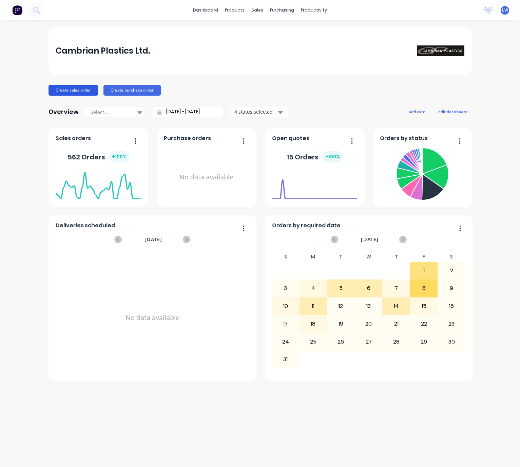
click at [77, 87] on button "Create sales order" at bounding box center [73, 90] width 50 height 11
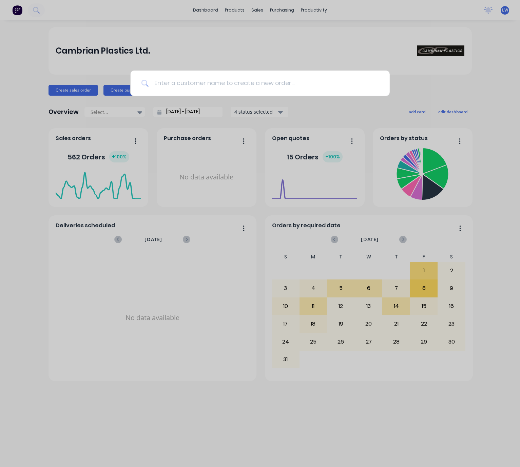
click at [259, 86] on input at bounding box center [264, 83] width 230 height 25
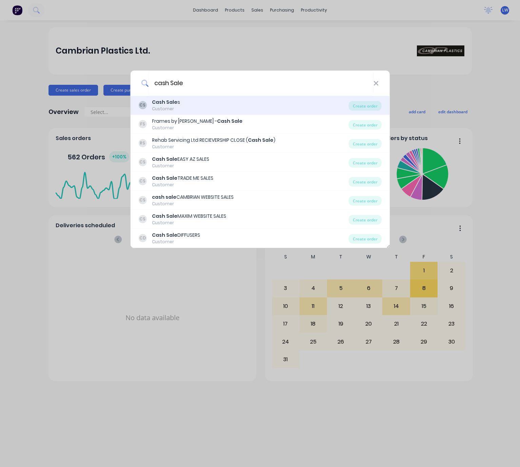
type input "cash Sale"
click at [268, 101] on div "CS Cash Sale s Customer" at bounding box center [243, 105] width 210 height 13
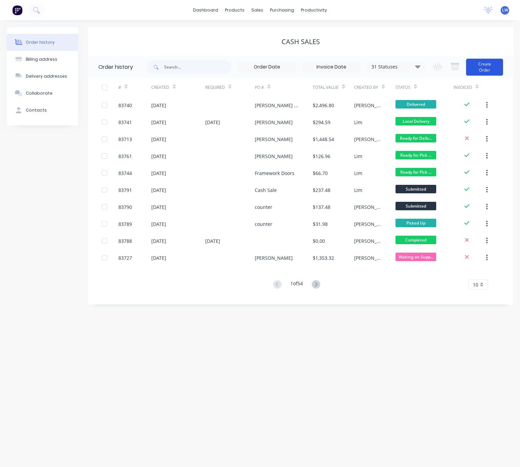
click at [492, 62] on button "Create Order" at bounding box center [484, 67] width 37 height 17
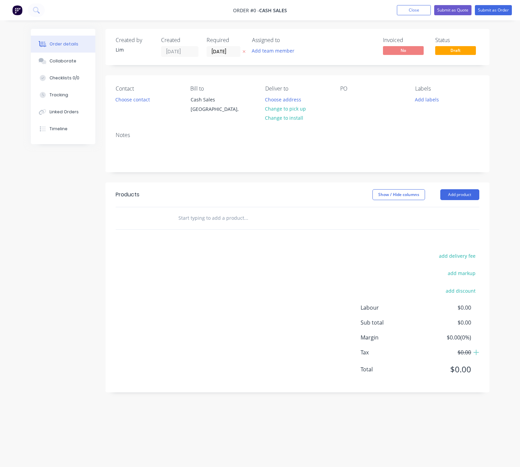
click at [242, 50] on icon at bounding box center [243, 52] width 3 height 4
click at [136, 99] on button "Choose contact" at bounding box center [133, 99] width 42 height 9
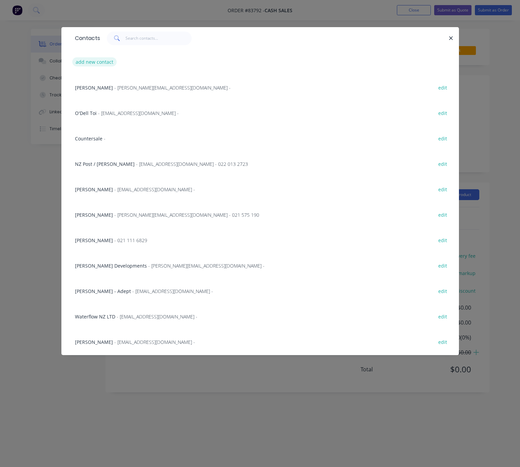
click at [101, 63] on button "add new contact" at bounding box center [94, 61] width 45 height 9
select select "NZ"
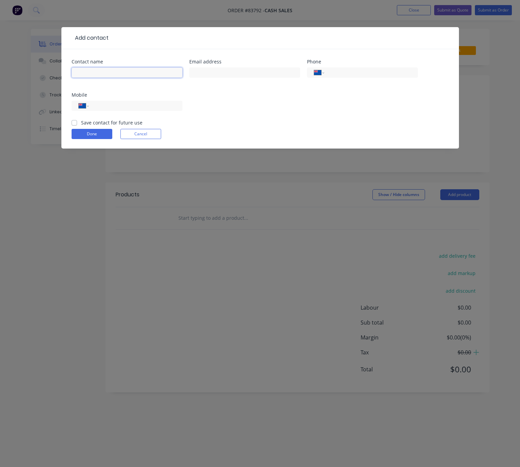
click at [110, 68] on input "text" at bounding box center [127, 72] width 111 height 10
click at [117, 74] on input "text" at bounding box center [127, 72] width 111 height 10
type input "[PERSON_NAME]"
drag, startPoint x: 238, startPoint y: 113, endPoint x: 235, endPoint y: 103, distance: 11.0
drag, startPoint x: 235, startPoint y: 103, endPoint x: 146, endPoint y: 74, distance: 93.2
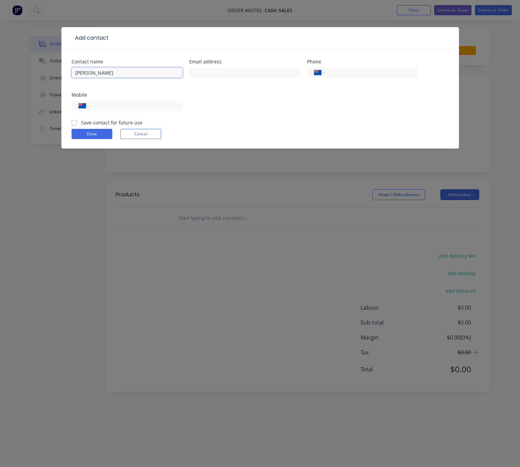
click at [146, 74] on input "[PERSON_NAME]" at bounding box center [127, 72] width 111 height 10
click at [233, 77] on input "text" at bounding box center [244, 72] width 111 height 10
type input "[PERSON_NAME][EMAIL_ADDRESS][DOMAIN_NAME]"
click at [174, 106] on input "tel" at bounding box center [134, 106] width 81 height 8
type input "021 228 6470"
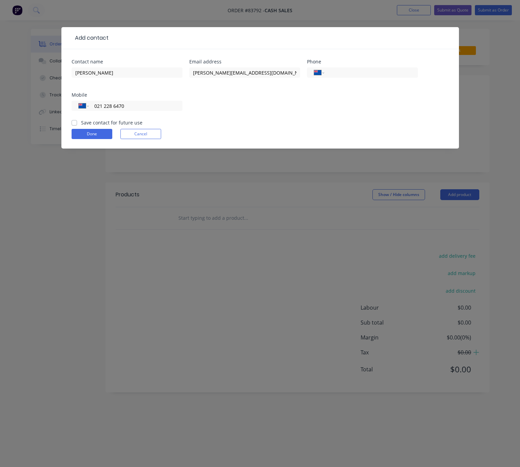
click at [71, 121] on div "Contact name [PERSON_NAME] Email address [PERSON_NAME][EMAIL_ADDRESS][DOMAIN_NA…" at bounding box center [259, 98] width 397 height 99
click at [81, 124] on label "Save contact for future use" at bounding box center [111, 122] width 61 height 7
click at [73, 124] on input "Save contact for future use" at bounding box center [74, 122] width 5 height 6
checkbox input "true"
click at [97, 137] on button "Done" at bounding box center [92, 134] width 41 height 10
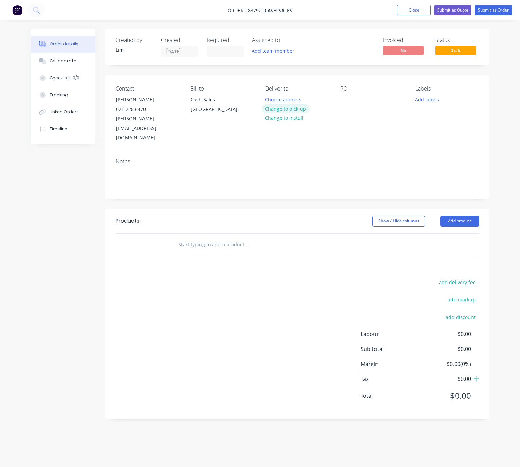
click at [296, 111] on button "Change to pick up" at bounding box center [285, 108] width 48 height 9
drag, startPoint x: 343, startPoint y: 102, endPoint x: 380, endPoint y: 102, distance: 37.0
click at [343, 102] on div at bounding box center [345, 100] width 11 height 10
click at [433, 96] on button "Add labels" at bounding box center [426, 99] width 31 height 9
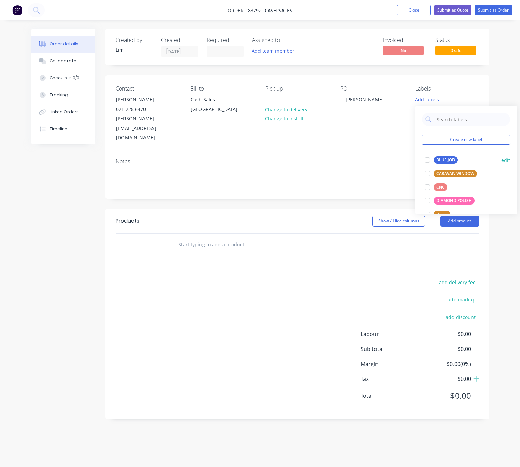
drag, startPoint x: 451, startPoint y: 162, endPoint x: 435, endPoint y: 160, distance: 15.4
click at [450, 161] on div "BLUE JOB" at bounding box center [445, 159] width 24 height 7
click at [314, 177] on div "Notes" at bounding box center [297, 175] width 384 height 45
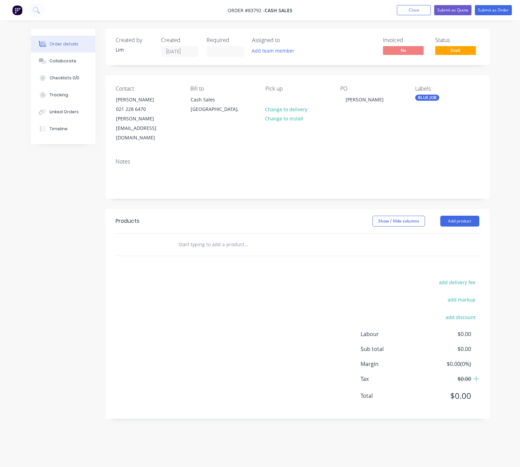
click at [465, 209] on header "Products Show / Hide columns Add product" at bounding box center [297, 221] width 384 height 24
click at [465, 216] on button "Add product" at bounding box center [459, 221] width 39 height 11
click at [241, 278] on div "add delivery fee add markup add discount Labour $0.00 Sub total $0.00 Margin $0…" at bounding box center [297, 343] width 363 height 131
click at [222, 234] on div at bounding box center [292, 245] width 244 height 22
click at [226, 238] on input "text" at bounding box center [246, 245] width 136 height 14
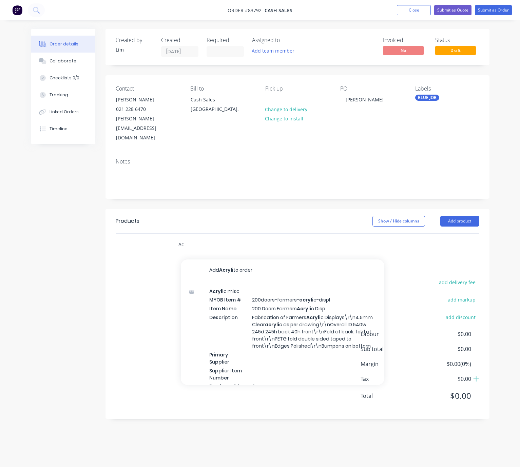
type input "A"
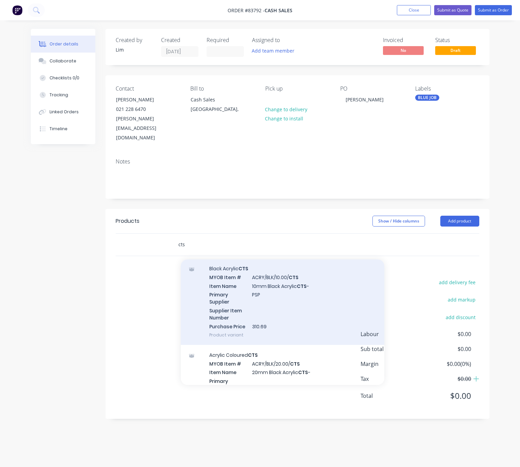
scroll to position [1221, 0]
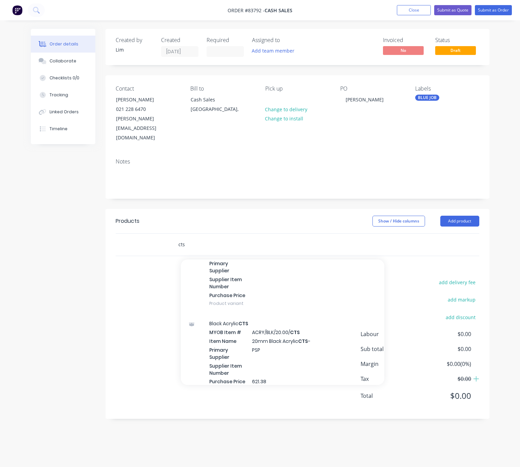
click at [179, 238] on input "cts" at bounding box center [246, 245] width 136 height 14
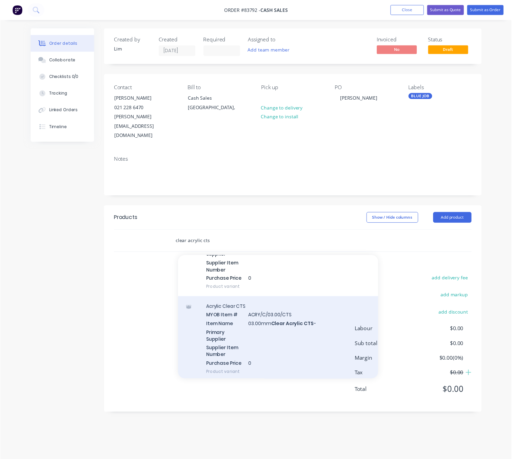
scroll to position [203, 0]
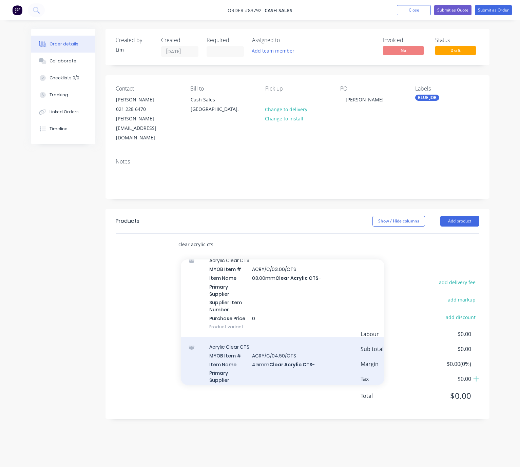
type input "clear acrylic cts"
click at [313, 344] on div "Acrylic Clear CTS MYOB Item # ACRY/C/04.50/CTS Item Name 4.5mm Clear Acrylic CT…" at bounding box center [282, 380] width 203 height 86
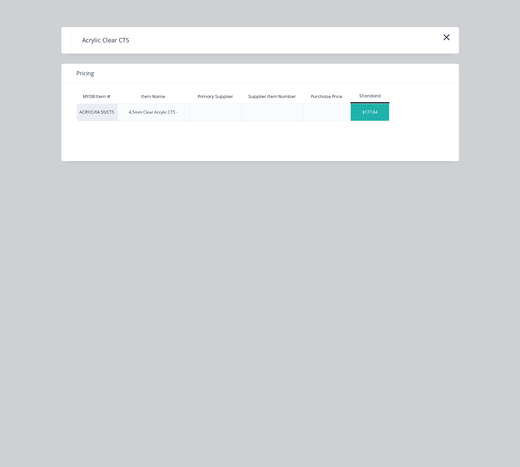
click at [370, 110] on div "$177.64" at bounding box center [370, 112] width 38 height 17
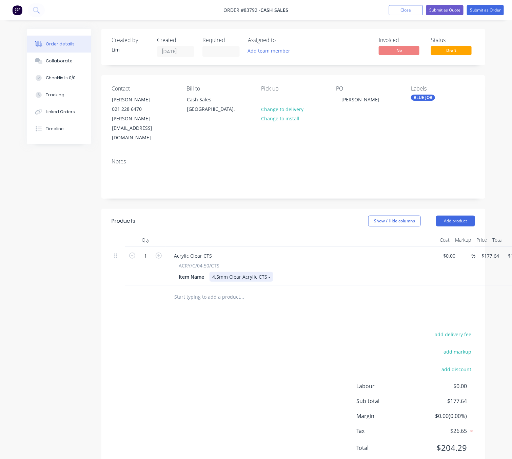
click at [269, 272] on div "4.5mm Clear Acrylic CTS -" at bounding box center [241, 277] width 63 height 10
click at [489, 251] on input "177.64" at bounding box center [491, 256] width 21 height 10
type input "$11.78"
click at [274, 330] on div "add delivery fee add markup add discount Labour $0.00 Sub total $177.64 Margin …" at bounding box center [293, 395] width 363 height 131
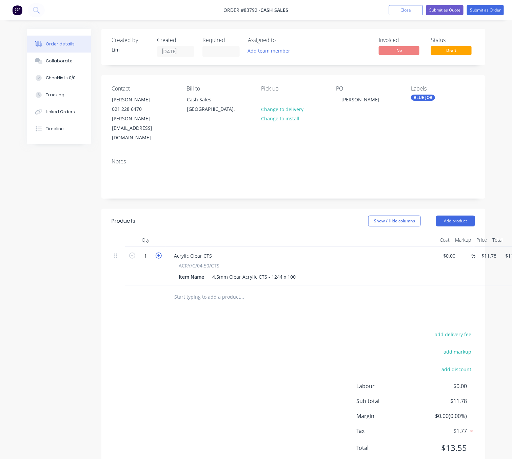
click at [158, 253] on icon "button" at bounding box center [159, 256] width 6 height 6
type input "2"
type input "$23.56"
click at [265, 337] on div "add delivery fee add markup add discount Labour $0.00 Sub total $23.56 Margin $…" at bounding box center [293, 395] width 363 height 131
drag, startPoint x: 253, startPoint y: 344, endPoint x: 265, endPoint y: 333, distance: 16.8
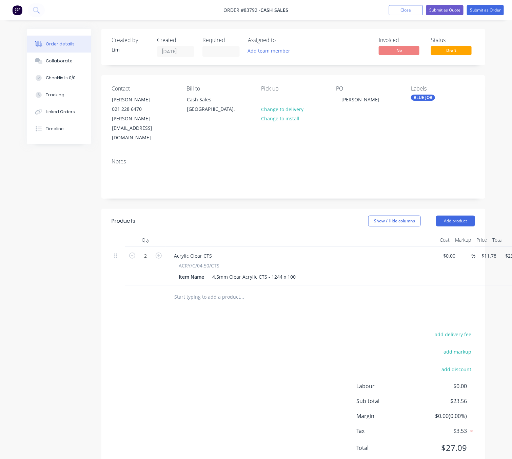
click at [253, 344] on div "add delivery fee add markup add discount Labour $0.00 Sub total $23.56 Margin $…" at bounding box center [293, 395] width 363 height 131
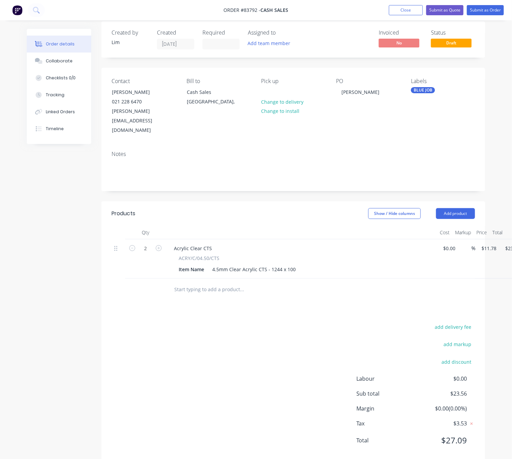
scroll to position [7, 28]
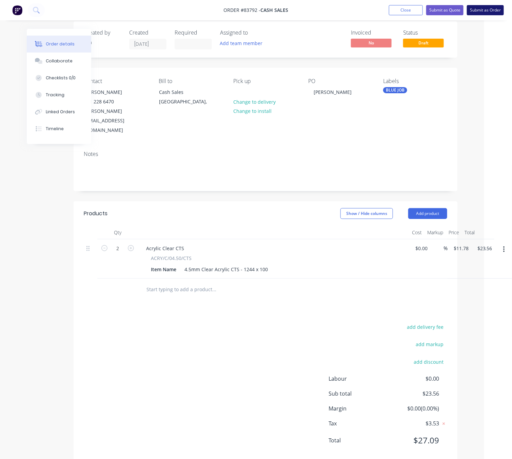
click at [492, 11] on button "Submit as Order" at bounding box center [485, 10] width 37 height 10
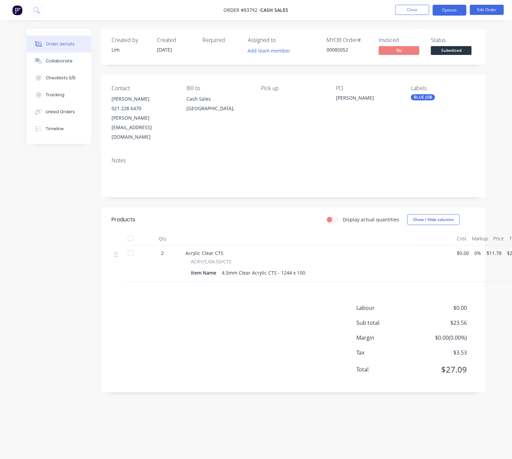
click at [460, 9] on button "Options" at bounding box center [450, 10] width 34 height 11
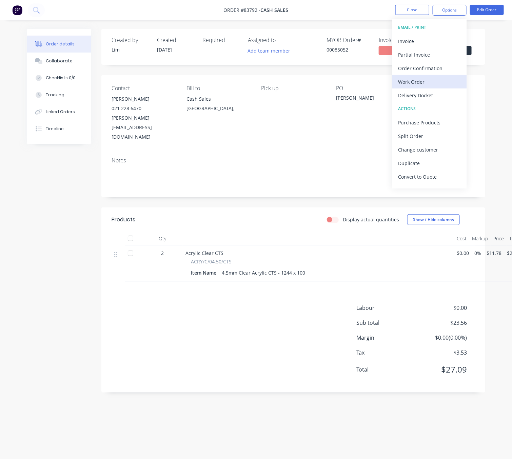
click at [430, 81] on div "Work Order" at bounding box center [429, 82] width 62 height 10
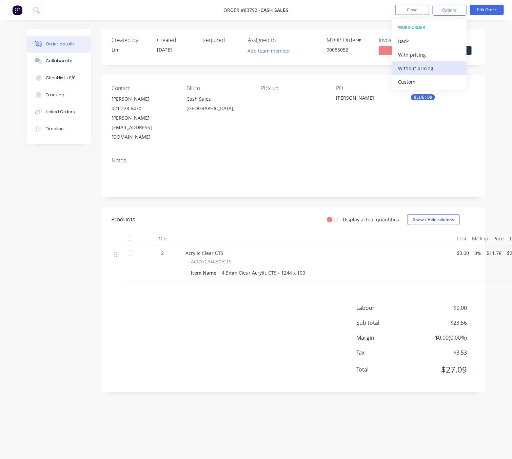
click at [436, 70] on div "Without pricing" at bounding box center [429, 68] width 62 height 10
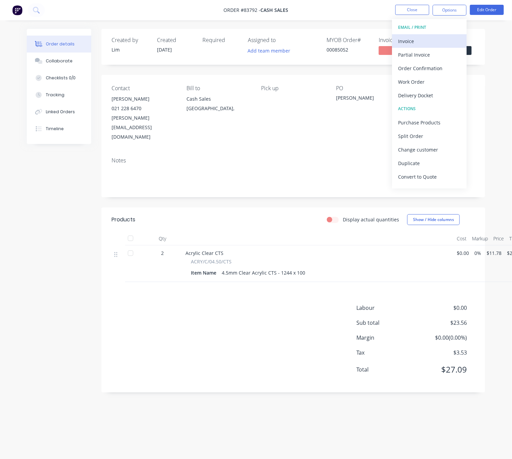
click at [411, 40] on div "Invoice" at bounding box center [429, 41] width 62 height 10
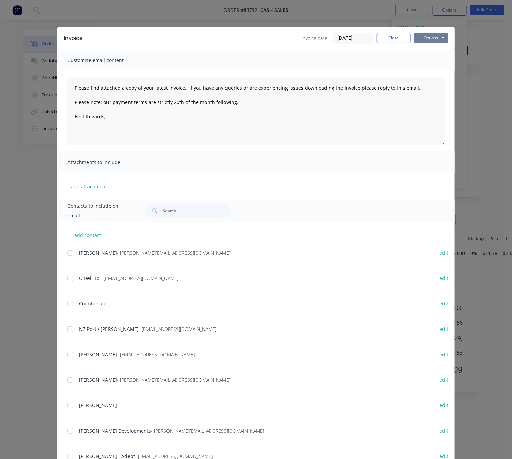
click at [427, 36] on button "Options" at bounding box center [431, 38] width 34 height 10
click at [442, 53] on button "Preview" at bounding box center [435, 49] width 43 height 11
click at [396, 39] on button "Close" at bounding box center [394, 38] width 34 height 10
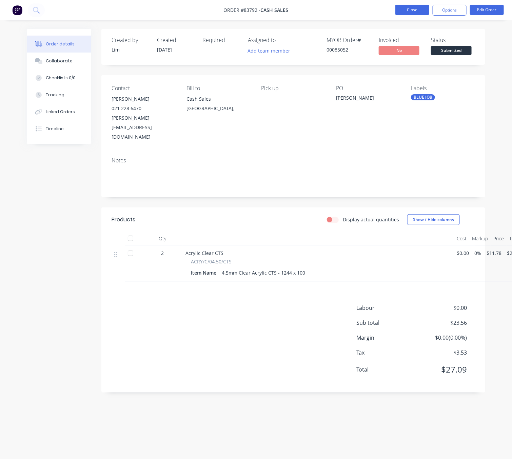
click at [418, 11] on button "Close" at bounding box center [412, 10] width 34 height 10
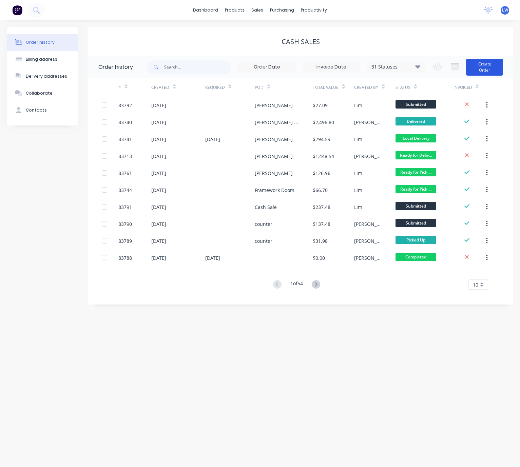
click at [491, 68] on button "Create Order" at bounding box center [484, 67] width 37 height 17
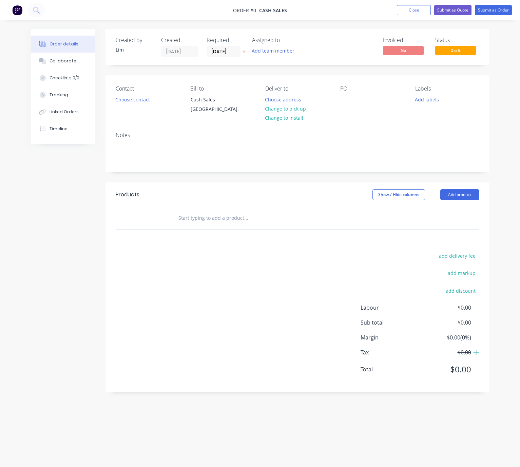
click at [244, 50] on icon at bounding box center [243, 52] width 3 height 4
click at [127, 101] on button "Choose contact" at bounding box center [133, 99] width 42 height 9
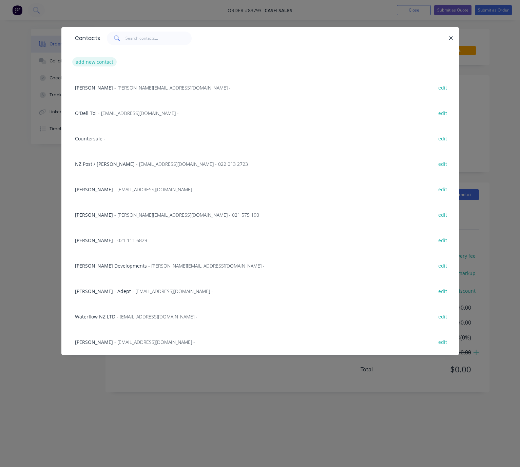
click at [109, 61] on button "add new contact" at bounding box center [94, 61] width 45 height 9
select select "NZ"
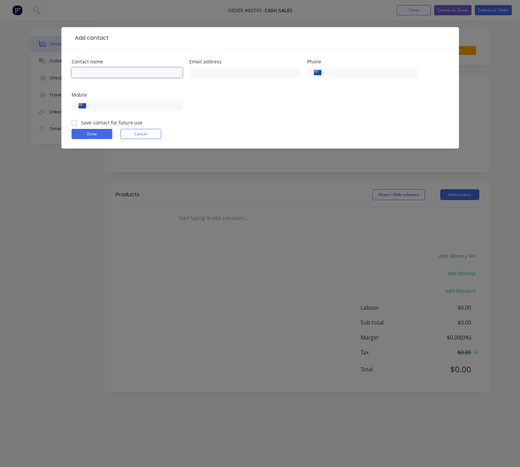
click at [116, 67] on input "text" at bounding box center [127, 72] width 111 height 10
click at [77, 73] on input "ZBonfiglioli" at bounding box center [127, 72] width 111 height 10
click at [238, 70] on input "text" at bounding box center [244, 72] width 111 height 10
click at [150, 71] on input "Bonfiglioli" at bounding box center [127, 72] width 111 height 10
type input "Bonfiglioli - [PERSON_NAME]"
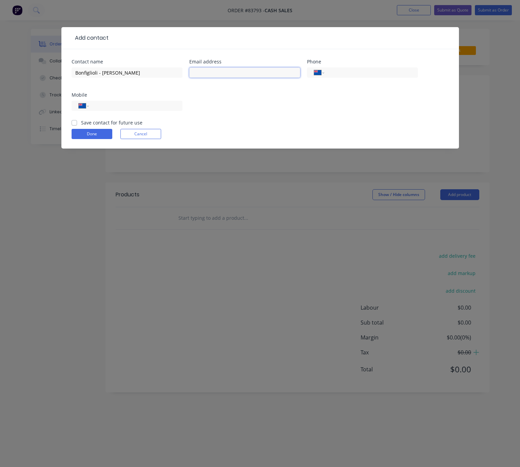
click at [229, 71] on input "text" at bounding box center [244, 72] width 111 height 10
click at [259, 68] on input "[PERSON_NAME][EMAIL_ADDRESS][PERSON_NAME]" at bounding box center [244, 72] width 111 height 10
type input "[PERSON_NAME][EMAIL_ADDRESS][PERSON_NAME][DOMAIN_NAME]"
click at [117, 108] on input "tel" at bounding box center [134, 106] width 81 height 8
type input "09 634 6441"
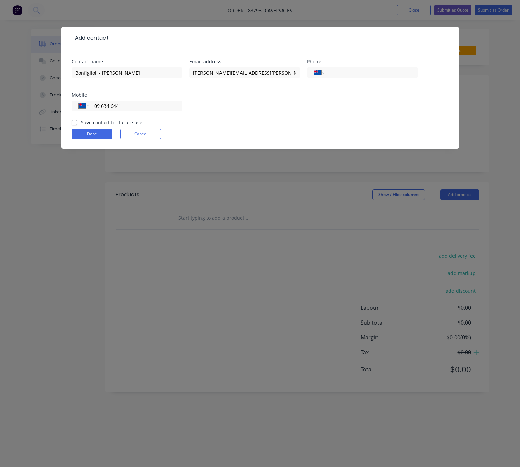
click at [81, 121] on label "Save contact for future use" at bounding box center [111, 122] width 61 height 7
click at [73, 121] on input "Save contact for future use" at bounding box center [74, 122] width 5 height 6
checkbox input "true"
click at [97, 135] on button "Done" at bounding box center [92, 134] width 41 height 10
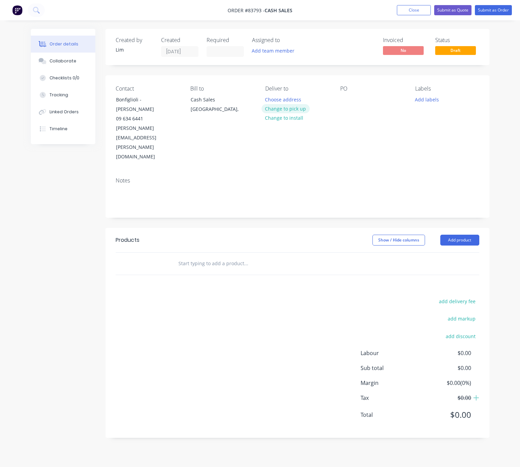
click at [296, 109] on button "Change to pick up" at bounding box center [285, 108] width 48 height 9
click at [348, 104] on div "PO" at bounding box center [372, 123] width 64 height 76
click at [345, 103] on div at bounding box center [345, 100] width 11 height 10
click at [421, 100] on button "Add labels" at bounding box center [426, 99] width 31 height 9
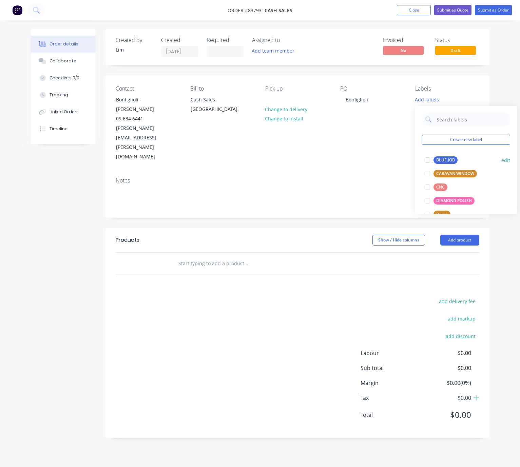
click at [448, 161] on div "BLUE JOB" at bounding box center [445, 159] width 24 height 7
click at [353, 196] on div "Created by [PERSON_NAME] Created [DATE] Required Assigned to Add team member In…" at bounding box center [297, 233] width 384 height 409
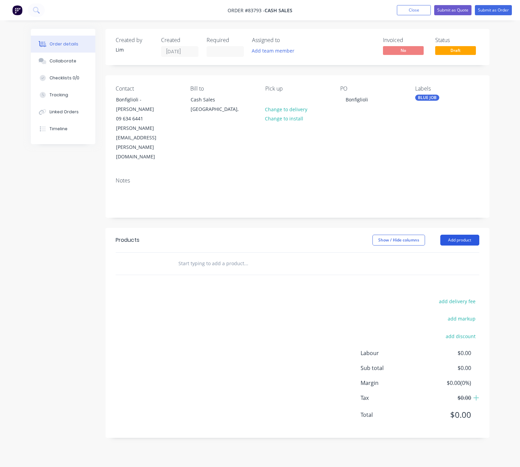
click at [469, 235] on button "Add product" at bounding box center [459, 240] width 39 height 11
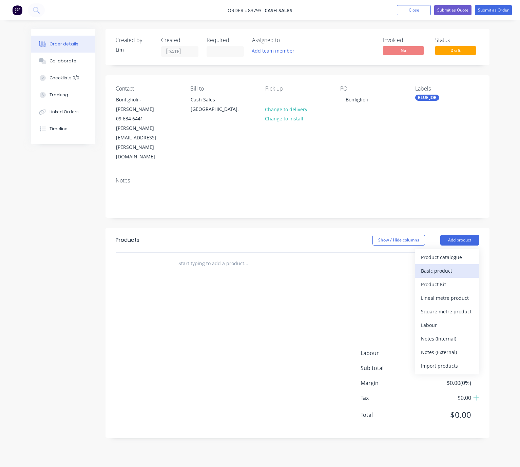
click at [441, 264] on button "Basic product" at bounding box center [447, 271] width 64 height 14
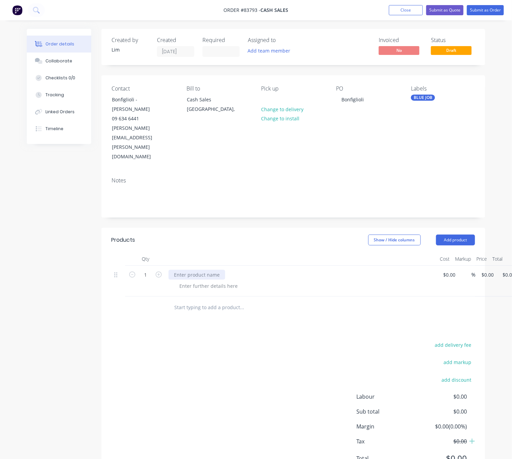
click at [203, 270] on div at bounding box center [197, 275] width 57 height 10
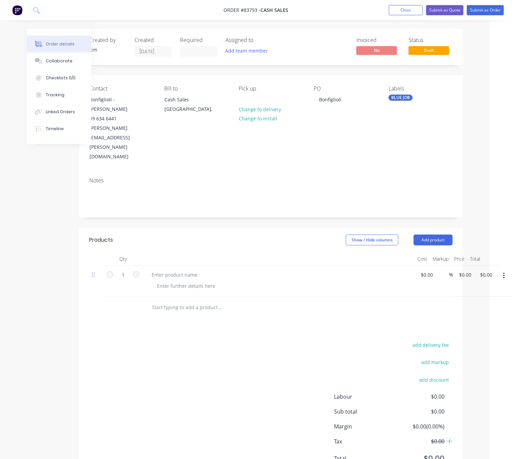
drag, startPoint x: 503, startPoint y: 249, endPoint x: 500, endPoint y: 256, distance: 8.2
click at [503, 270] on button "button" at bounding box center [504, 276] width 16 height 12
click at [474, 316] on div "Delete" at bounding box center [480, 321] width 52 height 10
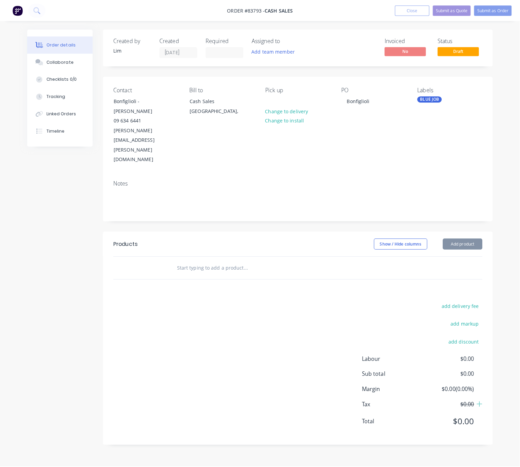
scroll to position [0, 0]
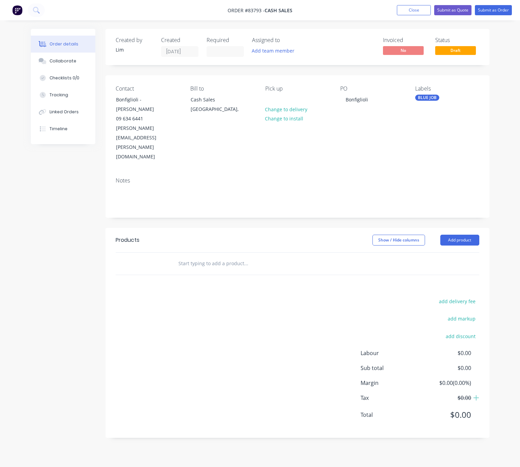
click at [197, 257] on input "text" at bounding box center [246, 264] width 136 height 14
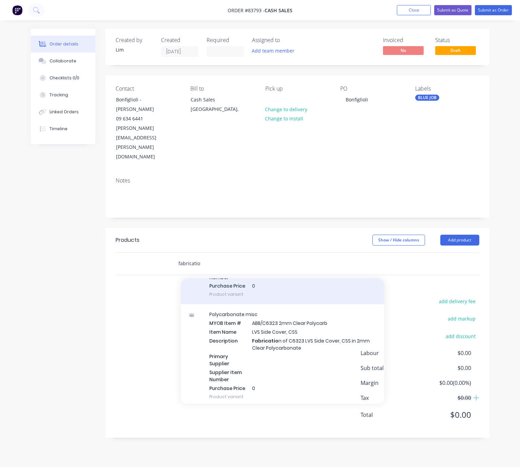
scroll to position [102, 0]
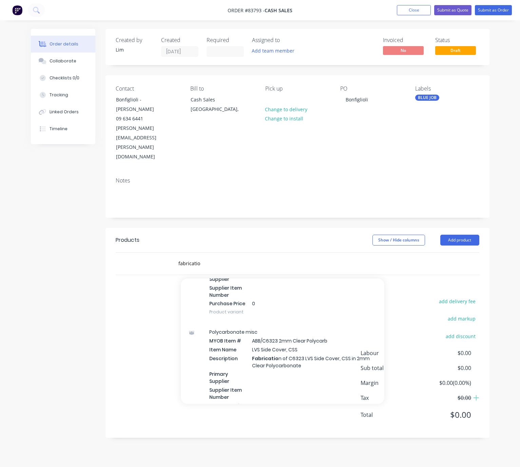
click at [85, 282] on div "Created by [PERSON_NAME] Created [DATE] Required Assigned to Add team member In…" at bounding box center [260, 238] width 458 height 419
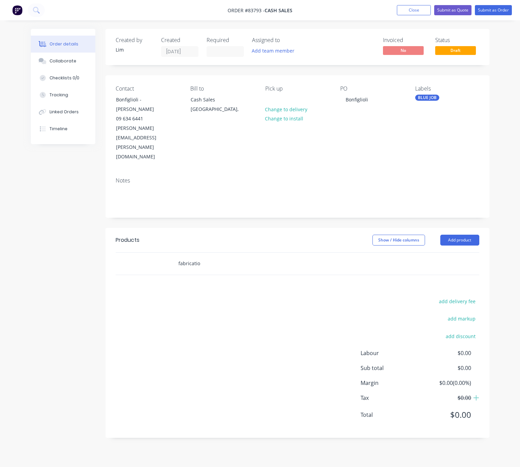
click at [211, 257] on input "fabricatio" at bounding box center [246, 264] width 136 height 14
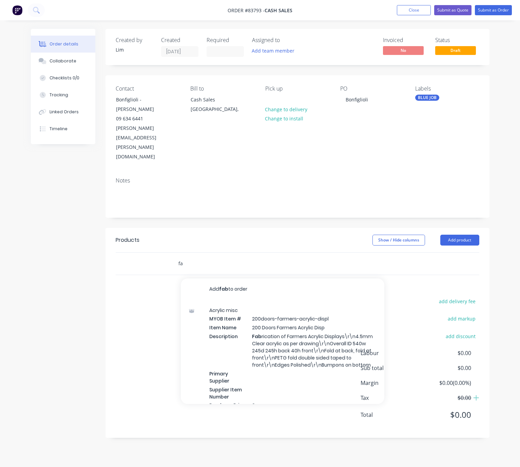
type input "f"
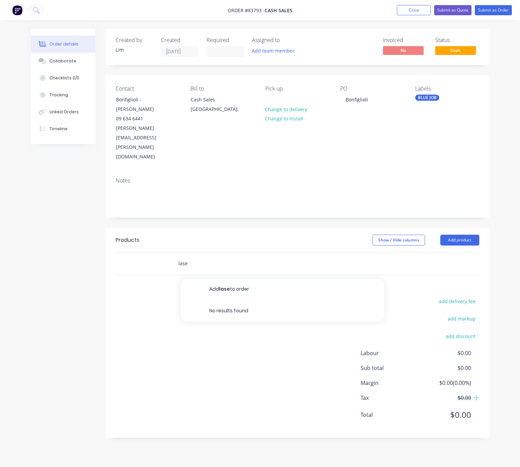
type input "laser"
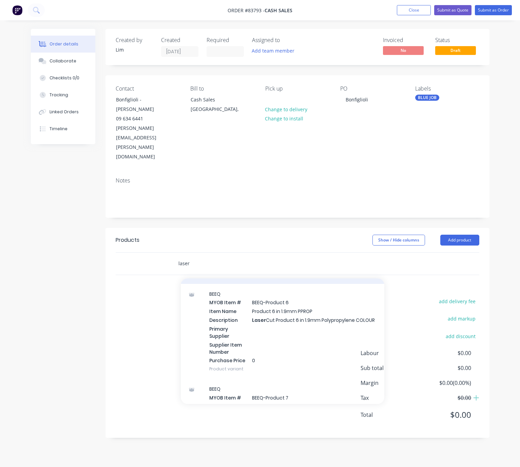
scroll to position [1373, 0]
drag, startPoint x: 191, startPoint y: 235, endPoint x: 167, endPoint y: 233, distance: 23.5
click at [167, 253] on div "laser Add laser to order Prismatic MYOB Item # ABB/C4494 Item Name Laser Cut 3m…" at bounding box center [297, 264] width 363 height 22
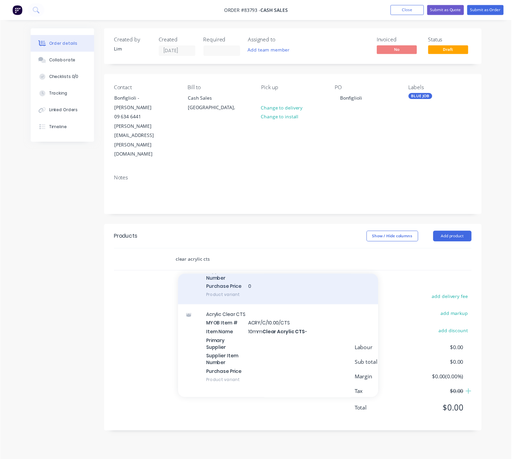
scroll to position [458, 0]
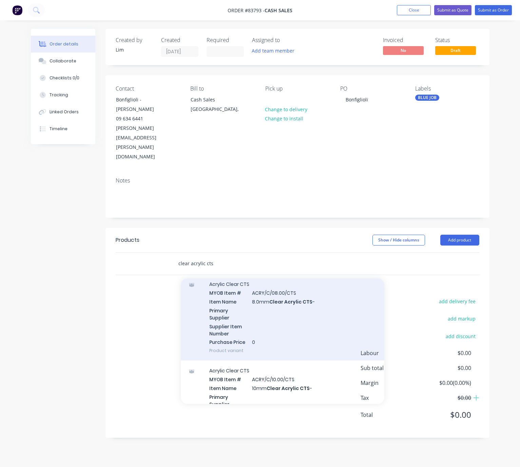
type input "clear acrylic cts"
click at [296, 311] on div "Acrylic Clear CTS MYOB Item # ACRY/C/08.00/CTS Item Name 8.0mm Clear Acrylic CT…" at bounding box center [282, 317] width 203 height 86
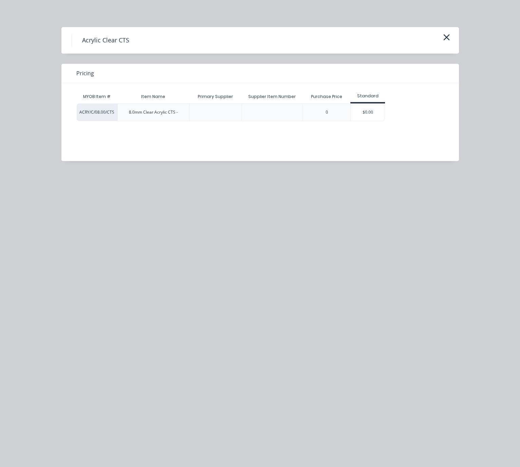
click at [372, 111] on div "$0.00" at bounding box center [368, 112] width 34 height 17
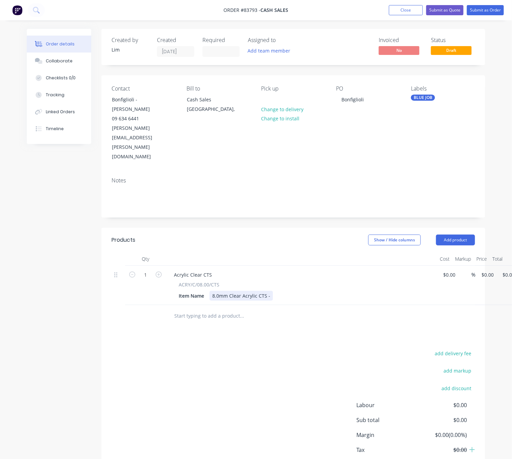
click at [272, 291] on div "Item Name 8.0mm Clear Acrylic CTS -" at bounding box center [300, 296] width 248 height 10
click at [274, 291] on div "8.0mm Clear Acrylic CTS - 12 Dia Disks" at bounding box center [256, 296] width 92 height 10
click at [300, 291] on div "8.0mm Clear Acrylic CTS - 120 Dia Disks" at bounding box center [257, 296] width 95 height 10
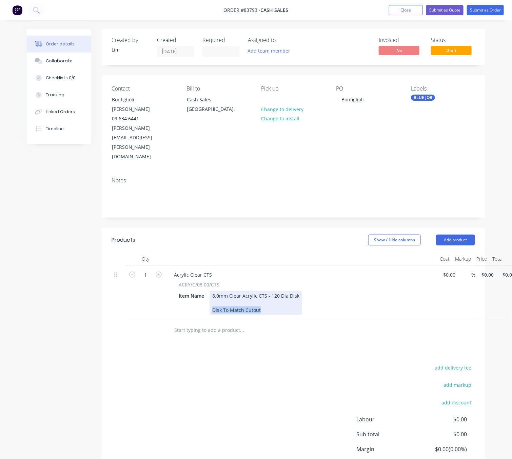
drag, startPoint x: 260, startPoint y: 283, endPoint x: 213, endPoint y: 282, distance: 47.5
click at [213, 291] on div "8.0mm Clear Acrylic CTS - 120 Dia Disk Disk To Match Cutout" at bounding box center [256, 303] width 93 height 24
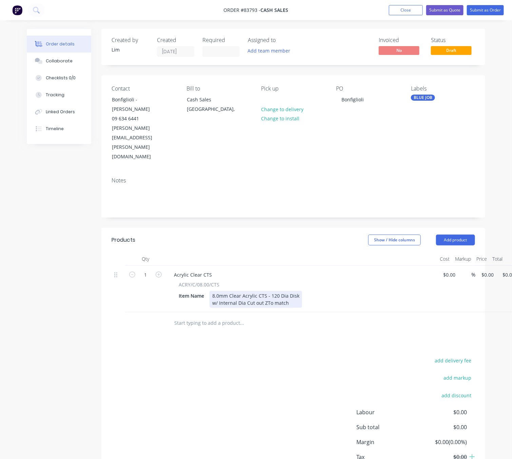
click at [264, 291] on div "8.0mm Clear Acrylic CTS - 120 Dia Disk w/ Internal Dia Cut out ZTo match" at bounding box center [256, 299] width 93 height 17
click at [265, 291] on div "8.0mm Clear Acrylic CTS - 120 Dia Disk w/ Internal Dia Cut out ZTo match" at bounding box center [256, 299] width 93 height 17
click at [290, 291] on div "8.0mm Clear Acrylic CTS - 120 Dia Disk w/ Internal Dia Cut out To match" at bounding box center [256, 299] width 93 height 17
drag, startPoint x: 243, startPoint y: 275, endPoint x: 238, endPoint y: 276, distance: 4.9
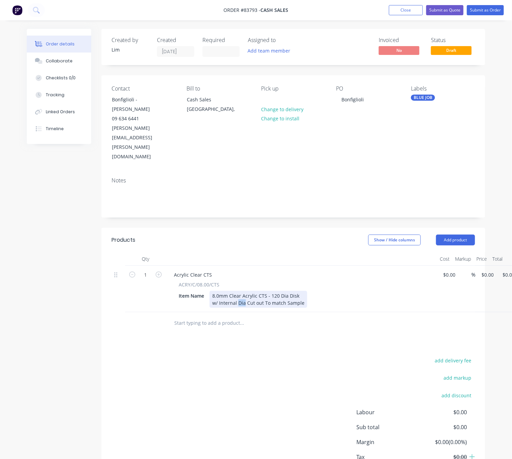
click at [238, 291] on div "8.0mm Clear Acrylic CTS - 120 Dia Disk w/ Internal Dia Cut out To match Sample" at bounding box center [259, 299] width 98 height 17
drag, startPoint x: 441, startPoint y: 236, endPoint x: 450, endPoint y: 224, distance: 15.3
drag, startPoint x: 450, startPoint y: 224, endPoint x: 321, endPoint y: 278, distance: 140.1
click at [323, 291] on div "8.0mm Clear Acrylic CTS - 120 Dia Disk w/ Internal Circle & Notch Cut out To ma…" at bounding box center [271, 299] width 123 height 17
click at [326, 291] on div "8.0mm Clear Acrylic CTS - 120 Dia Disk w/ Internal Circle & Notch Cut out To ma…" at bounding box center [271, 299] width 123 height 17
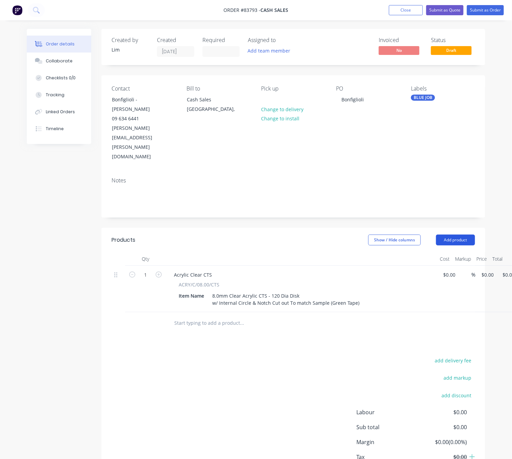
click at [462, 235] on button "Add product" at bounding box center [455, 240] width 39 height 11
click at [270, 252] on div at bounding box center [301, 259] width 271 height 14
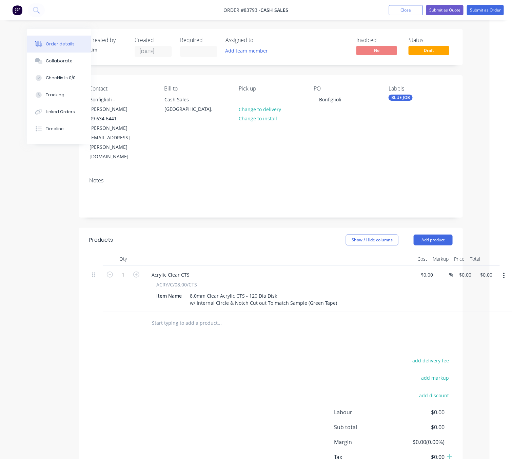
click at [505, 270] on button "button" at bounding box center [504, 276] width 16 height 12
click at [489, 302] on div "Duplicate" at bounding box center [480, 307] width 52 height 10
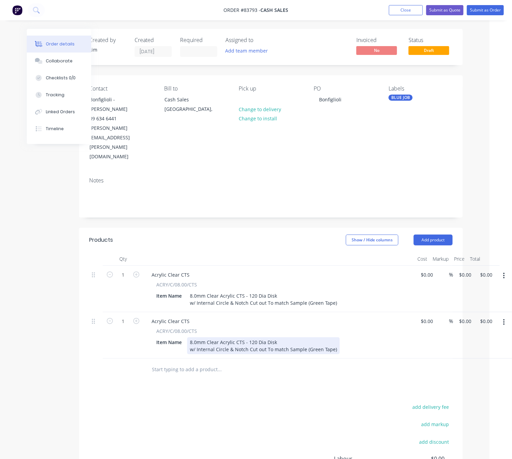
click at [227, 337] on div "8.0mm Clear Acrylic CTS - 120 Dia Disk w/ Internal Circle & Notch Cut out To ma…" at bounding box center [263, 345] width 153 height 17
drag, startPoint x: 226, startPoint y: 321, endPoint x: 197, endPoint y: 321, distance: 28.5
click at [197, 337] on div "8.0mm Clear Acrylic CTS - 120 Dia Disk w/ Internal Circle & Notch Cut out To ma…" at bounding box center [263, 345] width 153 height 17
drag, startPoint x: 331, startPoint y: 322, endPoint x: 196, endPoint y: 322, distance: 134.6
click at [196, 337] on div "8.0mm Clear Acrylic CTS - 120 Dia Disk w/ Internal Circle & Notch Cut out To ma…" at bounding box center [263, 345] width 153 height 17
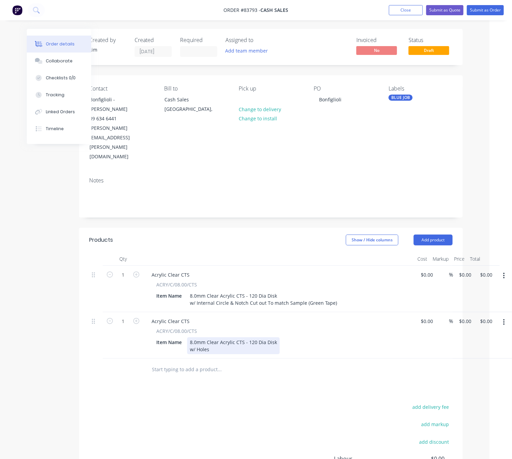
click at [197, 337] on div "8.0mm Clear Acrylic CTS - 120 Dia Disk w/ Holes" at bounding box center [233, 345] width 93 height 17
click at [248, 337] on div "8.0mm Clear Acrylic CTS - 120 Dia Disk w/ 4x 5mm Holes" at bounding box center [233, 345] width 93 height 17
click at [215, 337] on div "8.0mm Clear Acrylic CTS - 120 Dia Disk w/ 4x 5mm Holes To match" at bounding box center [233, 345] width 93 height 17
drag, startPoint x: 215, startPoint y: 322, endPoint x: 224, endPoint y: 326, distance: 9.3
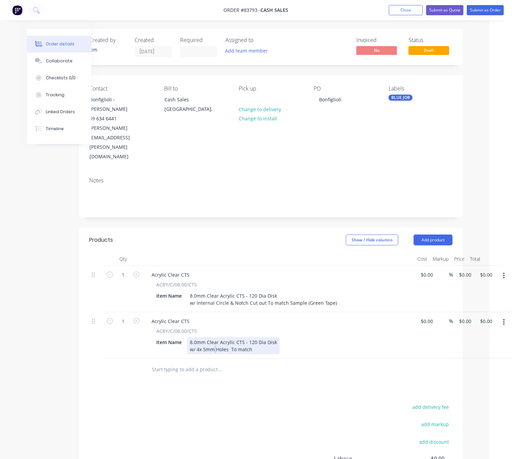
click at [215, 337] on div "8.0mm Clear Acrylic CTS - 120 Dia Disk w/ 4x 5mm Holes To match" at bounding box center [233, 345] width 93 height 17
click at [224, 337] on div "8.0mm Clear Acrylic CTS - 120 Dia Disk w/ 4x 5mm Holes To match" at bounding box center [233, 345] width 93 height 17
click at [228, 337] on div "8.0mm Clear Acrylic CTS - 120 Dia Disk w/ 4x 5mm Holes To match" at bounding box center [233, 345] width 93 height 17
click at [216, 337] on div "8.0mm Clear Acrylic CTS - 120 Dia Disk w/ 4x 5mm Holes To match" at bounding box center [233, 345] width 93 height 17
click at [241, 337] on div "8.0mm Clear Acrylic CTS - 120 Dia Disk w/ 4x 5mm FixingHoles To match" at bounding box center [233, 345] width 93 height 17
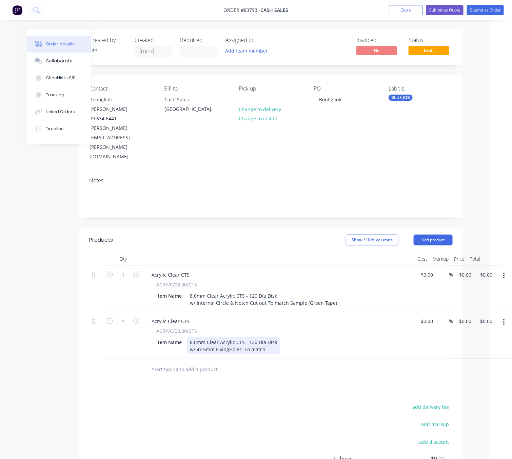
click at [243, 337] on div "8.0mm Clear Acrylic CTS - 120 Dia Disk w/ 4x 5mm FixingHoles To match" at bounding box center [233, 345] width 93 height 17
click at [268, 337] on div "8.0mm Clear Acrylic CTS - 120 Dia Disk w/ 4x 5mm FixingHoles To match" at bounding box center [233, 345] width 93 height 17
click at [278, 337] on div "8.0mm Clear Acrylic CTS - 120 Dia Disk w/ 4x 5mm FixingHoles To match [GEOGRAPH…" at bounding box center [262, 345] width 151 height 17
click at [293, 337] on div "8.0mm Clear Acrylic CTS - 120 Dia Disk w/ 4x 5mm FixingHoles To match North/Sou…" at bounding box center [264, 345] width 155 height 17
click at [303, 337] on div "8.0mm Clear Acrylic CTS - 120 Dia Disk w/ 4x 5mm FixingHoles To match North/Sou…" at bounding box center [265, 345] width 156 height 17
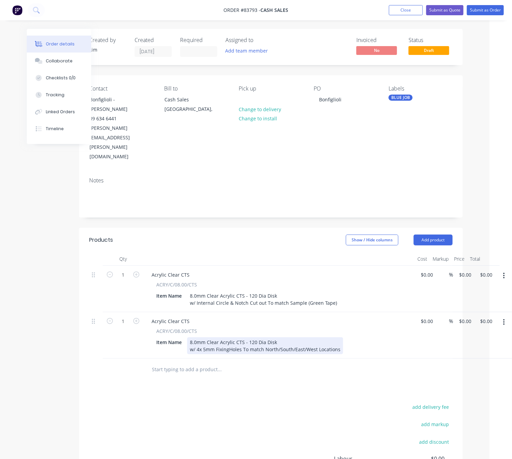
click at [338, 337] on div "8.0mm Clear Acrylic CTS - 120 Dia Disk w/ 4x 5mm FixingHoles To match North/Sou…" at bounding box center [265, 345] width 156 height 17
click at [229, 337] on div "8.0mm Clear Acrylic CTS - 120 Dia Disk w/ 4x 5mm FixingHoles To match North/Sou…" at bounding box center [265, 345] width 156 height 17
click at [254, 337] on div "8.0mm Clear Acrylic CTS - 120 Dia Disk w/ 4x 5mm Fixing Holes To match North/So…" at bounding box center [265, 345] width 157 height 17
click at [338, 337] on div "8.0mm Clear Acrylic CTS - 120 Dia Disk w/ 4x 5mm Fixing Holes To Match North/So…" at bounding box center [265, 345] width 157 height 17
drag, startPoint x: 213, startPoint y: 390, endPoint x: 291, endPoint y: 371, distance: 80.3
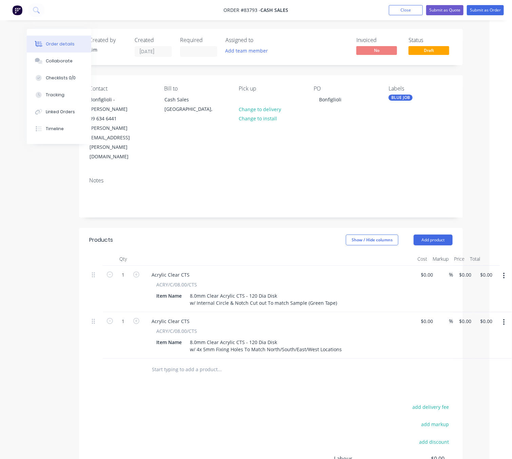
click at [214, 402] on div "add delivery fee add markup add discount Labour $0.00 Sub total $0.00 Margin $0…" at bounding box center [270, 467] width 363 height 131
drag, startPoint x: 339, startPoint y: 323, endPoint x: 347, endPoint y: 328, distance: 8.8
click at [339, 337] on div "8.0mm Clear Acrylic CTS - 120 Dia Disk w/ 4x 5mm Fixing Holes To Match North/So…" at bounding box center [265, 345] width 157 height 17
click at [441, 235] on button "Add product" at bounding box center [433, 240] width 39 height 11
click at [417, 266] on div "Basic product" at bounding box center [420, 271] width 52 height 10
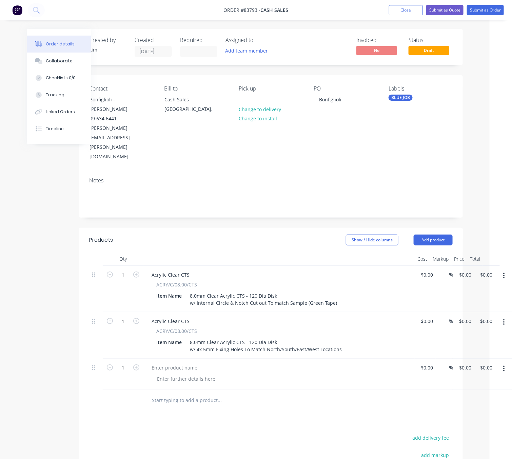
click at [507, 363] on button "button" at bounding box center [504, 369] width 16 height 12
click at [476, 409] on div "Delete" at bounding box center [480, 414] width 52 height 10
click at [176, 363] on input "text" at bounding box center [220, 370] width 136 height 14
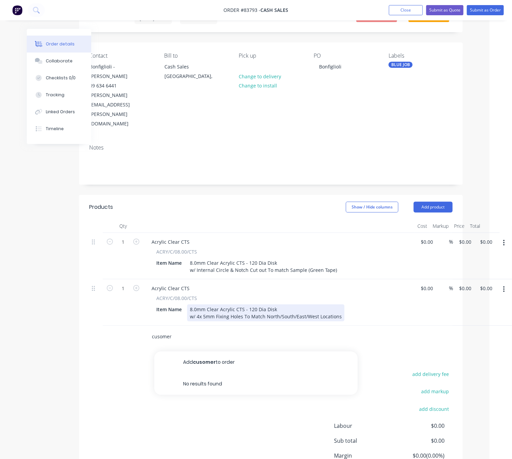
scroll to position [51, 22]
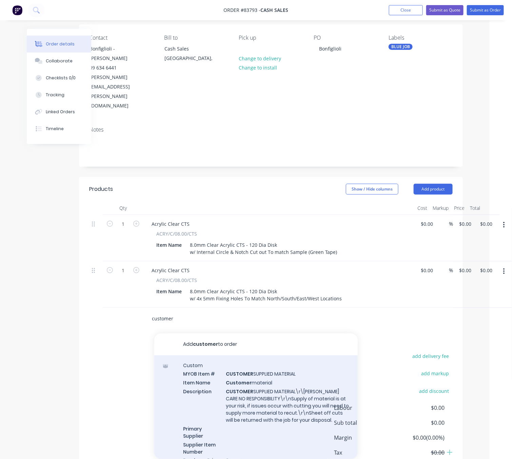
type input "customer"
click at [281, 364] on div "Custom MYOB Item # CUSTOMER SUPPLIED MATERIAL Item Name Customer material Descr…" at bounding box center [255, 417] width 203 height 124
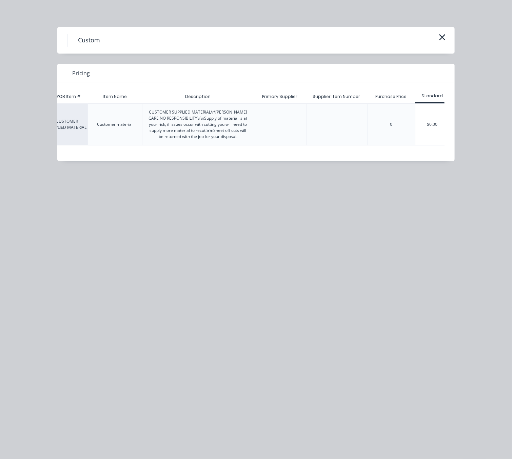
scroll to position [0, 28]
click at [428, 139] on div "$0.00" at bounding box center [430, 124] width 34 height 41
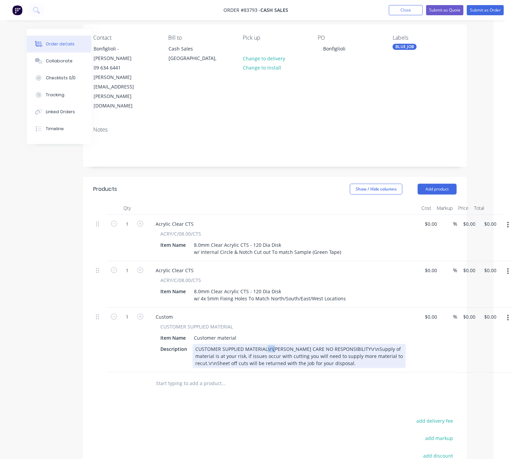
drag, startPoint x: 273, startPoint y: 321, endPoint x: 265, endPoint y: 321, distance: 7.5
click at [265, 344] on div "CUSTOMER SUPPLIED MATERIAL\r\[PERSON_NAME] CARE NO RESPONSIBILITY\r\nSupply of …" at bounding box center [299, 356] width 213 height 24
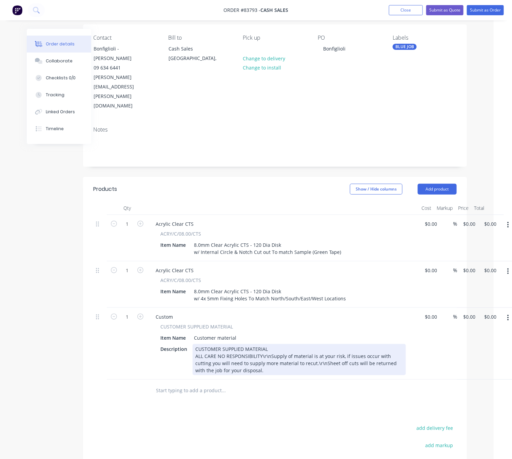
click at [267, 344] on div "CUSTOMER SUPPLIED MATERIAL ALL CARE NO RESPONSIBILITY\r\nSupply of material is …" at bounding box center [299, 359] width 213 height 31
drag, startPoint x: 269, startPoint y: 329, endPoint x: 260, endPoint y: 329, distance: 8.1
click at [260, 344] on div "CUSTOMER SUPPLIED MATERIAL ALL CARE NO RESPONSIBILITY\r\nSupply of material is …" at bounding box center [299, 359] width 213 height 31
drag, startPoint x: 241, startPoint y: 341, endPoint x: 233, endPoint y: 341, distance: 8.5
click at [233, 344] on div "CUSTOMER SUPPLIED MATERIAL ALL CARE NO RESPONSIBILITY Supply of material is at …" at bounding box center [299, 359] width 213 height 31
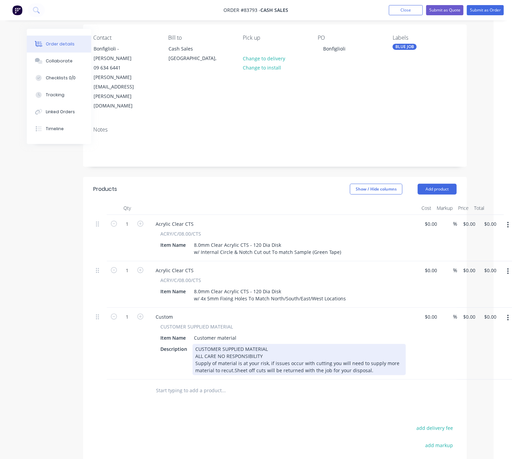
click at [398, 344] on div "CUSTOMER SUPPLIED MATERIAL ALL CARE NO RESPONSIBILITY Supply of material is at …" at bounding box center [299, 359] width 213 height 31
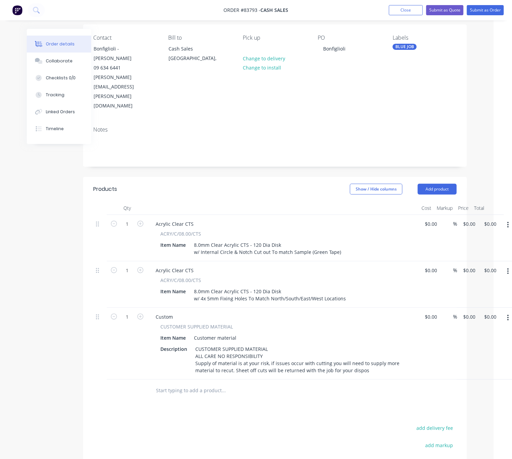
click at [505, 312] on button "button" at bounding box center [508, 318] width 16 height 12
click at [494, 372] on div "Delete" at bounding box center [484, 377] width 52 height 10
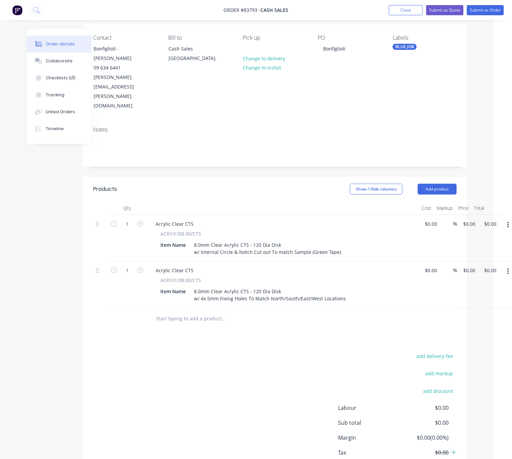
click at [186, 312] on input "text" at bounding box center [224, 319] width 136 height 14
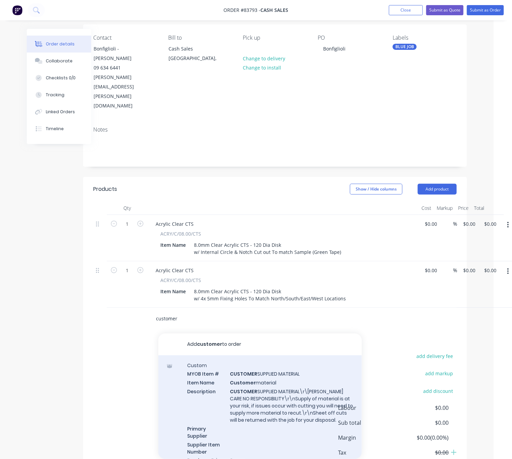
type input "customer"
click at [304, 370] on div "Custom MYOB Item # CUSTOMER SUPPLIED MATERIAL Item Name Customer material Descr…" at bounding box center [259, 417] width 203 height 124
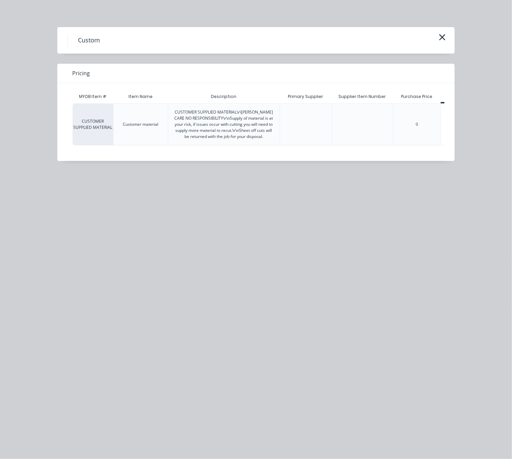
scroll to position [0, 31]
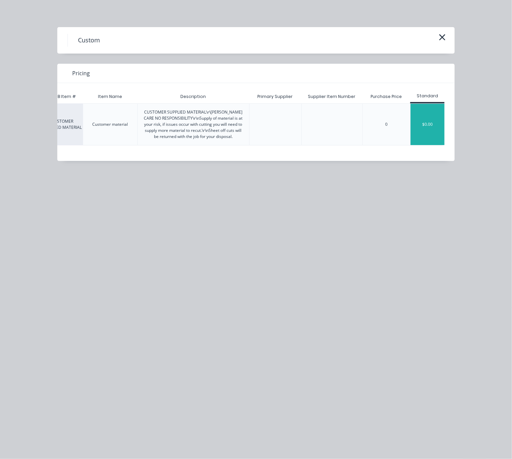
click at [432, 134] on div "$0.00" at bounding box center [428, 124] width 34 height 41
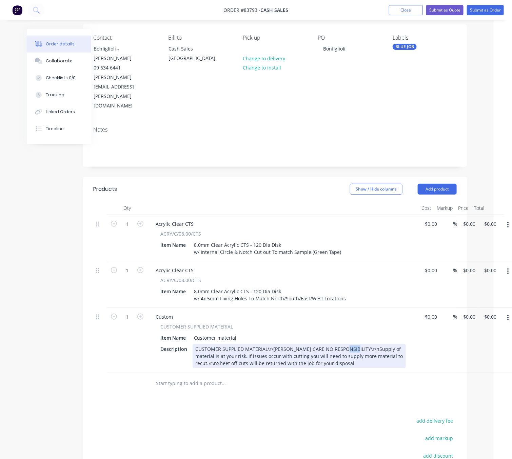
drag, startPoint x: 348, startPoint y: 320, endPoint x: 341, endPoint y: 320, distance: 7.2
click at [341, 344] on div "CUSTOMER SUPPLIED MATERIAL\r\[PERSON_NAME] CARE NO RESPONSIBILITY\r\nSupply of …" at bounding box center [299, 356] width 213 height 24
drag, startPoint x: 272, startPoint y: 320, endPoint x: 267, endPoint y: 321, distance: 5.4
click at [267, 344] on div "CUSTOMER SUPPLIED MATERIAL\r\[PERSON_NAME] CARE NO RESPONSIBILITY Supply of mat…" at bounding box center [299, 356] width 213 height 24
drag, startPoint x: 273, startPoint y: 321, endPoint x: 263, endPoint y: 320, distance: 9.5
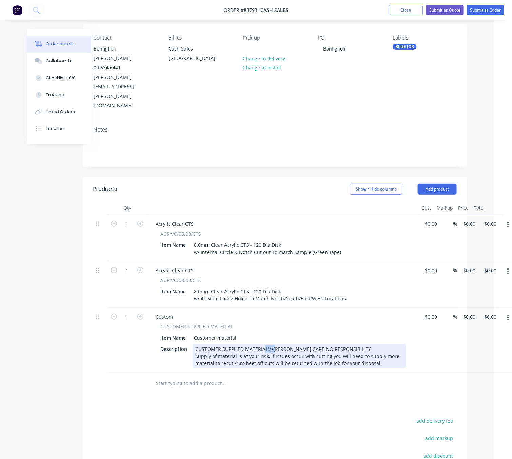
click at [263, 344] on div "CUSTOMER SUPPLIED MATERIAL\r\[PERSON_NAME] CARE NO RESPONSIBILITY Supply of mat…" at bounding box center [299, 356] width 213 height 24
click at [273, 344] on div "CUSTOMER SUPPLIED MATERIAL\r\[PERSON_NAME] CARE NO RESPONSIBILITY Supply of mat…" at bounding box center [299, 356] width 213 height 24
drag, startPoint x: 274, startPoint y: 322, endPoint x: 267, endPoint y: 321, distance: 7.3
click at [267, 344] on div "CUSTOMER SUPPLIED MATERIAL\r\[PERSON_NAME] CARE NO RESPONSIBILITY Supply of mat…" at bounding box center [299, 356] width 213 height 24
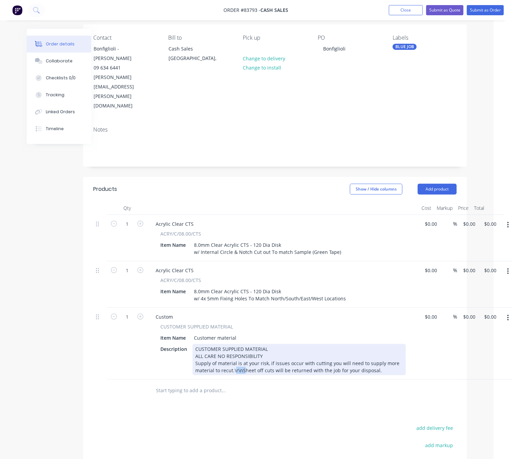
drag, startPoint x: 243, startPoint y: 342, endPoint x: 235, endPoint y: 343, distance: 8.2
click at [235, 344] on div "CUSTOMER SUPPLIED MATERIAL ALL CARE NO RESPONSIBILITY Supply of material is at …" at bounding box center [299, 359] width 213 height 31
click at [248, 347] on div "CUSTOMER SUPPLIED MATERIAL ALL CARE NO RESPONSIBILITY Supply of material is at …" at bounding box center [299, 359] width 213 height 31
drag, startPoint x: 242, startPoint y: 342, endPoint x: 238, endPoint y: 343, distance: 4.5
click at [234, 344] on div "CUSTOMER SUPPLIED MATERIAL ALL CARE NO RESPONSIBILITY Supply of material is at …" at bounding box center [299, 359] width 213 height 31
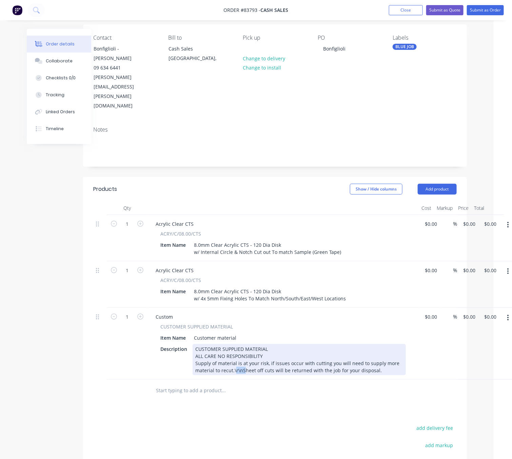
click at [244, 346] on div "CUSTOMER SUPPLIED MATERIAL ALL CARE NO RESPONSIBILITY Supply of material is at …" at bounding box center [299, 359] width 213 height 31
drag, startPoint x: 240, startPoint y: 344, endPoint x: 233, endPoint y: 341, distance: 7.7
click at [233, 344] on div "CUSTOMER SUPPLIED MATERIAL ALL CARE NO RESPONSIBILITY Supply of material is at …" at bounding box center [299, 359] width 213 height 31
drag, startPoint x: 195, startPoint y: 321, endPoint x: 242, endPoint y: 336, distance: 49.7
click at [195, 344] on div "CUSTOMER SUPPLIED MATERIAL ALL CARE NO RESPONSIBILITY Supply of material is at …" at bounding box center [299, 359] width 213 height 31
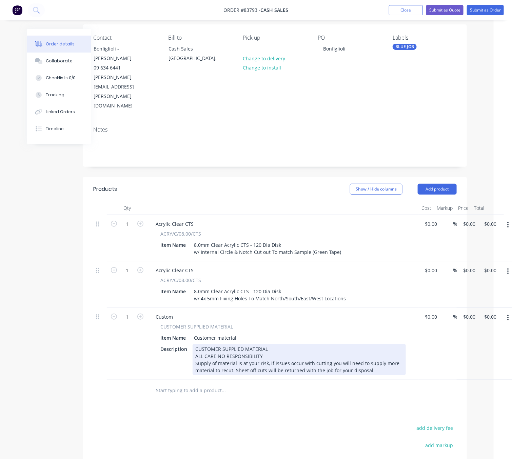
click at [370, 344] on div "CUSTOMER SUPPLIED MATERIAL ALL CARE NO RESPONSIBILITY Supply of material is at …" at bounding box center [299, 359] width 213 height 31
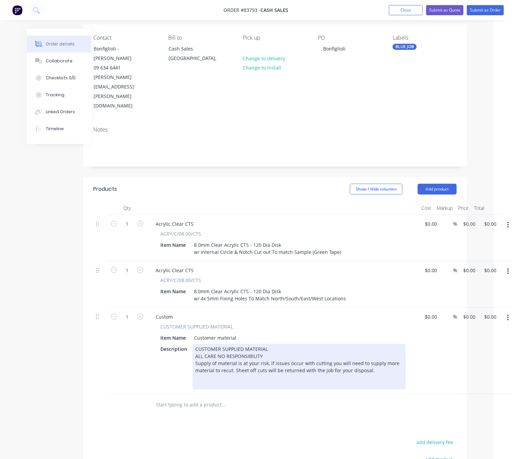
click at [284, 344] on div "CUSTOMER SUPPLIED MATERIAL ALL CARE NO RESPONSIBILITY Supply of material is at …" at bounding box center [299, 366] width 213 height 45
click at [210, 357] on div "CUSTOMER SUPPLIED MATERIAL - 4x "L" Fold's ALL CARE NO RESPONSIBILITY Supply of…" at bounding box center [299, 366] width 213 height 45
click at [196, 344] on div "CUSTOMER SUPPLIED MATERIAL - 4x "L" Fold's ALL CARE NO RESPONSIBILITY Supply of…" at bounding box center [299, 366] width 213 height 45
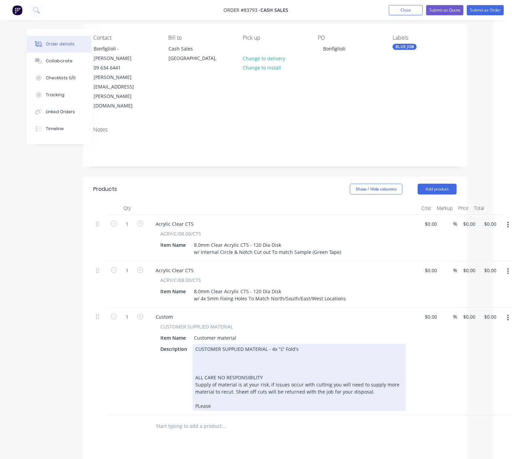
drag, startPoint x: 218, startPoint y: 381, endPoint x: 186, endPoint y: 375, distance: 32.1
click at [186, 375] on div "Description CUSTOMER SUPPLIED MATERIAL - 4x "L" Fold's ALL CARE NO RESPONSIBILI…" at bounding box center [282, 377] width 248 height 67
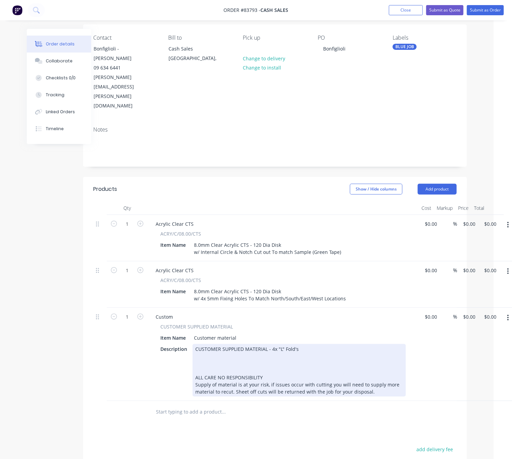
click at [205, 344] on div "CUSTOMER SUPPLIED MATERIAL - 4x "L" Fold's ALL CARE NO RESPONSIBILITY Supply of…" at bounding box center [299, 370] width 213 height 53
click at [219, 344] on div "CUSTOMER SUPPLIED MATERIAL - 4x "L" Fold's PLease ALL CARE NO RESPONSIBILITY Su…" at bounding box center [299, 370] width 213 height 53
click at [200, 344] on div "CUSTOMER SUPPLIED MATERIAL - 4x "L" Fold's PLease ALL CARE NO RESPONSIBILITY Su…" at bounding box center [299, 370] width 213 height 53
drag, startPoint x: 217, startPoint y: 336, endPoint x: 177, endPoint y: 333, distance: 39.8
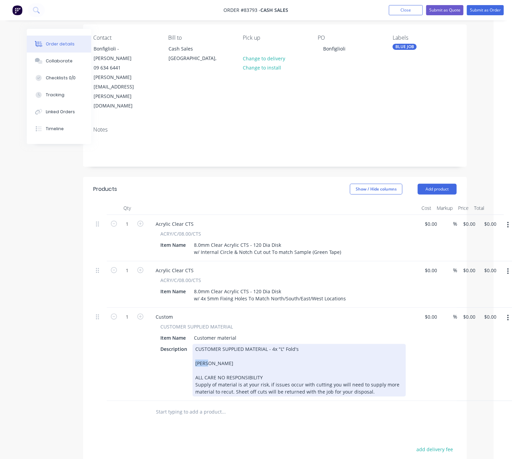
click at [177, 344] on div "Description CUSTOMER SUPPLIED MATERIAL - 4x "L" Fold's [PERSON_NAME] ALL CARE N…" at bounding box center [282, 370] width 248 height 53
click at [301, 344] on div "CUSTOMER SUPPLIED MATERIAL - 4x "L" Fold's Cut 7mm Holes As Per "+" Locations o…" at bounding box center [299, 370] width 213 height 53
click at [343, 344] on div "CUSTOMER SUPPLIED MATERIAL - 4x "L" Fold's Cut 7mm Holes As Per "+" Locations o…" at bounding box center [299, 370] width 213 height 53
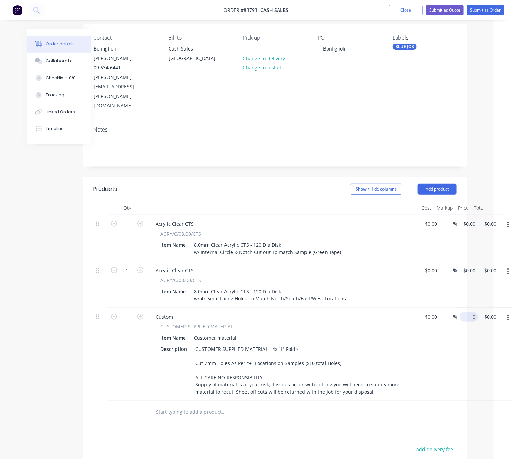
click at [469, 312] on div "0 $0.00" at bounding box center [470, 317] width 16 height 10
type input "$10.00"
click at [316, 405] on div at bounding box center [251, 412] width 203 height 14
click at [457, 261] on div "1 Acrylic Clear CTS ACRY/C/08.00/CTS Item Name 8.0mm Clear Acrylic CTS - 120 Di…" at bounding box center [274, 284] width 363 height 46
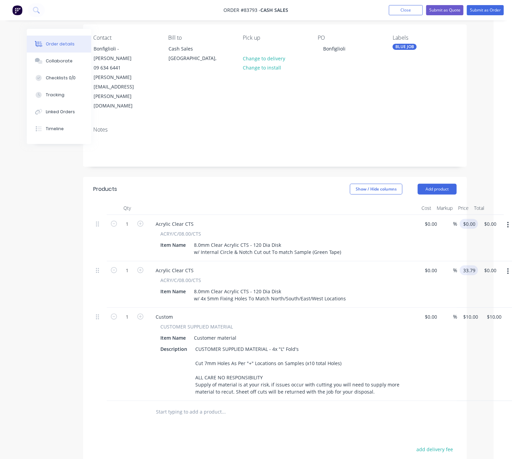
type input "33.79"
type input "0"
type input "$33.79"
click at [457, 215] on div "1 Acrylic Clear CTS ACRY/C/08.00/CTS Item Name 8.0mm Clear Acrylic CTS - 120 Di…" at bounding box center [274, 238] width 363 height 46
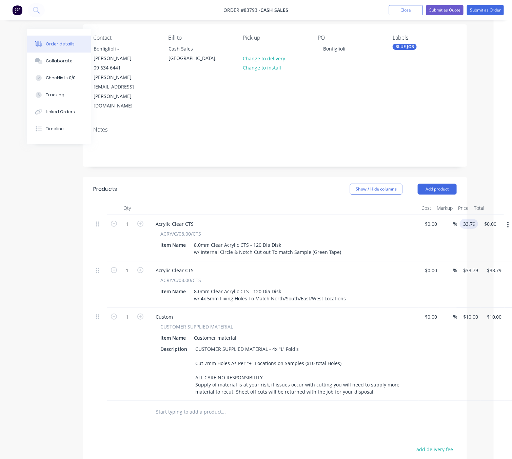
type input "$33.79"
click at [334, 416] on div "Products Show / Hide columns Add product Qty Cost Markup Price Total 1 Acrylic …" at bounding box center [275, 381] width 384 height 409
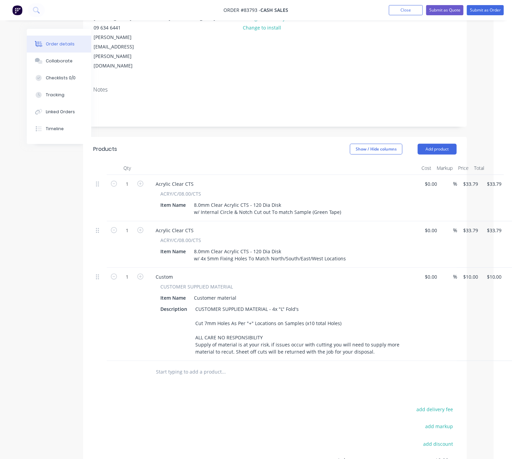
scroll to position [0, 18]
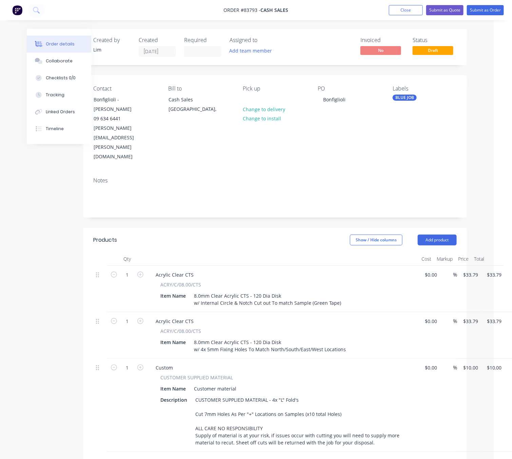
click at [37, 305] on div "Created by [PERSON_NAME] Created [DATE] Required Assigned to Add team member In…" at bounding box center [237, 338] width 458 height 618
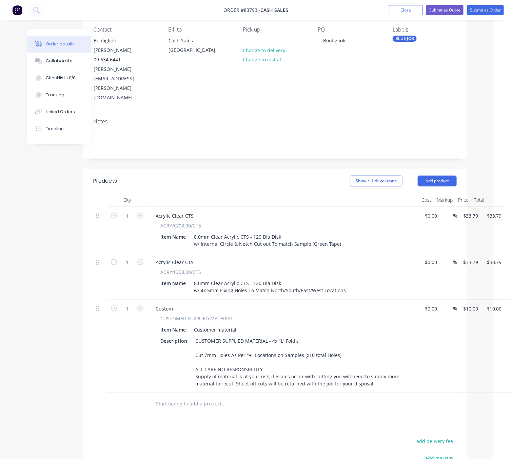
scroll to position [58, 18]
click at [490, 9] on button "Submit as Order" at bounding box center [485, 10] width 37 height 10
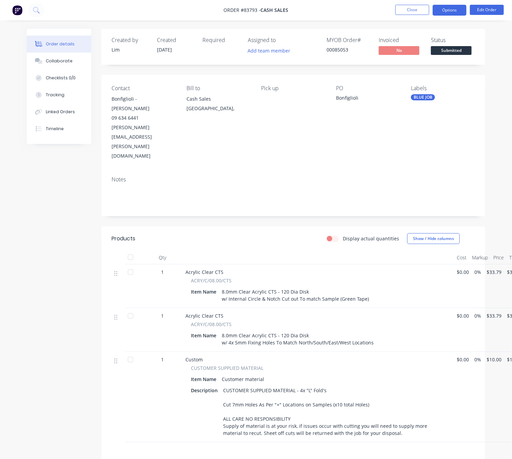
click at [445, 6] on button "Options" at bounding box center [450, 10] width 34 height 11
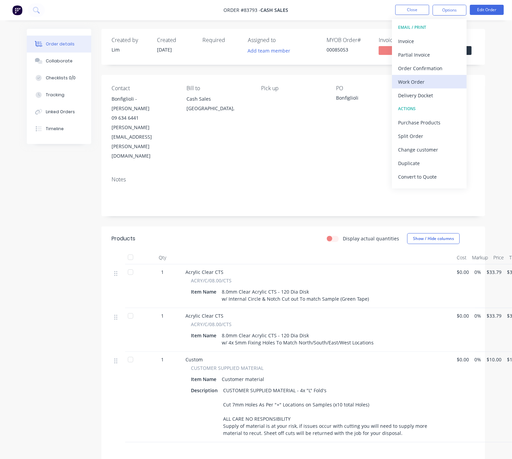
click at [432, 81] on div "Work Order" at bounding box center [429, 82] width 62 height 10
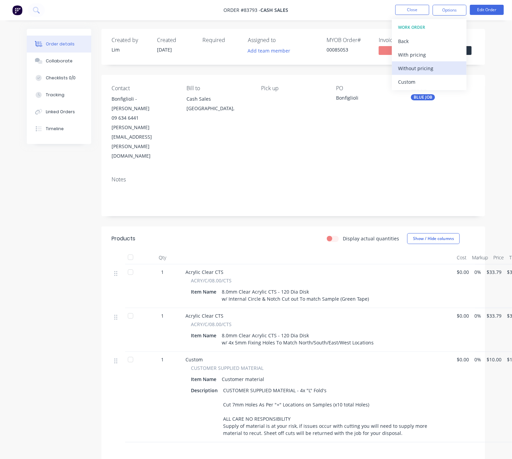
click at [424, 63] on div "Without pricing" at bounding box center [429, 68] width 62 height 10
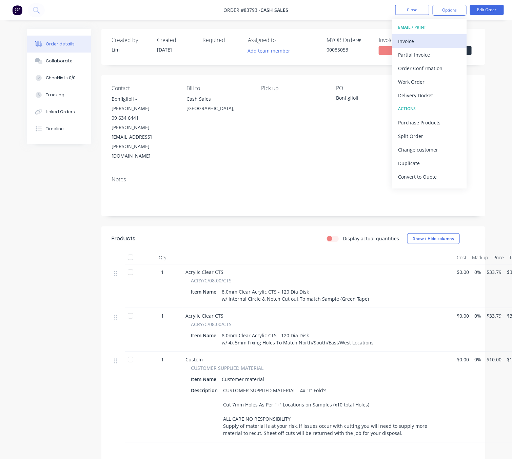
click at [434, 38] on div "Invoice" at bounding box center [429, 41] width 62 height 10
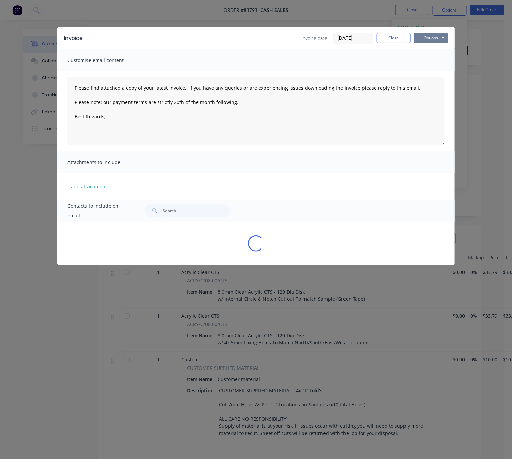
click at [440, 38] on button "Options" at bounding box center [431, 38] width 34 height 10
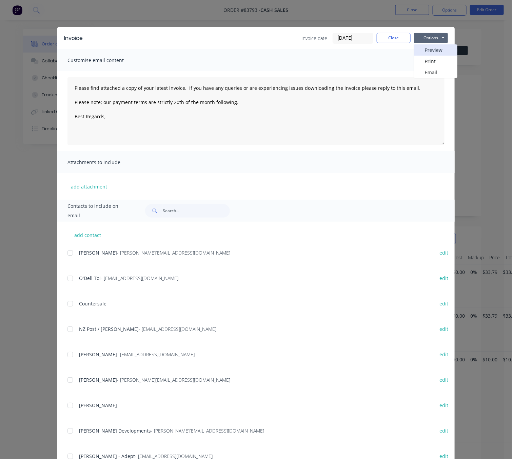
click at [438, 49] on button "Preview" at bounding box center [435, 49] width 43 height 11
drag, startPoint x: 375, startPoint y: 28, endPoint x: 375, endPoint y: 33, distance: 4.7
click at [375, 31] on div "Invoice Invoice date [DATE] Close Options Preview Print Email" at bounding box center [255, 38] width 397 height 22
click at [381, 40] on button "Close" at bounding box center [394, 38] width 34 height 10
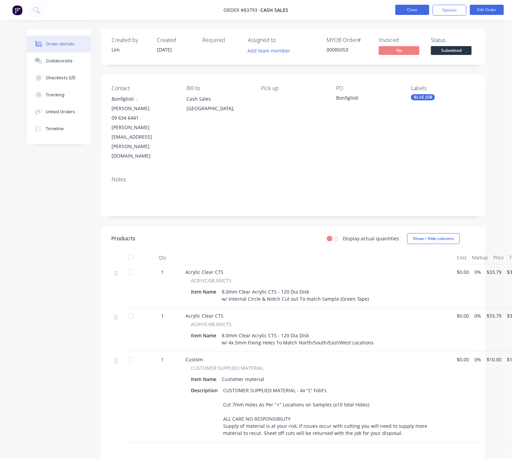
click at [416, 5] on button "Close" at bounding box center [412, 10] width 34 height 10
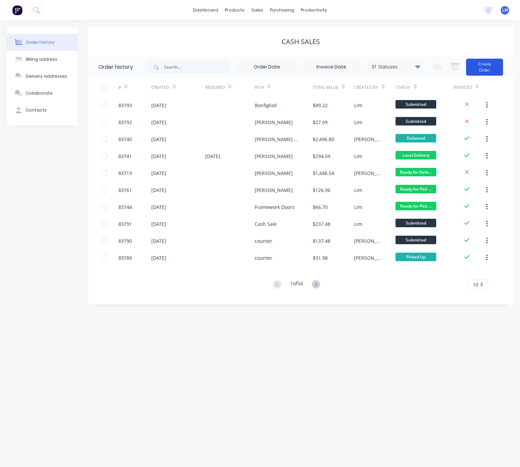
click at [474, 66] on button "Create Order" at bounding box center [484, 67] width 37 height 17
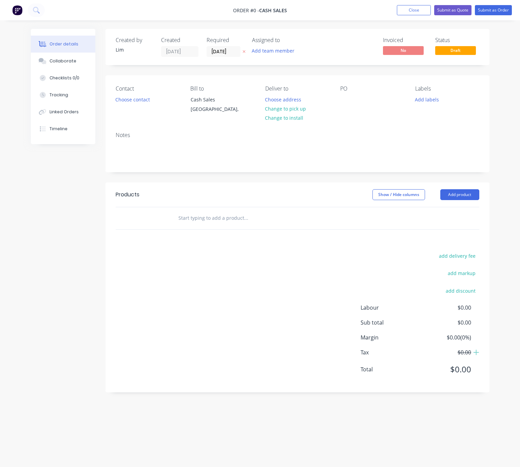
click at [244, 52] on icon at bounding box center [243, 52] width 3 height 4
click at [144, 102] on button "Choose contact" at bounding box center [133, 99] width 42 height 9
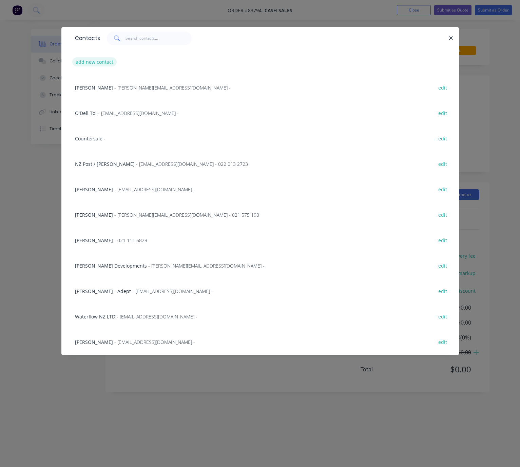
click at [80, 64] on button "add new contact" at bounding box center [94, 61] width 45 height 9
select select "NZ"
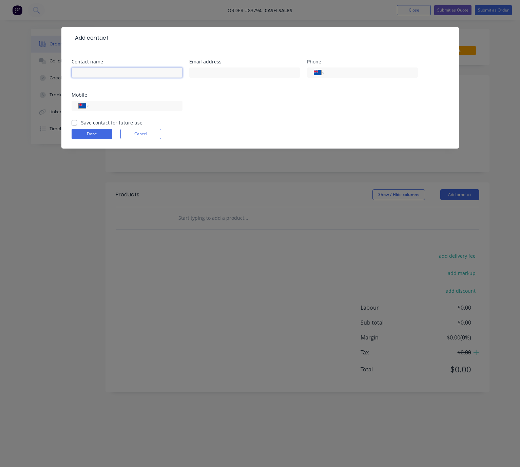
click at [97, 75] on input "text" at bounding box center [127, 72] width 111 height 10
type input "Cash Sale"
click at [250, 72] on input "text" at bounding box center [244, 72] width 111 height 10
drag, startPoint x: 134, startPoint y: 71, endPoint x: -1, endPoint y: 69, distance: 134.3
click at [0, 69] on html "Order #83794 - Cash Sales Add product Close Submit as Quote Submit as Order Ord…" at bounding box center [260, 233] width 520 height 467
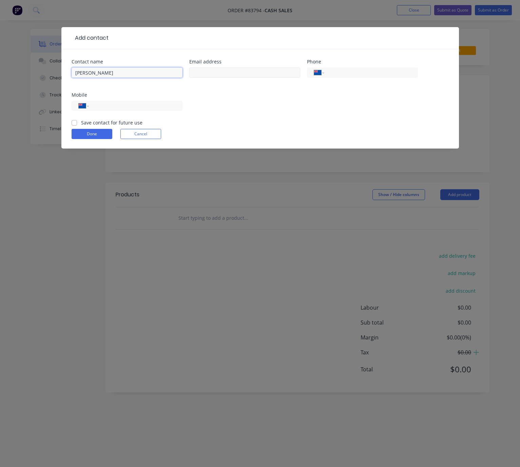
type input "[PERSON_NAME]"
click at [225, 71] on input "text" at bounding box center [244, 72] width 111 height 10
type input "[EMAIL_ADDRESS][DOMAIN_NAME]"
click at [119, 104] on input "tel" at bounding box center [134, 106] width 81 height 8
type input "021 725 306"
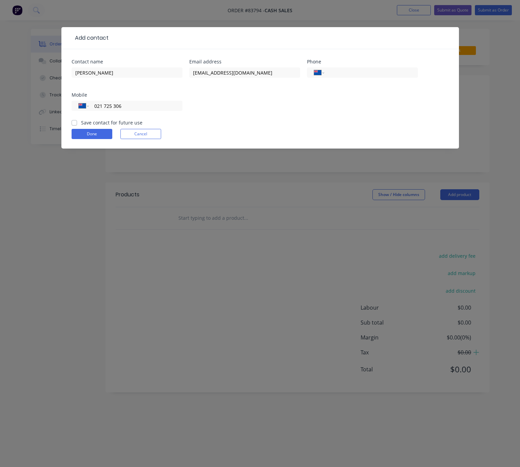
click at [81, 123] on label "Save contact for future use" at bounding box center [111, 122] width 61 height 7
click at [75, 123] on input "Save contact for future use" at bounding box center [74, 122] width 5 height 6
checkbox input "true"
click at [88, 139] on button "Done" at bounding box center [92, 134] width 41 height 10
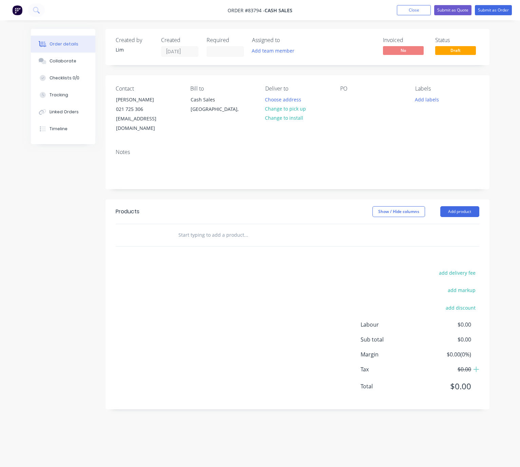
drag, startPoint x: 94, startPoint y: 235, endPoint x: 395, endPoint y: 207, distance: 302.4
click at [96, 234] on div "Created by [PERSON_NAME] Created [DATE] Required Assigned to Add team member In…" at bounding box center [260, 224] width 458 height 391
click at [296, 110] on button "Change to pick up" at bounding box center [285, 108] width 48 height 9
drag, startPoint x: 344, startPoint y: 99, endPoint x: 349, endPoint y: 104, distance: 7.0
click at [344, 99] on div at bounding box center [345, 100] width 11 height 10
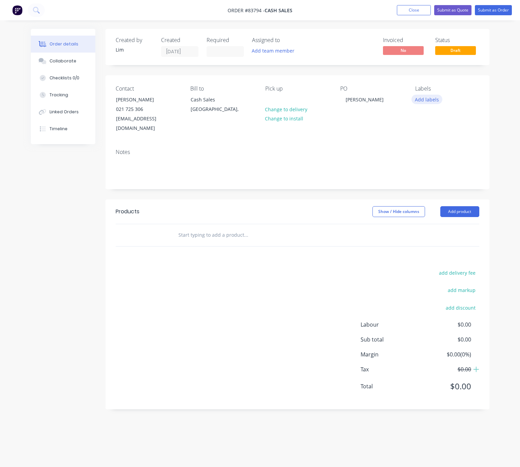
click at [431, 98] on button "Add labels" at bounding box center [426, 99] width 31 height 9
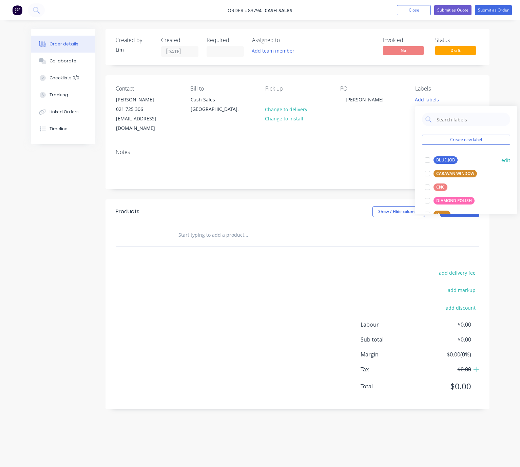
click at [450, 152] on div "Create new label BLUE JOB edit CARAVAN WINDOW edit CNC edit DIAMOND POLISH edit…" at bounding box center [466, 160] width 102 height 109
click at [451, 156] on div "BLUE JOB" at bounding box center [445, 159] width 24 height 7
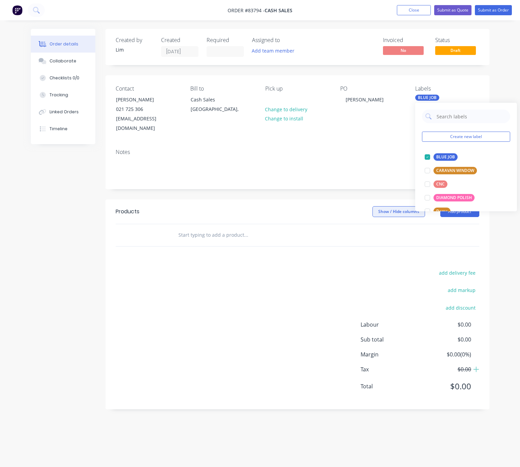
drag, startPoint x: 363, startPoint y: 175, endPoint x: 377, endPoint y: 197, distance: 25.4
click at [363, 175] on div "Notes" at bounding box center [297, 165] width 384 height 45
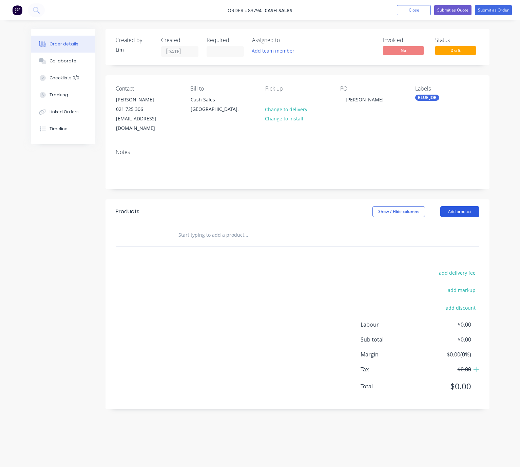
click at [444, 206] on button "Add product" at bounding box center [459, 211] width 39 height 11
drag, startPoint x: 312, startPoint y: 197, endPoint x: 312, endPoint y: 205, distance: 8.8
click at [312, 206] on div "Show / Hide columns Add product" at bounding box center [336, 211] width 286 height 11
click at [221, 228] on input "text" at bounding box center [246, 235] width 136 height 14
click at [457, 206] on button "Add product" at bounding box center [459, 211] width 39 height 11
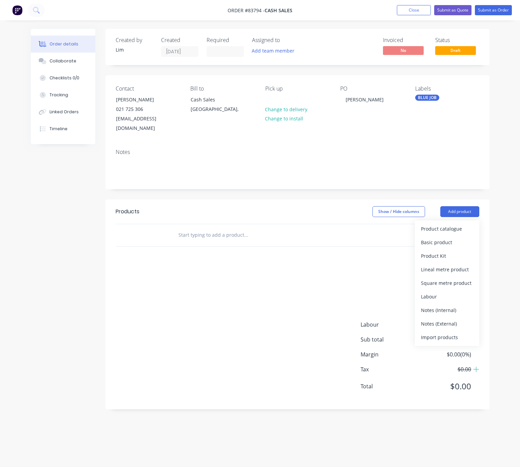
drag, startPoint x: 185, startPoint y: 218, endPoint x: 189, endPoint y: 220, distance: 4.0
click at [186, 224] on div at bounding box center [292, 235] width 244 height 22
click at [190, 228] on input "text" at bounding box center [246, 235] width 136 height 14
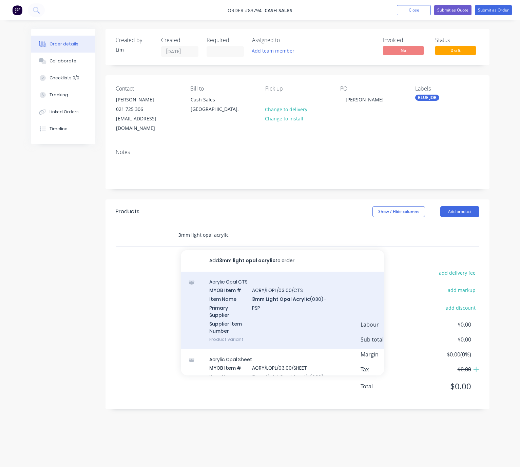
type input "3mm light opal acrylic"
click at [319, 308] on div "Acrylic Opal CTS MYOB Item # ACRY/LOPL/03.00/CTS Item Name 3mm Light Opal Acryl…" at bounding box center [282, 311] width 203 height 78
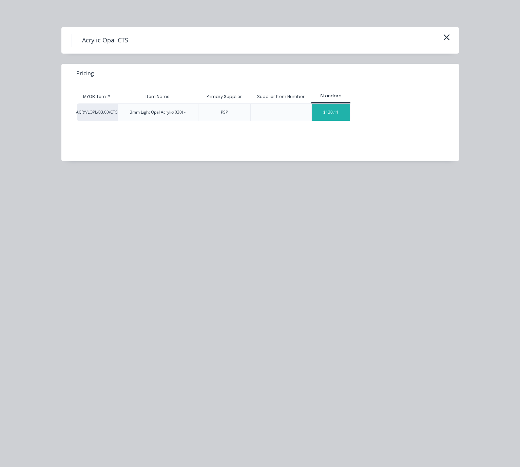
click at [333, 110] on div "$130.11" at bounding box center [331, 112] width 38 height 17
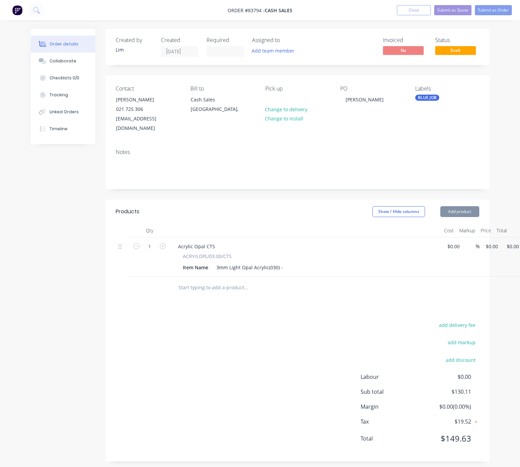
type input "$130.11"
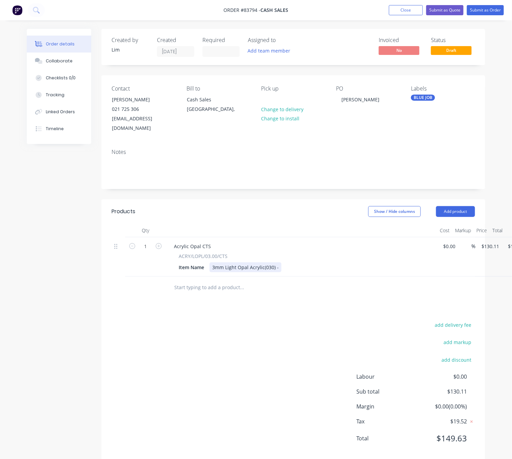
click at [275, 262] on div "3mm Light Opal Acrylic(030) -" at bounding box center [246, 267] width 72 height 10
click at [277, 262] on div "3mm Light Opal Acrylic(030) -" at bounding box center [246, 267] width 72 height 10
click at [285, 352] on div "add delivery fee add markup add discount Labour $0.00 Sub total $130.11 Margin …" at bounding box center [293, 385] width 363 height 131
click at [257, 327] on div "add delivery fee add markup add discount Labour $0.00 Sub total $130.11 Margin …" at bounding box center [293, 385] width 363 height 131
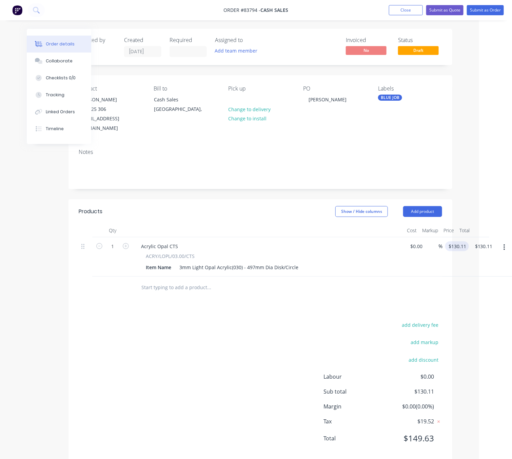
type input "130.11"
click at [458, 241] on input "130.11" at bounding box center [458, 246] width 21 height 10
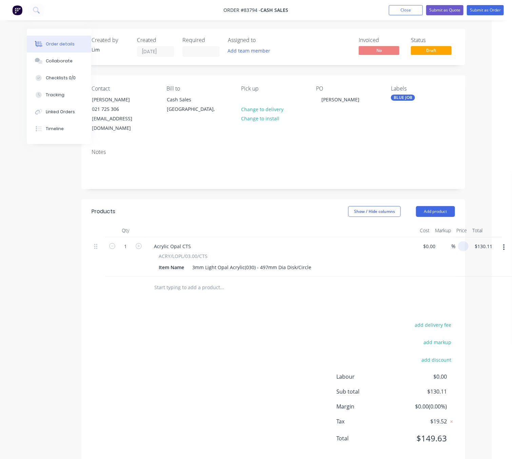
scroll to position [0, 20]
type input "$0.00"
type input "0.00"
drag, startPoint x: 487, startPoint y: 233, endPoint x: 486, endPoint y: 240, distance: 7.2
click at [487, 241] on input "0.00" at bounding box center [484, 246] width 21 height 10
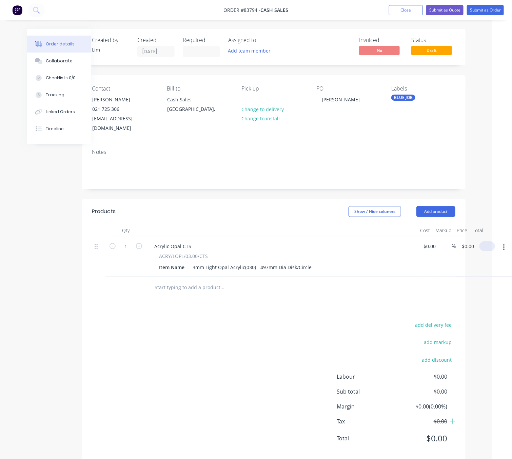
scroll to position [0, 15]
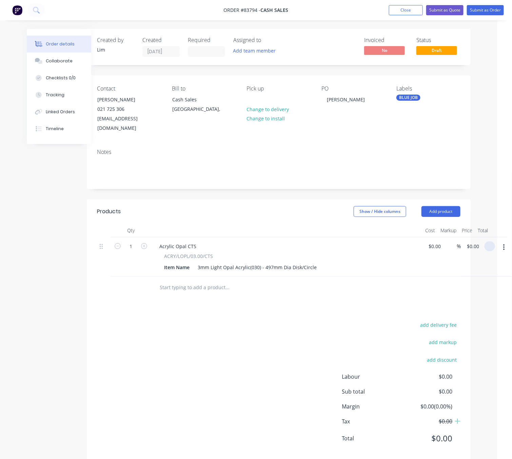
type input "$0.00"
drag, startPoint x: 190, startPoint y: 414, endPoint x: 153, endPoint y: 431, distance: 41.3
click at [190, 413] on div "add delivery fee add markup add discount Labour $0.00 Sub total $0.00 Margin $0…" at bounding box center [278, 385] width 363 height 131
click at [460, 237] on div "1 Acrylic Opal CTS ACRY/LOPL/03.00/CTS Item Name 3mm Light Opal Acrylic(030) - …" at bounding box center [278, 256] width 363 height 39
type input "$25.00"
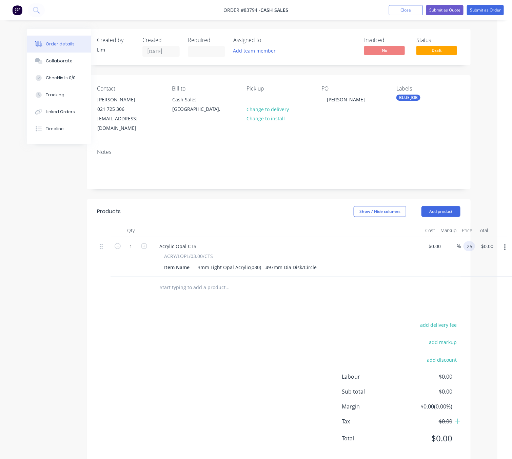
type input "$25.00"
drag, startPoint x: 300, startPoint y: 322, endPoint x: 316, endPoint y: 323, distance: 16.3
click at [297, 322] on div "add delivery fee add markup add discount Labour $0.00 Sub total $25.00 Margin $…" at bounding box center [278, 385] width 363 height 131
click at [491, 8] on button "Submit as Order" at bounding box center [485, 10] width 37 height 10
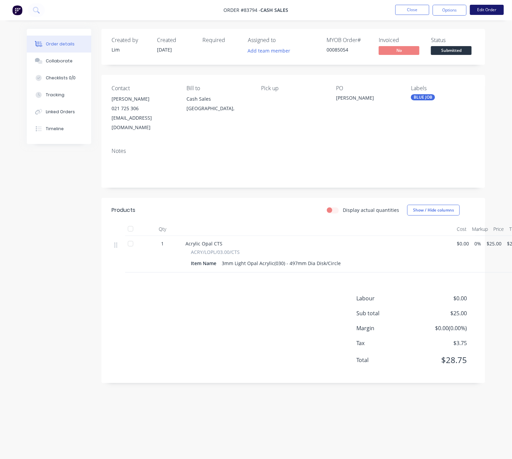
click at [480, 11] on button "Edit Order" at bounding box center [487, 10] width 34 height 10
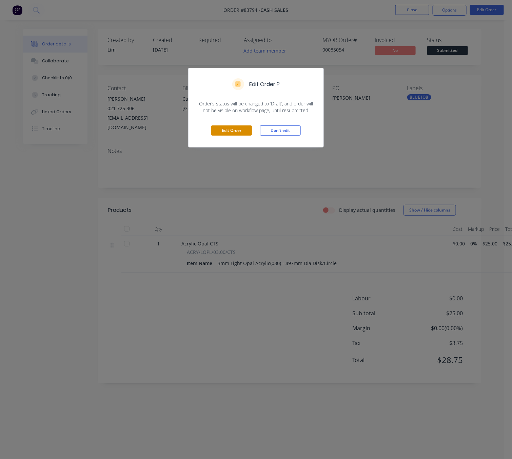
click at [236, 130] on button "Edit Order" at bounding box center [231, 130] width 41 height 10
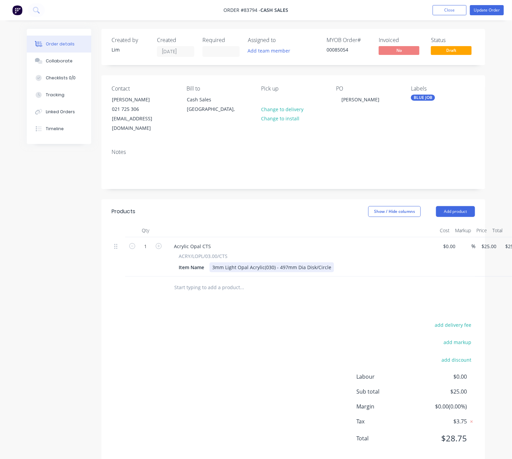
click at [328, 262] on div "3mm Light Opal Acrylic(030) - 497mm Dia Disk/Circle" at bounding box center [272, 267] width 124 height 10
drag, startPoint x: 341, startPoint y: 259, endPoint x: 368, endPoint y: 240, distance: 33.0
click at [341, 262] on div "3mm Light Opal Acrylic(030) - 497mm Dia Disk/Circle (To match Sample" at bounding box center [293, 267] width 166 height 10
click at [295, 262] on div "3mm Light Opal Acrylic(030) - 497mm Dia Disk/Circle (To Match Sample" at bounding box center [293, 267] width 166 height 10
click at [349, 262] on div "3mm Light Opal Acrylic(030) - 497mm (Approx) Dia Disk/Circle (To Match Sample" at bounding box center [303, 267] width 187 height 10
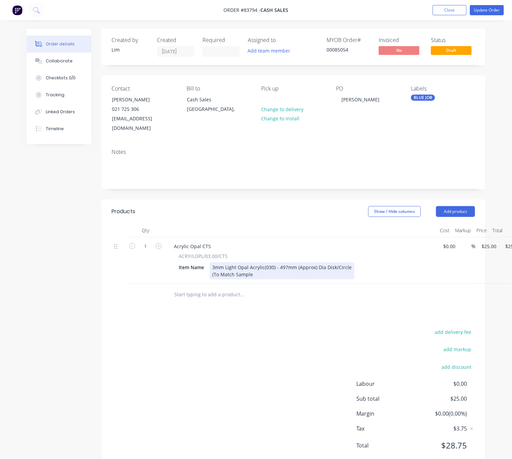
click at [260, 265] on div "3mm Light Opal Acrylic(030) - 497mm (Approx) Dia Disk/Circle (To Match Sample" at bounding box center [282, 270] width 145 height 17
click at [206, 378] on div "add delivery fee add markup add discount Labour $0.00 Sub total $25.00 Margin $…" at bounding box center [293, 393] width 363 height 131
click at [242, 346] on div "add delivery fee add markup add discount Labour $0.00 Sub total $25.00 Margin $…" at bounding box center [293, 393] width 363 height 131
click at [481, 10] on button "Update Order" at bounding box center [487, 10] width 34 height 10
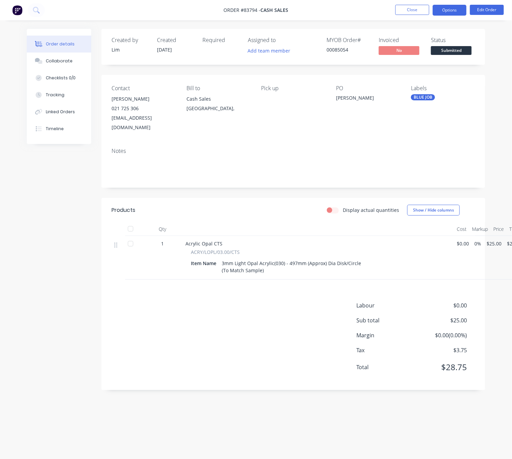
click at [461, 7] on button "Options" at bounding box center [450, 10] width 34 height 11
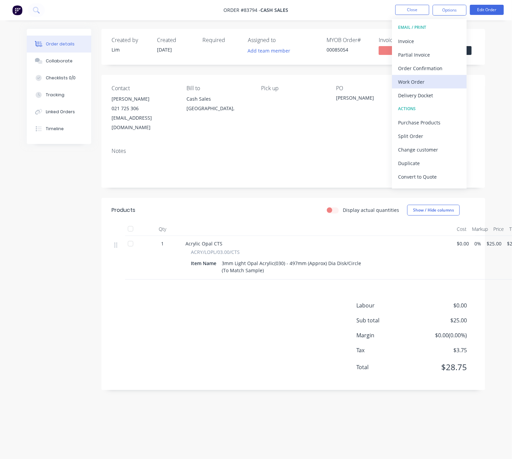
click at [433, 76] on button "Work Order" at bounding box center [429, 82] width 75 height 14
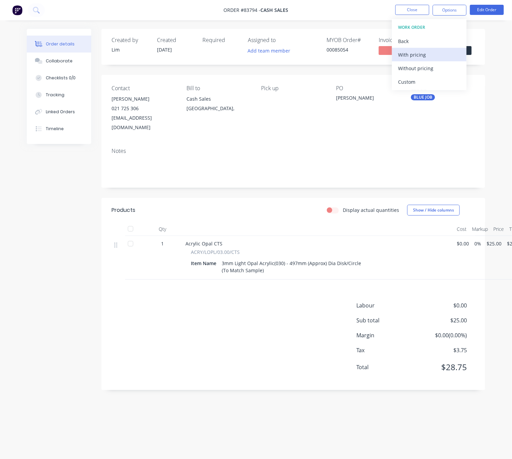
click at [435, 59] on div "With pricing" at bounding box center [429, 55] width 62 height 10
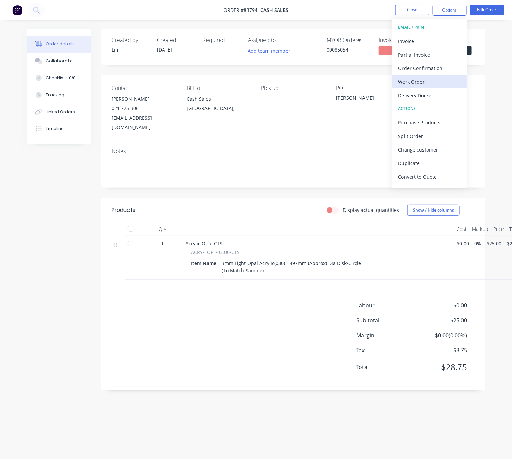
click at [434, 81] on div "Work Order" at bounding box center [429, 82] width 62 height 10
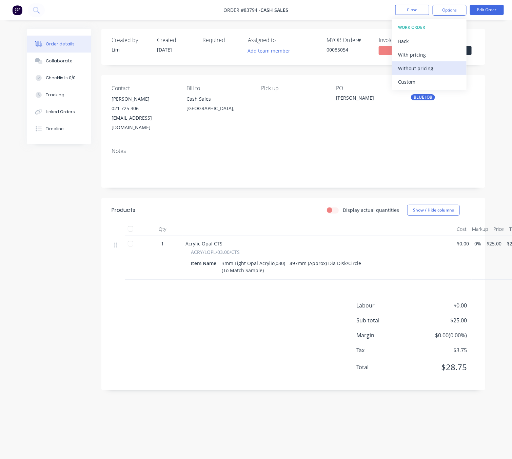
click at [438, 70] on div "Without pricing" at bounding box center [429, 68] width 62 height 10
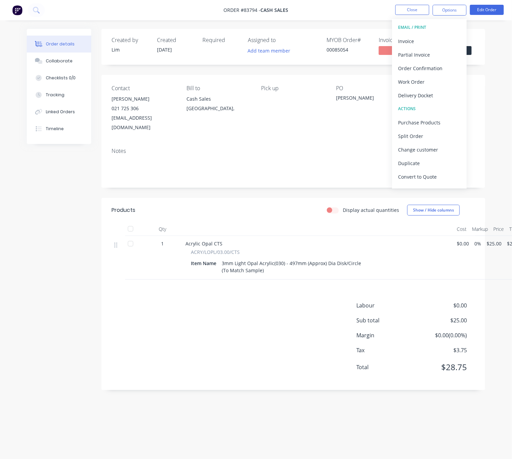
click at [42, 243] on div "Created by [PERSON_NAME] Created [DATE] Required Assigned to Add team member MY…" at bounding box center [256, 217] width 458 height 376
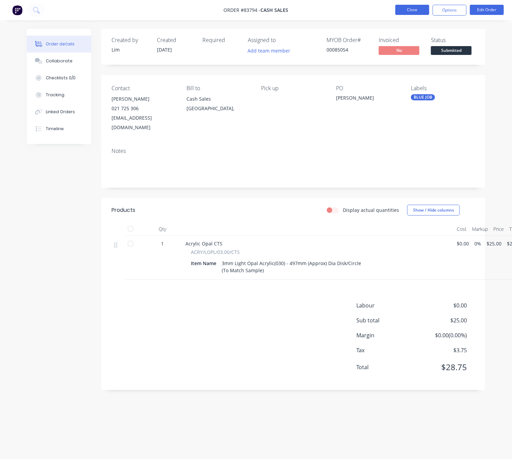
click at [422, 9] on button "Close" at bounding box center [412, 10] width 34 height 10
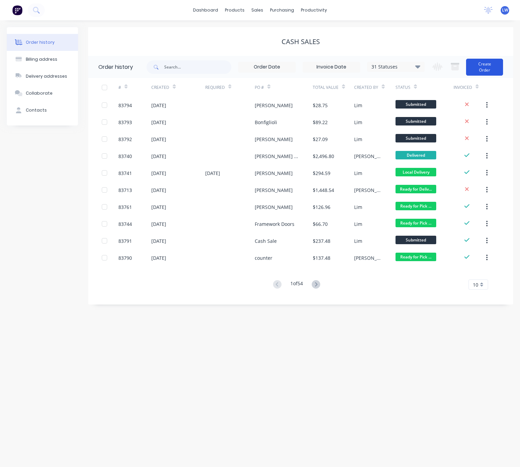
click at [495, 68] on button "Create Order" at bounding box center [484, 67] width 37 height 17
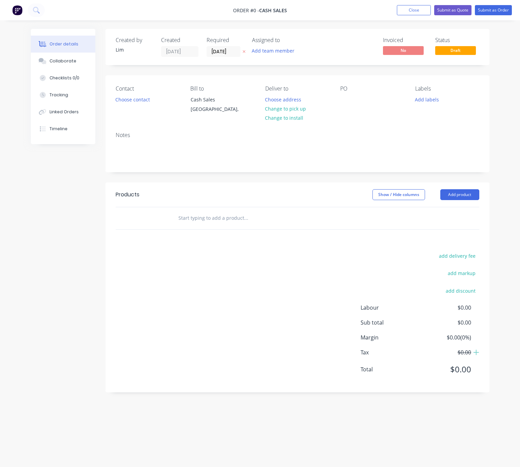
click at [242, 52] on icon at bounding box center [243, 52] width 3 height 4
click at [133, 98] on button "Choose contact" at bounding box center [133, 99] width 42 height 9
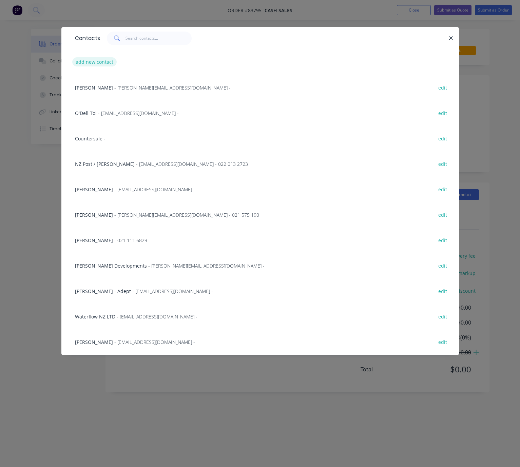
click at [102, 59] on button "add new contact" at bounding box center [94, 61] width 45 height 9
select select "NZ"
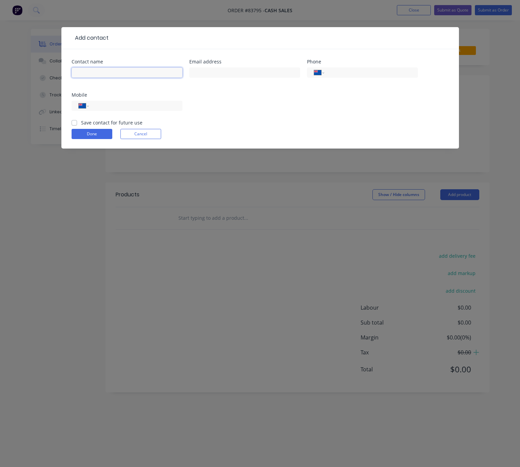
click at [119, 72] on input "text" at bounding box center [127, 72] width 111 height 10
type input "[PERSON_NAME]"
click at [236, 65] on div "Email address" at bounding box center [244, 72] width 111 height 26
click at [238, 72] on input "text" at bounding box center [244, 72] width 111 height 10
type input "v"
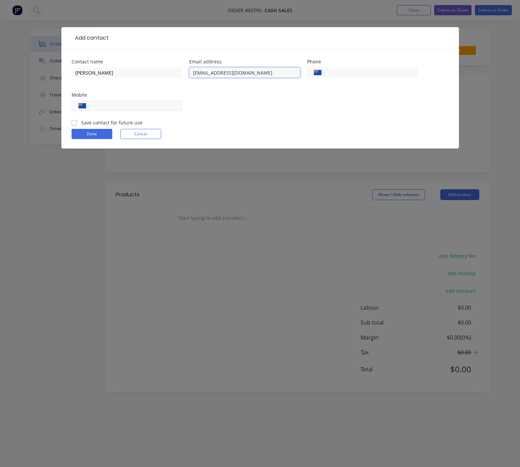
type input "[EMAIL_ADDRESS][DOMAIN_NAME]"
click at [174, 105] on input "tel" at bounding box center [134, 106] width 81 height 8
type input "022 657 1744"
click at [81, 121] on label "Save contact for future use" at bounding box center [111, 122] width 61 height 7
click at [73, 121] on input "Save contact for future use" at bounding box center [74, 122] width 5 height 6
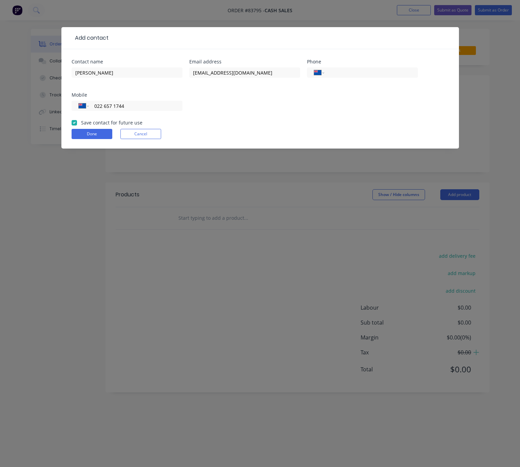
checkbox input "true"
click at [88, 134] on button "Done" at bounding box center [92, 134] width 41 height 10
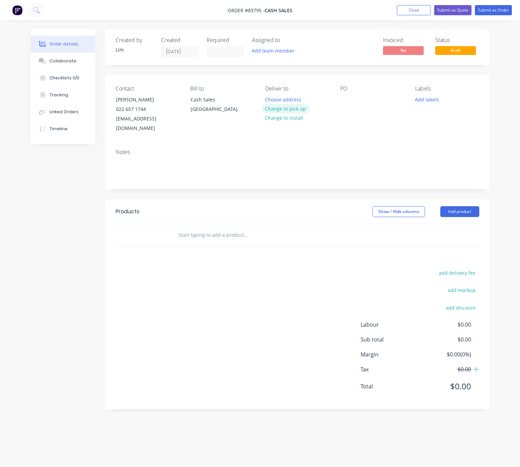
drag, startPoint x: 298, startPoint y: 108, endPoint x: 328, endPoint y: 115, distance: 30.3
click at [298, 109] on button "Change to pick up" at bounding box center [285, 108] width 48 height 9
click at [344, 103] on div at bounding box center [345, 100] width 11 height 10
drag, startPoint x: 432, startPoint y: 98, endPoint x: 433, endPoint y: 103, distance: 5.4
click at [431, 98] on button "Add labels" at bounding box center [426, 99] width 31 height 9
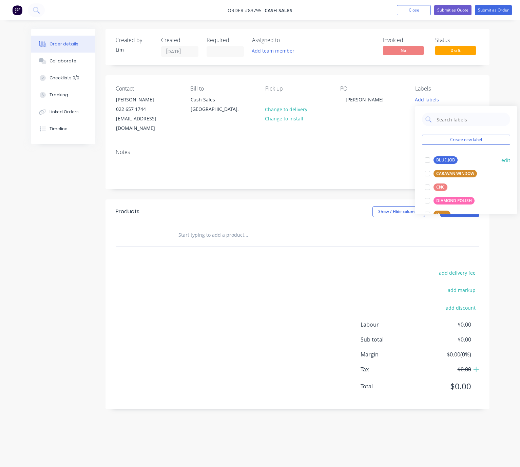
click at [449, 156] on button "BLUE JOB" at bounding box center [441, 159] width 38 height 9
click at [330, 192] on div "Created by [PERSON_NAME] Created [DATE] Required Assigned to Add team member In…" at bounding box center [297, 219] width 384 height 380
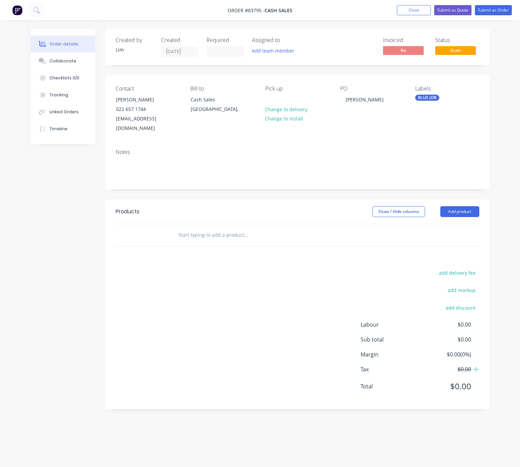
click at [464, 208] on button "Add product" at bounding box center [459, 211] width 39 height 11
click at [307, 192] on div "Created by [PERSON_NAME] Created [DATE] Required Assigned to Add team member In…" at bounding box center [297, 219] width 384 height 380
click at [231, 228] on input "text" at bounding box center [246, 235] width 136 height 14
type input "c"
type input "2"
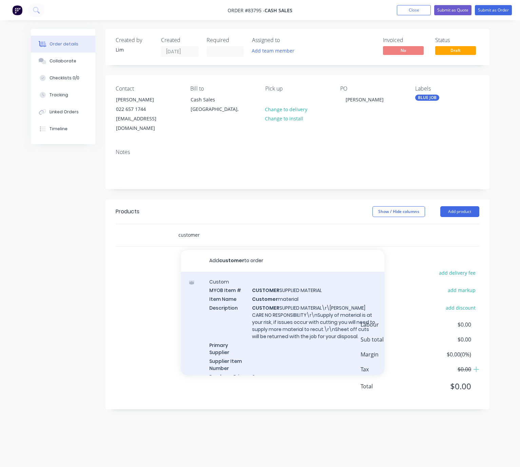
type input "customer"
click at [315, 313] on div "Custom MYOB Item # CUSTOMER SUPPLIED MATERIAL Item Name Customer material Descr…" at bounding box center [282, 334] width 203 height 124
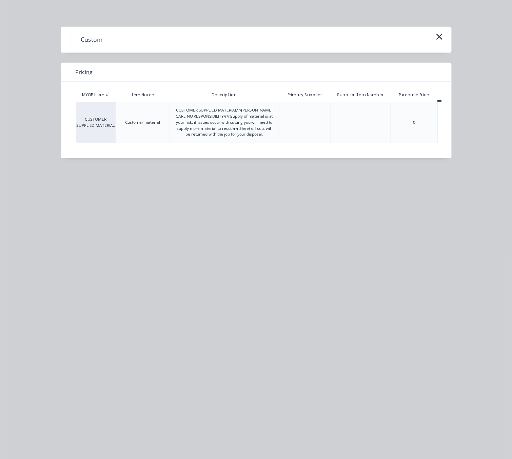
scroll to position [0, 31]
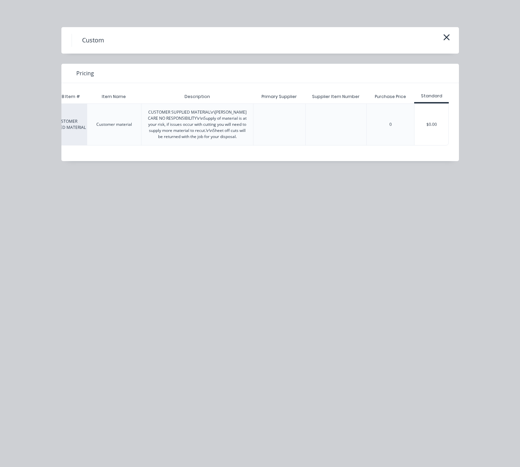
click at [444, 134] on div "$0.00" at bounding box center [431, 124] width 34 height 41
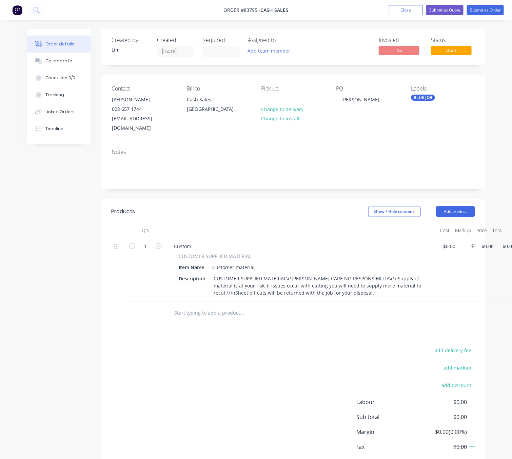
click at [253, 333] on div "Products Show / Hide columns Add product Qty Cost Markup Price Total 1 Custom C…" at bounding box center [293, 343] width 384 height 288
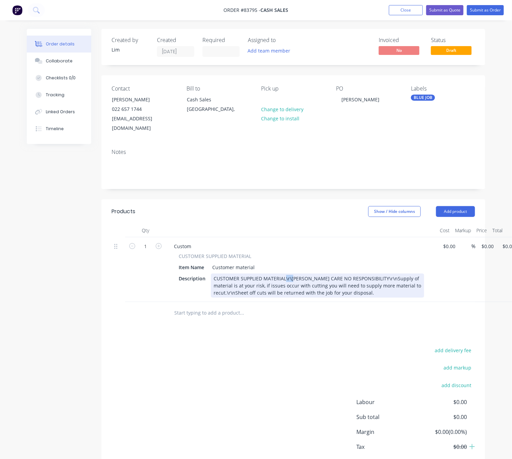
drag, startPoint x: 293, startPoint y: 270, endPoint x: 285, endPoint y: 269, distance: 8.2
click at [285, 274] on div "CUSTOMER SUPPLIED MATERIAL\r\[PERSON_NAME] CARE NO RESPONSIBILITY\r\nSupply of …" at bounding box center [317, 286] width 213 height 24
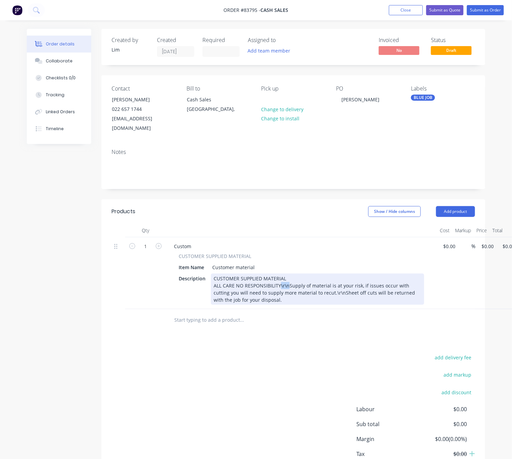
drag, startPoint x: 287, startPoint y: 274, endPoint x: 279, endPoint y: 275, distance: 8.5
click at [279, 275] on div "CUSTOMER SUPPLIED MATERIAL ALL CARE NO RESPONSIBILITY\r\nSupply of material is …" at bounding box center [317, 289] width 213 height 31
drag, startPoint x: 259, startPoint y: 291, endPoint x: 251, endPoint y: 289, distance: 8.4
click at [251, 289] on div "CUSTOMER SUPPLIED MATERIAL ALL CARE NO RESPONSIBILITY Supply of material is at …" at bounding box center [317, 289] width 213 height 31
drag, startPoint x: 393, startPoint y: 290, endPoint x: 252, endPoint y: 288, distance: 140.4
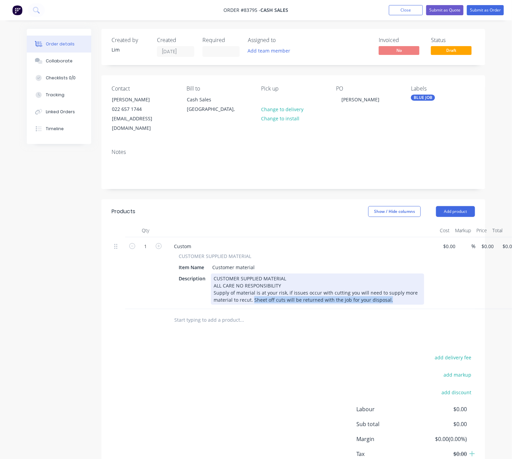
click at [252, 288] on div "CUSTOMER SUPPLIED MATERIAL ALL CARE NO RESPONSIBILITY Supply of material is at …" at bounding box center [317, 289] width 213 height 31
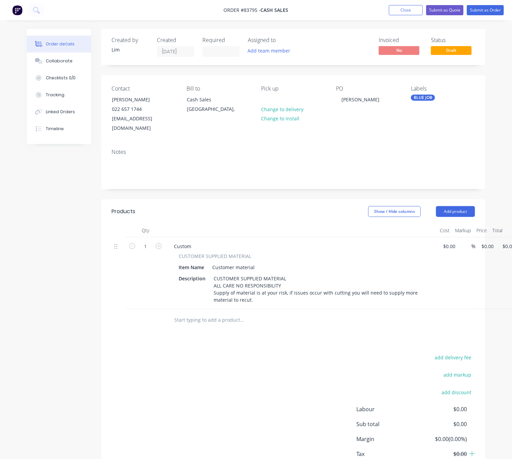
click at [304, 358] on div "add delivery fee add markup add discount Labour $0.00 Sub total $0.00 Margin $0…" at bounding box center [293, 418] width 363 height 131
click at [458, 206] on button "Add product" at bounding box center [455, 211] width 39 height 11
click at [287, 376] on div "add delivery fee add markup add discount Labour $0.00 Sub total $0.00 Margin $0…" at bounding box center [293, 418] width 363 height 131
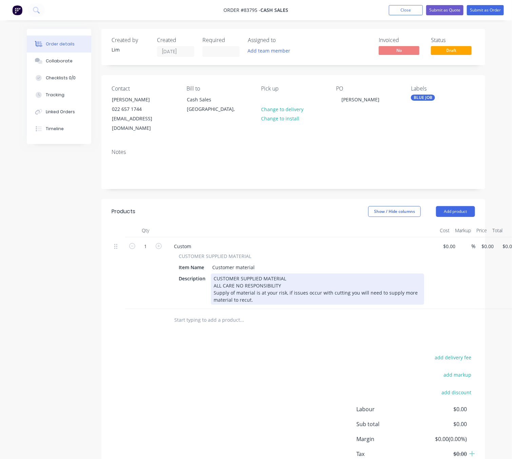
click at [280, 297] on div "Custom CUSTOMER SUPPLIED MATERIAL Item Name Customer material Description CUSTO…" at bounding box center [301, 273] width 271 height 72
click at [283, 293] on div "CUSTOMER SUPPLIED MATERIAL ALL CARE NO RESPONSIBILITY Supply of material is at …" at bounding box center [317, 289] width 213 height 31
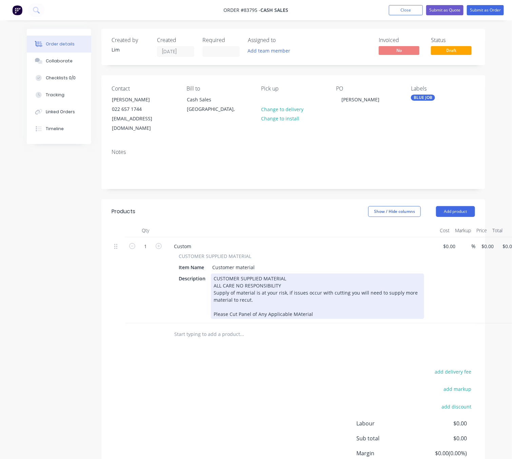
click at [299, 301] on div "CUSTOMER SUPPLIED MATERIAL ALL CARE NO RESPONSIBILITY Supply of material is at …" at bounding box center [317, 296] width 213 height 45
click at [295, 306] on div "CUSTOMER SUPPLIED MATERIAL ALL CARE NO RESPONSIBILITY Supply of material is at …" at bounding box center [317, 296] width 213 height 45
drag, startPoint x: 295, startPoint y: 304, endPoint x: 319, endPoint y: 309, distance: 24.5
click at [296, 304] on div "CUSTOMER SUPPLIED MATERIAL ALL CARE NO RESPONSIBILITY Supply of material is at …" at bounding box center [317, 296] width 213 height 45
drag, startPoint x: 319, startPoint y: 307, endPoint x: 334, endPoint y: 306, distance: 15.0
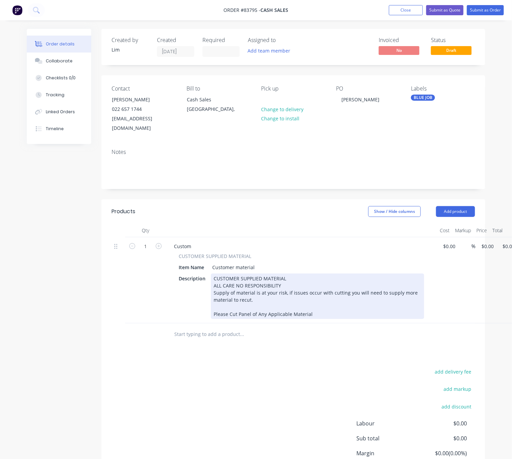
click at [319, 307] on div "CUSTOMER SUPPLIED MATERIAL ALL CARE NO RESPONSIBILITY Supply of material is at …" at bounding box center [317, 296] width 213 height 45
drag, startPoint x: 345, startPoint y: 304, endPoint x: 328, endPoint y: 303, distance: 17.0
click at [328, 303] on div "CUSTOMER SUPPLIED MATERIAL ALL CARE NO RESPONSIBILITY Supply of material is at …" at bounding box center [317, 296] width 213 height 45
click at [370, 305] on div "CUSTOMER SUPPLIED MATERIAL ALL CARE NO RESPONSIBILITY Supply of material is at …" at bounding box center [317, 296] width 213 height 45
click at [321, 306] on div "CUSTOMER SUPPLIED MATERIAL ALL CARE NO RESPONSIBILITY Supply of material is at …" at bounding box center [317, 296] width 213 height 45
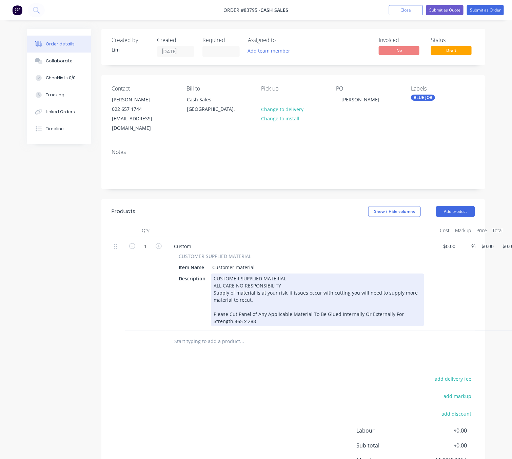
click at [211, 312] on div "CUSTOMER SUPPLIED MATERIAL ALL CARE NO RESPONSIBILITY Supply of material is at …" at bounding box center [317, 300] width 213 height 53
drag, startPoint x: 338, startPoint y: 201, endPoint x: 279, endPoint y: 313, distance: 126.5
click at [276, 313] on div "CUSTOMER SUPPLIED MATERIAL ALL CARE NO RESPONSIBILITY Supply of material is at …" at bounding box center [317, 300] width 213 height 53
drag, startPoint x: 253, startPoint y: 308, endPoint x: 262, endPoint y: 312, distance: 9.4
click at [253, 309] on div "CUSTOMER SUPPLIED MATERIAL ALL CARE NO RESPONSIBILITY Supply of material is at …" at bounding box center [317, 300] width 213 height 53
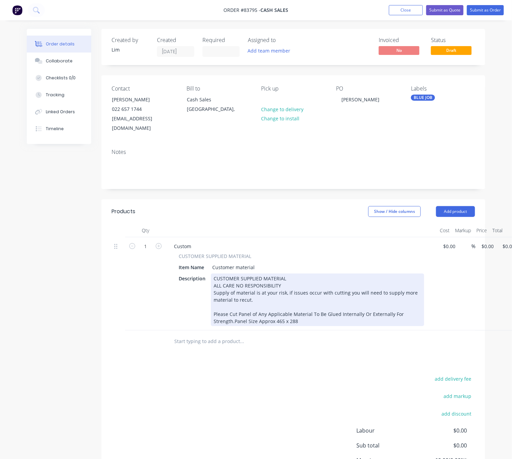
click at [257, 316] on div "CUSTOMER SUPPLIED MATERIAL ALL CARE NO RESPONSIBILITY Supply of material is at …" at bounding box center [317, 300] width 213 height 53
click at [253, 313] on div "CUSTOMER SUPPLIED MATERIAL ALL CARE NO RESPONSIBILITY Supply of material is at …" at bounding box center [317, 300] width 213 height 53
click at [290, 312] on div "CUSTOMER SUPPLIED MATERIAL ALL CARE NO RESPONSIBILITY Supply of material is at …" at bounding box center [317, 300] width 213 height 53
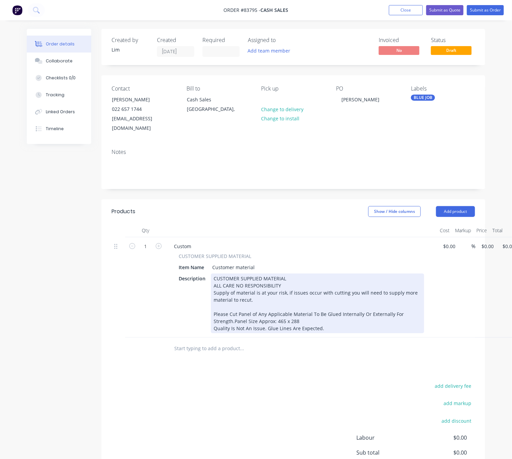
click at [214, 319] on div "CUSTOMER SUPPLIED MATERIAL ALL CARE NO RESPONSIBILITY Supply of material is at …" at bounding box center [317, 304] width 213 height 60
drag, startPoint x: 346, startPoint y: 321, endPoint x: 374, endPoint y: 320, distance: 27.5
click at [346, 320] on div "CUSTOMER SUPPLIED MATERIAL ALL CARE NO RESPONSIBILITY Supply of material is at …" at bounding box center [317, 304] width 213 height 60
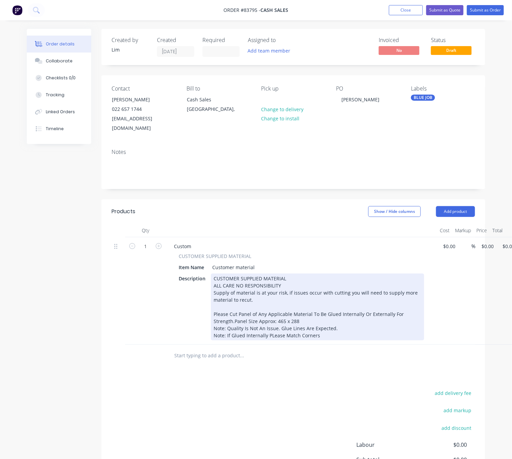
click at [274, 327] on div "CUSTOMER SUPPLIED MATERIAL ALL CARE NO RESPONSIBILITY Supply of material is at …" at bounding box center [317, 307] width 213 height 67
drag, startPoint x: 343, startPoint y: 325, endPoint x: 370, endPoint y: 335, distance: 28.3
click at [343, 324] on div "CUSTOMER SUPPLIED MATERIAL ALL CARE NO RESPONSIBILITY Supply of material is at …" at bounding box center [317, 307] width 213 height 67
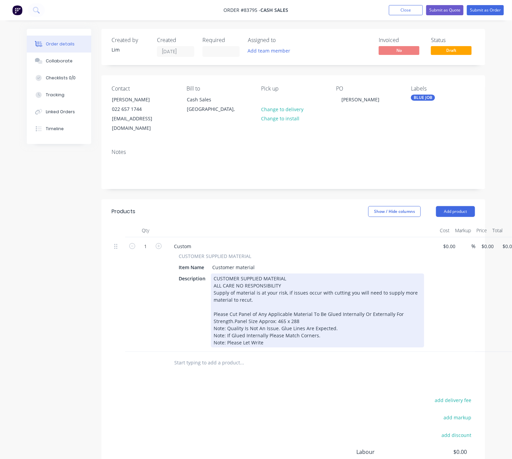
click at [249, 333] on div "CUSTOMER SUPPLIED MATERIAL ALL CARE NO RESPONSIBILITY Supply of material is at …" at bounding box center [317, 311] width 213 height 74
click at [269, 329] on div "CUSTOMER SUPPLIED MATERIAL ALL CARE NO RESPONSIBILITY Supply of material is at …" at bounding box center [317, 311] width 213 height 74
click at [269, 336] on div "CUSTOMER SUPPLIED MATERIAL ALL CARE NO RESPONSIBILITY Supply of material is at …" at bounding box center [317, 311] width 213 height 74
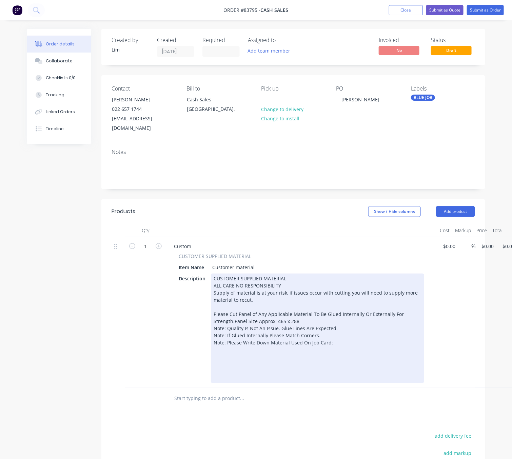
click at [230, 340] on div "CUSTOMER SUPPLIED MATERIAL ALL CARE NO RESPONSIBILITY Supply of material is at …" at bounding box center [317, 329] width 213 height 110
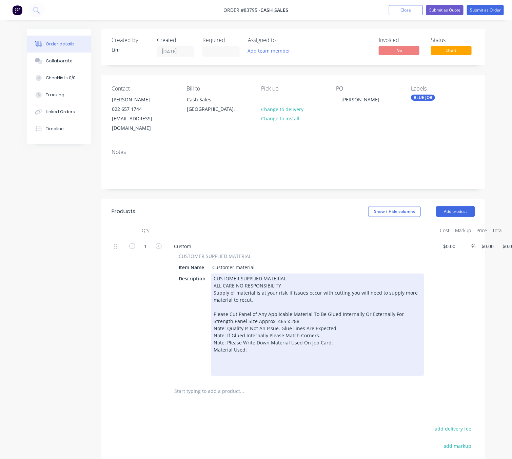
drag, startPoint x: 377, startPoint y: 329, endPoint x: 373, endPoint y: 334, distance: 7.0
click at [373, 334] on div "CUSTOMER SUPPLIED MATERIAL ALL CARE NO RESPONSIBILITY Supply of material is at …" at bounding box center [317, 325] width 213 height 102
click at [355, 333] on div "CUSTOMER SUPPLIED MATERIAL ALL CARE NO RESPONSIBILITY Supply of material is at …" at bounding box center [317, 325] width 213 height 102
click at [331, 330] on div "CUSTOMER SUPPLIED MATERIAL ALL CARE NO RESPONSIBILITY Supply of material is at …" at bounding box center [317, 325] width 213 height 102
click at [329, 333] on div "CUSTOMER SUPPLIED MATERIAL ALL CARE NO RESPONSIBILITY Supply of material is at …" at bounding box center [317, 325] width 213 height 102
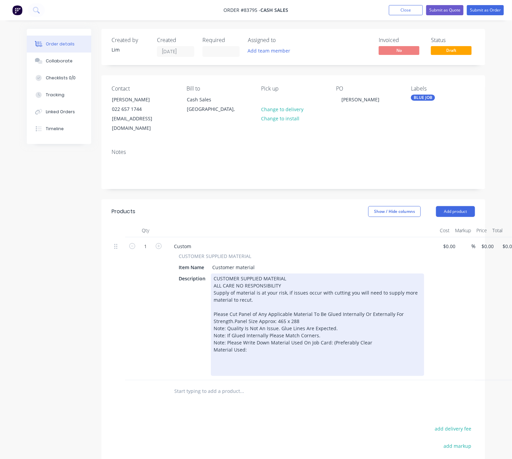
click at [375, 337] on div "CUSTOMER SUPPLIED MATERIAL ALL CARE NO RESPONSIBILITY Supply of material is at …" at bounding box center [317, 325] width 213 height 102
drag, startPoint x: 259, startPoint y: 338, endPoint x: 255, endPoint y: 345, distance: 8.5
click at [260, 338] on div "CUSTOMER SUPPLIED MATERIAL ALL CARE NO RESPONSIBILITY Supply of material is at …" at bounding box center [317, 325] width 213 height 102
click at [238, 353] on div "CUSTOMER SUPPLIED MATERIAL ALL CARE NO RESPONSIBILITY Supply of material is at …" at bounding box center [317, 325] width 213 height 102
click at [240, 374] on div "CUSTOMER SUPPLIED MATERIAL ALL CARE NO RESPONSIBILITY Supply of material is at …" at bounding box center [317, 325] width 213 height 102
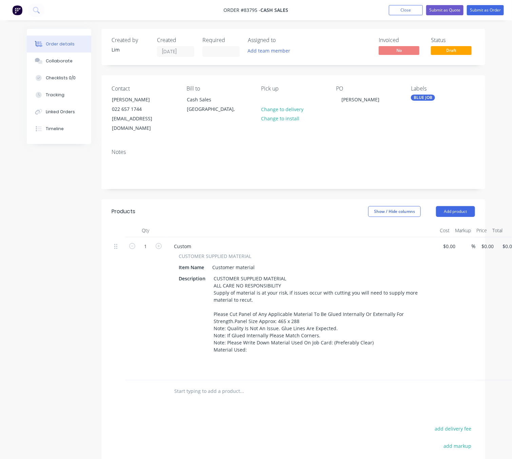
click at [227, 404] on div "Products Show / Hide columns Add product Qty Cost Markup Price Total 1 Custom C…" at bounding box center [293, 382] width 384 height 366
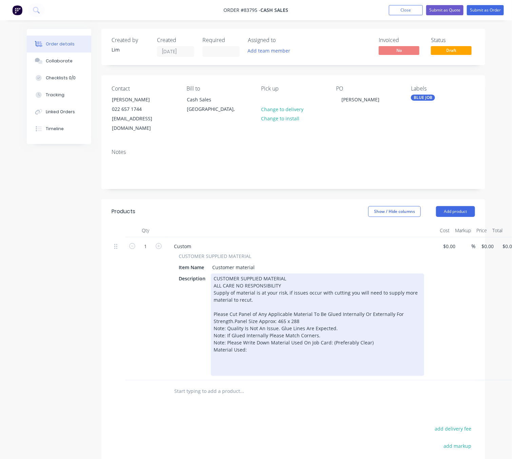
click at [328, 365] on div "CUSTOMER SUPPLIED MATERIAL ALL CARE NO RESPONSIBILITY Supply of material is at …" at bounding box center [317, 325] width 213 height 102
click at [329, 365] on div "CUSTOMER SUPPLIED MATERIAL ALL CARE NO RESPONSIBILITY Supply of material is at …" at bounding box center [317, 325] width 213 height 102
click at [332, 369] on div "CUSTOMER SUPPLIED MATERIAL ALL CARE NO RESPONSIBILITY Supply of material is at …" at bounding box center [317, 325] width 213 height 102
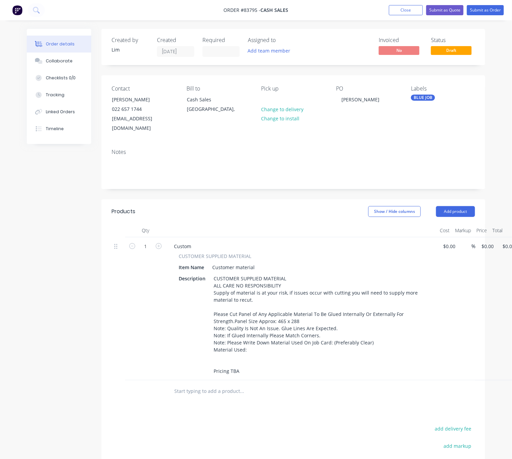
drag, startPoint x: 274, startPoint y: 410, endPoint x: 279, endPoint y: 417, distance: 8.3
click at [275, 410] on div "Products Show / Hide columns Add product Qty Cost Markup Price Total 1 Custom C…" at bounding box center [293, 382] width 384 height 366
drag, startPoint x: 476, startPoint y: 11, endPoint x: 478, endPoint y: 15, distance: 3.8
click at [477, 11] on button "Submit as Order" at bounding box center [485, 10] width 37 height 10
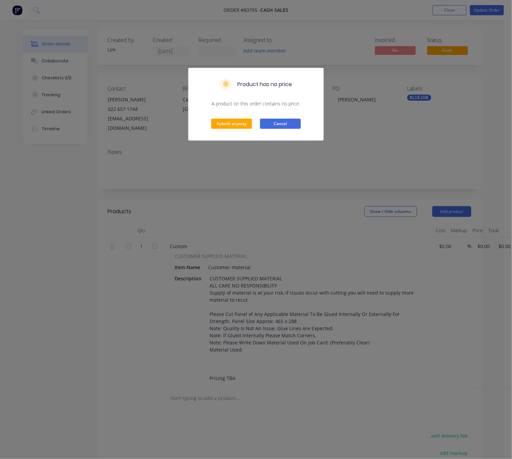
click at [296, 127] on button "Cancel" at bounding box center [280, 124] width 41 height 10
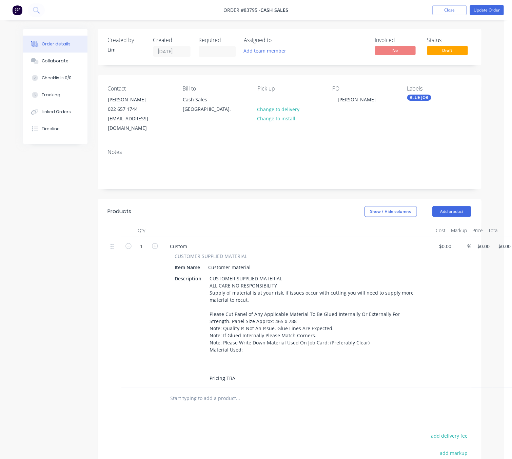
click at [289, 112] on button "Cancel" at bounding box center [280, 107] width 41 height 10
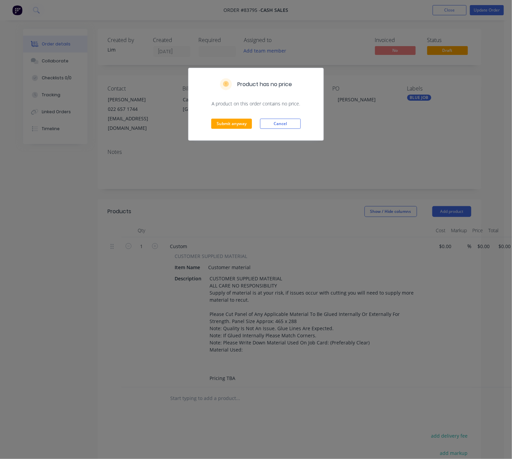
click at [275, 123] on button "Cancel" at bounding box center [280, 124] width 41 height 10
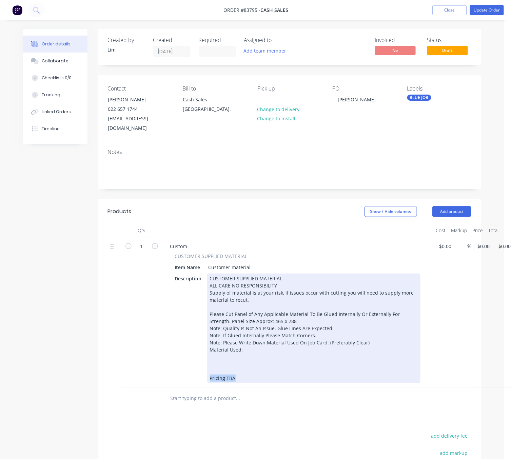
drag, startPoint x: 237, startPoint y: 366, endPoint x: 174, endPoint y: 368, distance: 62.8
click at [175, 368] on div "Description CUSTOMER SUPPLIED MATERIAL ALL CARE NO RESPONSIBILITY Supply of mat…" at bounding box center [296, 329] width 248 height 110
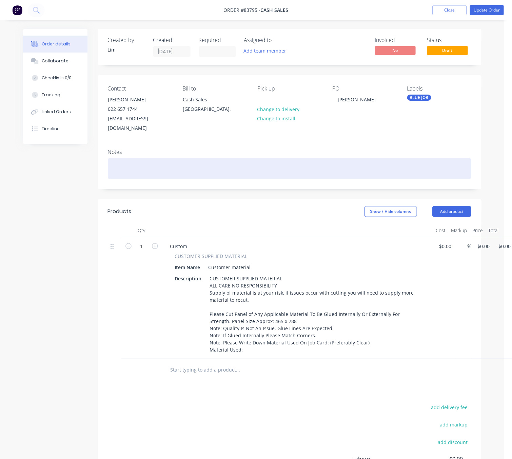
click at [138, 161] on div at bounding box center [289, 168] width 363 height 21
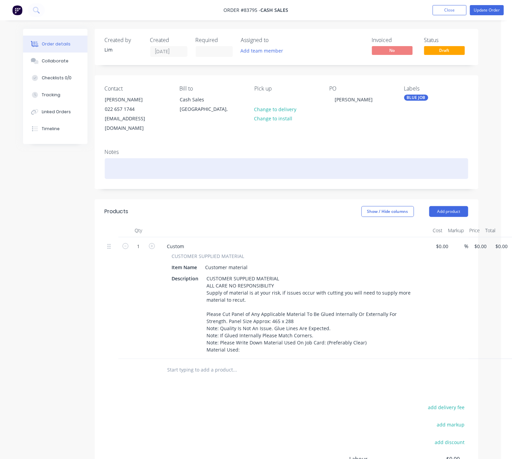
scroll to position [0, 18]
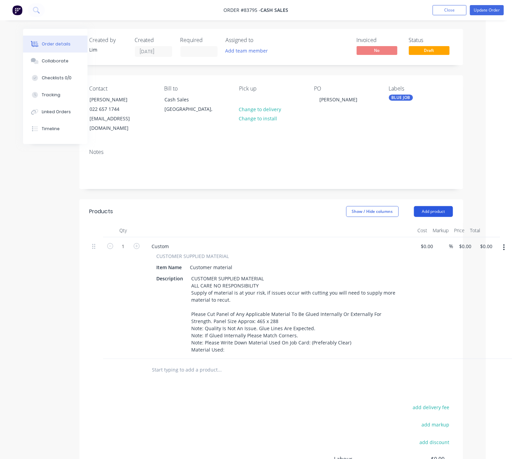
click at [438, 206] on button "Add product" at bounding box center [433, 211] width 39 height 11
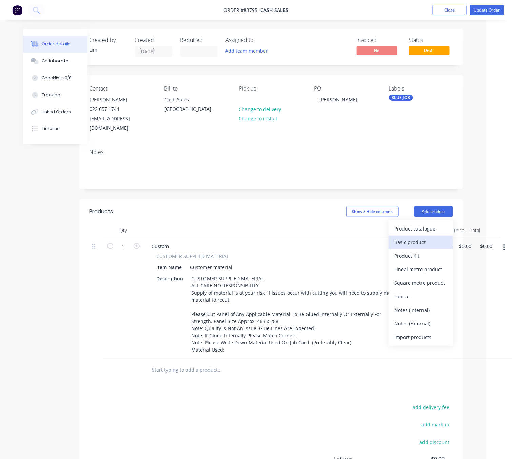
click at [428, 237] on div "Basic product" at bounding box center [421, 242] width 52 height 10
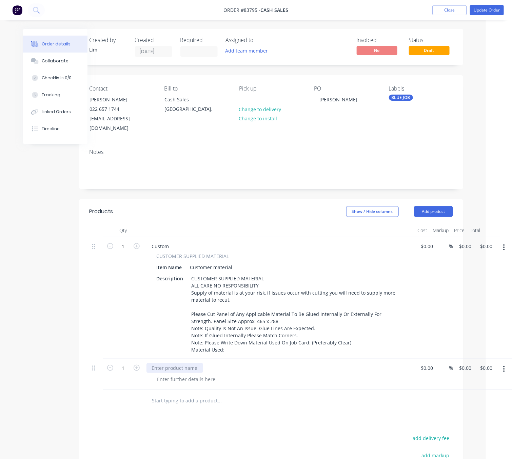
click at [191, 373] on div at bounding box center [174, 368] width 57 height 10
click at [185, 451] on div "Products Show / Hide columns Add product Qty Cost Markup Price Total 1 Custom C…" at bounding box center [271, 386] width 384 height 375
click at [500, 375] on button "button" at bounding box center [504, 369] width 16 height 12
click at [492, 419] on div "Delete" at bounding box center [480, 414] width 52 height 10
drag, startPoint x: 435, startPoint y: 200, endPoint x: 444, endPoint y: 210, distance: 12.2
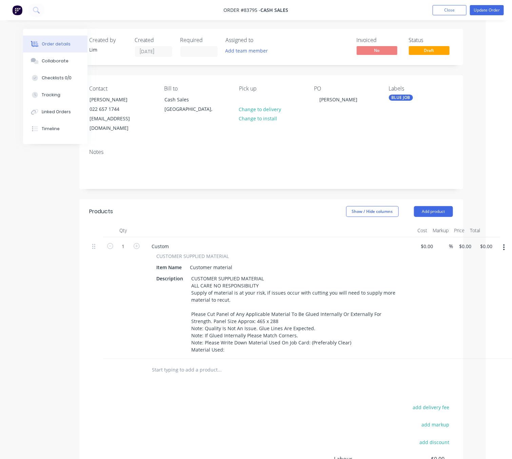
click at [435, 206] on button "Add product" at bounding box center [433, 211] width 39 height 11
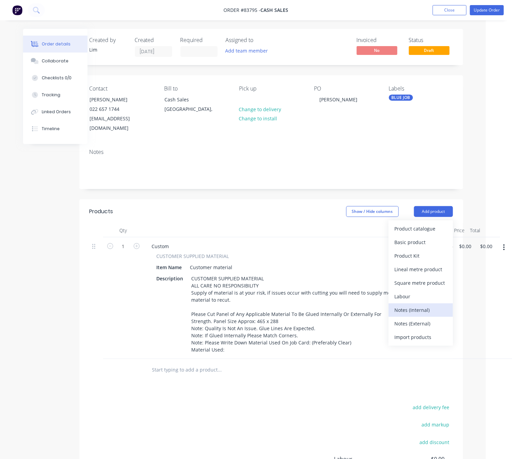
click at [430, 305] on div "Notes (Internal)" at bounding box center [421, 310] width 52 height 10
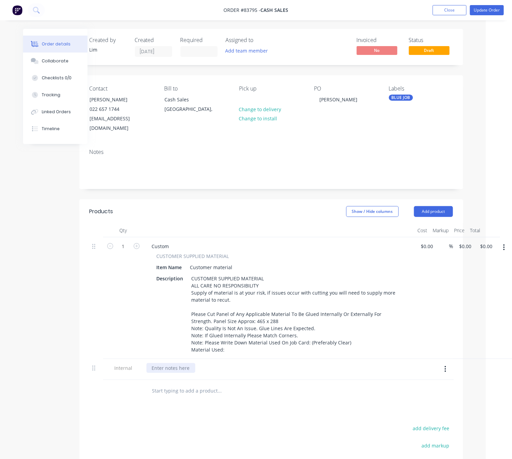
click at [165, 373] on div at bounding box center [170, 368] width 49 height 10
click at [203, 427] on div "Products Show / Hide columns Add product Qty Cost Markup Price Total 1 Custom C…" at bounding box center [271, 382] width 384 height 366
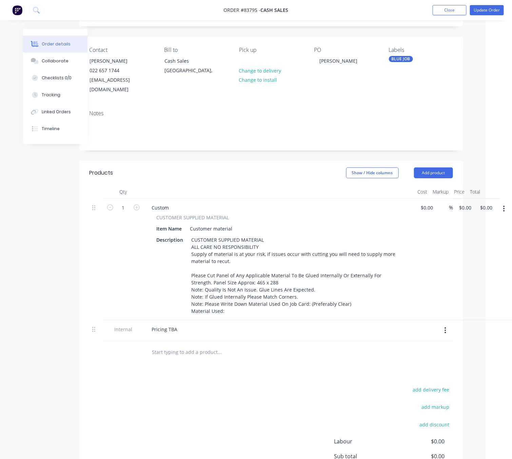
scroll to position [136, 18]
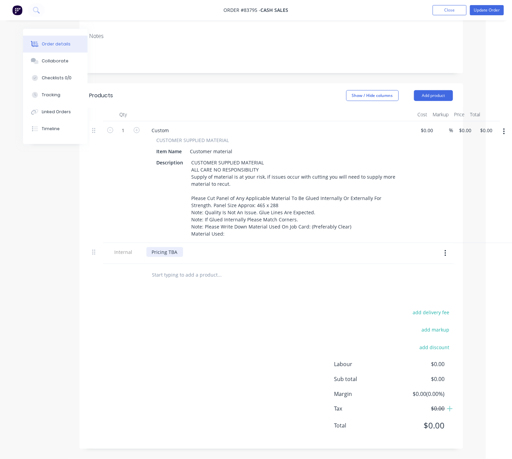
click at [177, 255] on div "Pricing TBA" at bounding box center [164, 252] width 37 height 10
drag, startPoint x: 180, startPoint y: 365, endPoint x: 238, endPoint y: 285, distance: 98.9
click at [180, 364] on div "add delivery fee add markup add discount Labour $0.00 Sub total $0.00 Margin $0…" at bounding box center [271, 373] width 363 height 131
click at [488, 4] on nav "Order #83795 - Cash Sales Add product Close Update Order" at bounding box center [256, 10] width 512 height 20
click at [496, 8] on button "Update Order" at bounding box center [487, 10] width 34 height 10
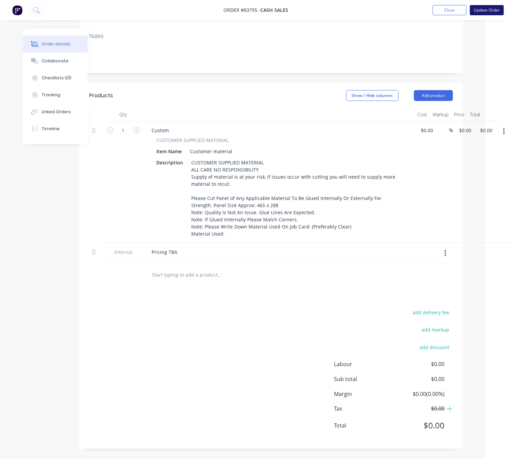
scroll to position [0, 0]
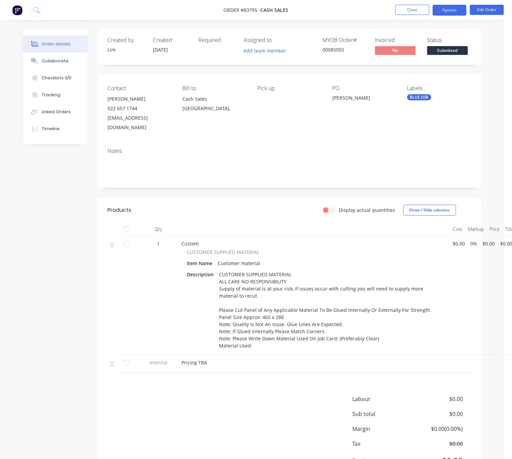
click at [455, 9] on button "Options" at bounding box center [450, 10] width 34 height 11
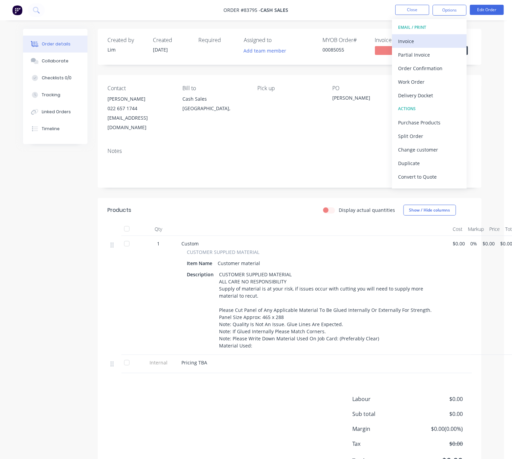
click at [428, 40] on div "Invoice" at bounding box center [429, 41] width 62 height 10
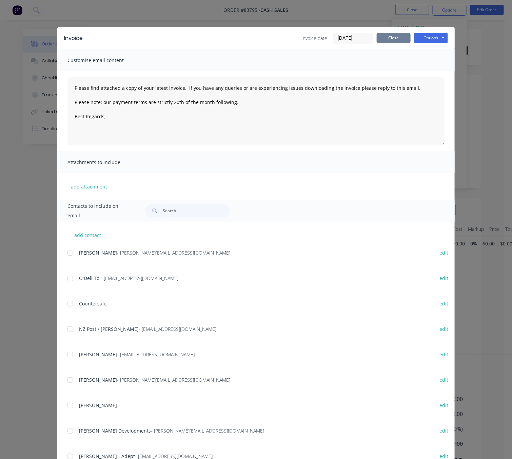
click at [397, 36] on button "Close" at bounding box center [394, 38] width 34 height 10
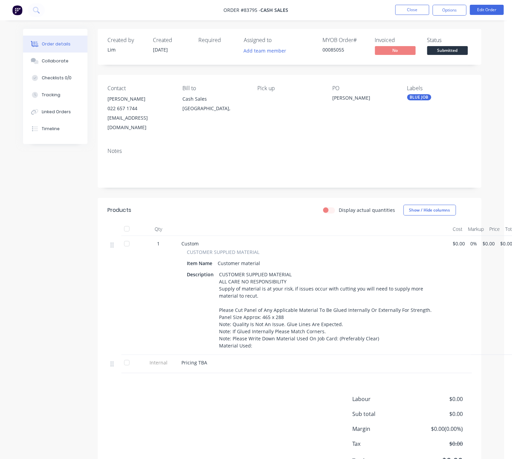
drag, startPoint x: 446, startPoint y: 17, endPoint x: 446, endPoint y: 12, distance: 5.1
click at [446, 15] on nav "Order #83795 - Cash Sales Close Options Edit Order" at bounding box center [256, 10] width 512 height 20
click at [446, 12] on button "Options" at bounding box center [450, 10] width 34 height 11
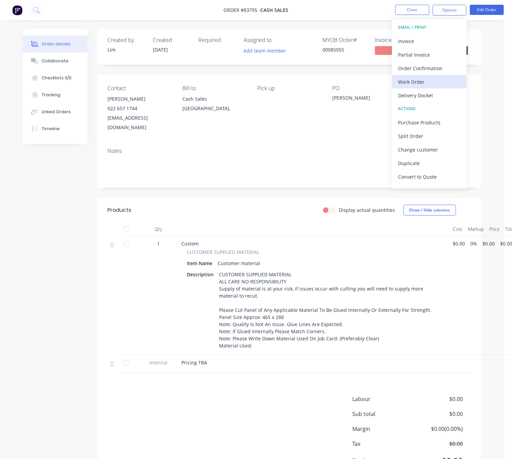
click at [420, 79] on div "Work Order" at bounding box center [429, 82] width 62 height 10
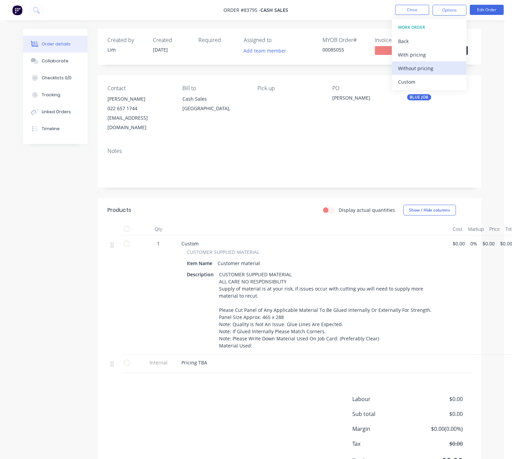
click at [426, 65] on div "Without pricing" at bounding box center [429, 68] width 62 height 10
click at [82, 230] on div "Created by [PERSON_NAME] Created [DATE] Required Assigned to Add team member MY…" at bounding box center [252, 261] width 458 height 465
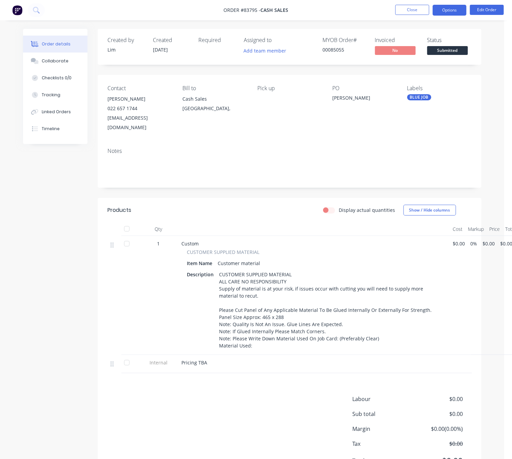
click at [456, 7] on button "Options" at bounding box center [450, 10] width 34 height 11
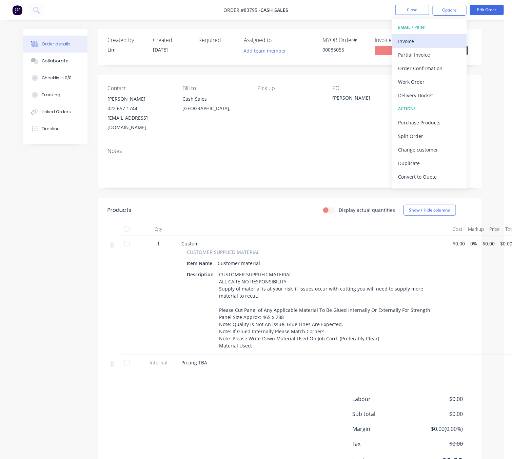
click at [449, 41] on div "Invoice" at bounding box center [429, 41] width 62 height 10
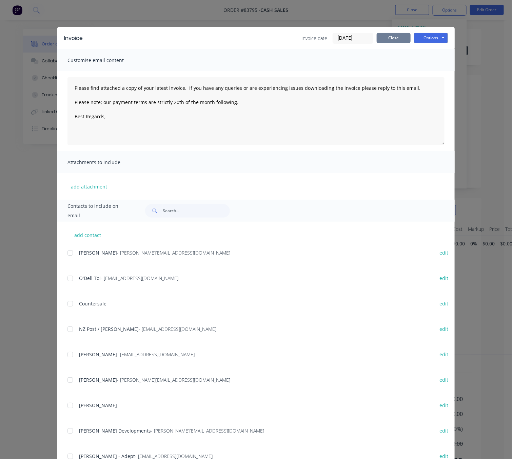
click at [388, 40] on button "Close" at bounding box center [394, 38] width 34 height 10
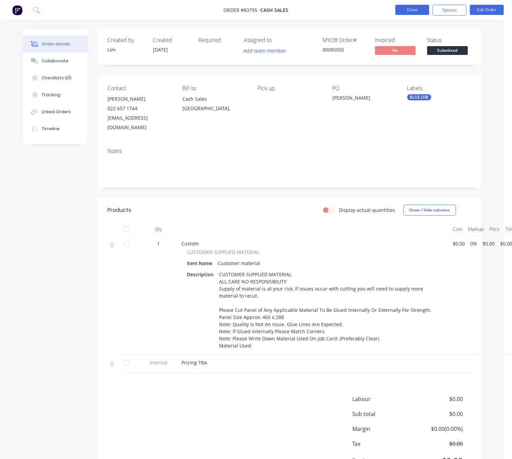
click at [398, 9] on button "Close" at bounding box center [412, 10] width 34 height 10
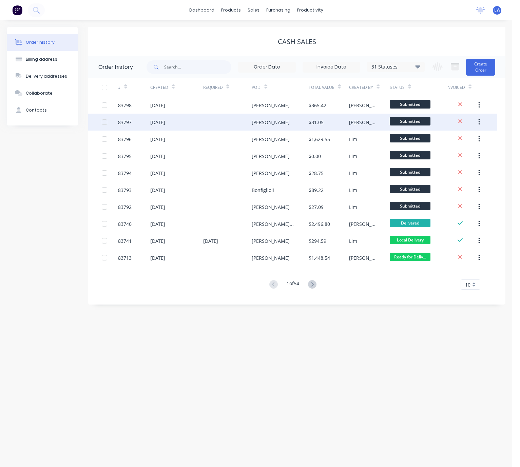
click at [277, 120] on div "[PERSON_NAME]" at bounding box center [271, 122] width 38 height 7
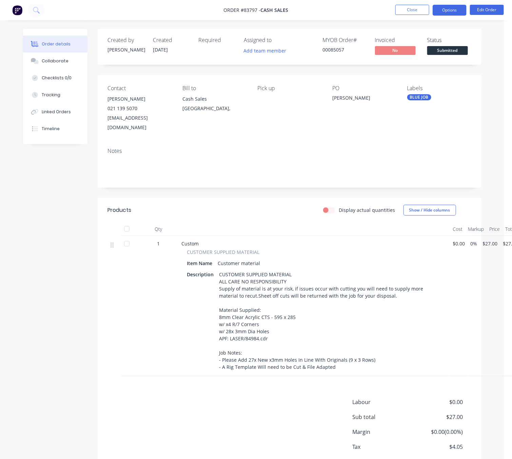
click at [457, 11] on button "Options" at bounding box center [450, 10] width 34 height 11
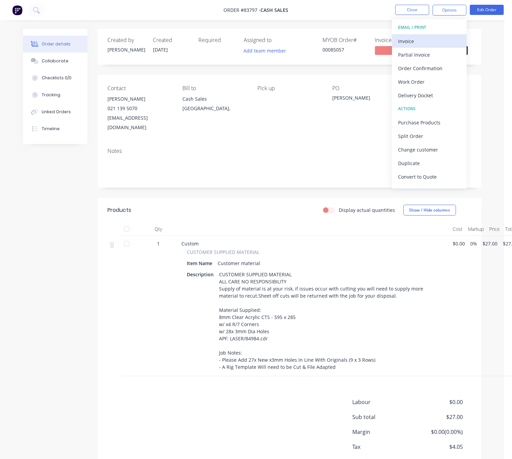
click at [437, 37] on div "Invoice" at bounding box center [429, 41] width 62 height 10
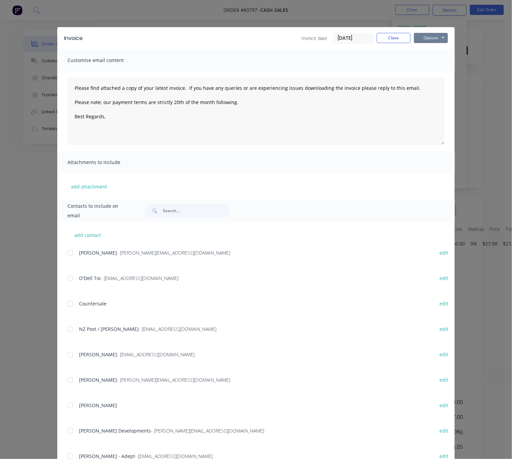
click at [427, 37] on button "Options" at bounding box center [431, 38] width 34 height 10
click at [434, 47] on button "Preview" at bounding box center [435, 49] width 43 height 11
click at [395, 38] on button "Close" at bounding box center [394, 38] width 34 height 10
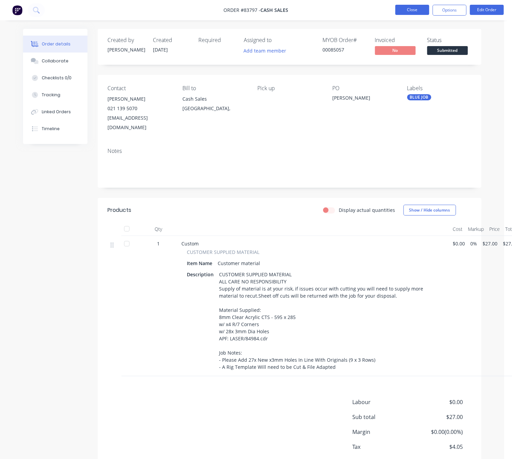
click at [418, 12] on button "Close" at bounding box center [412, 10] width 34 height 10
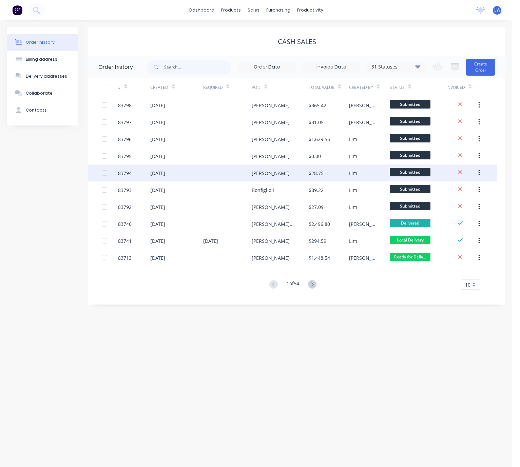
click at [278, 169] on div "[PERSON_NAME]" at bounding box center [280, 172] width 57 height 17
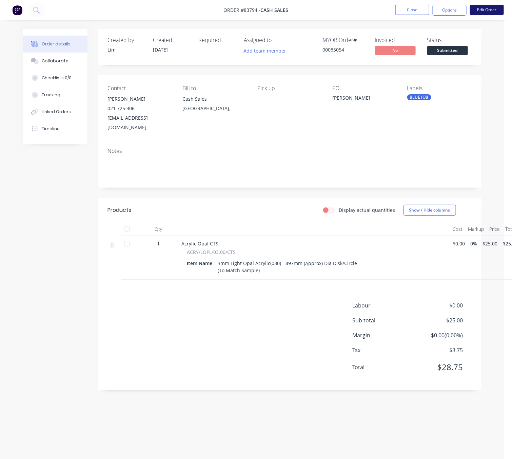
click at [488, 5] on button "Edit Order" at bounding box center [487, 10] width 34 height 10
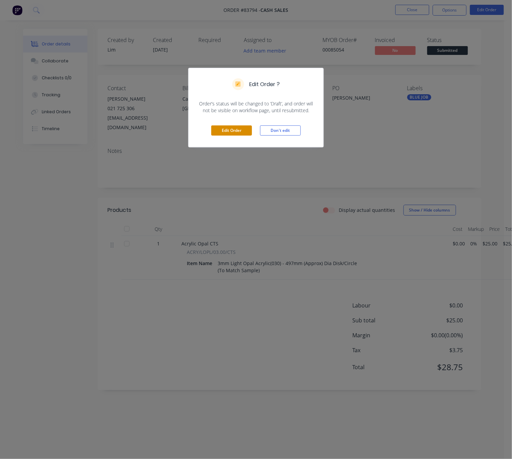
click at [239, 129] on button "Edit Order" at bounding box center [231, 130] width 41 height 10
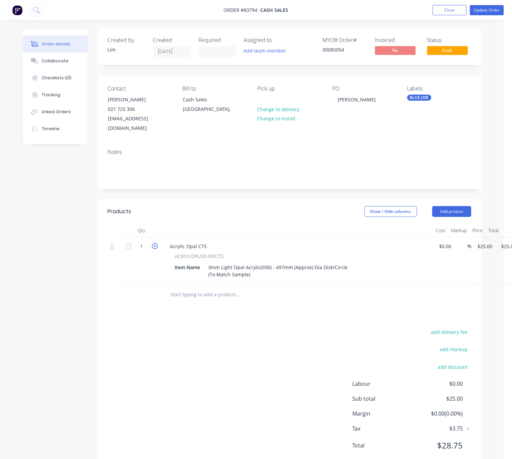
click at [154, 243] on icon "button" at bounding box center [155, 246] width 6 height 6
type input "2"
type input "$50.00"
click at [185, 330] on div "add delivery fee add markup add discount Labour $0.00 Sub total $50.00 Margin $…" at bounding box center [289, 393] width 363 height 131
click at [492, 11] on button "Update Order" at bounding box center [487, 10] width 34 height 10
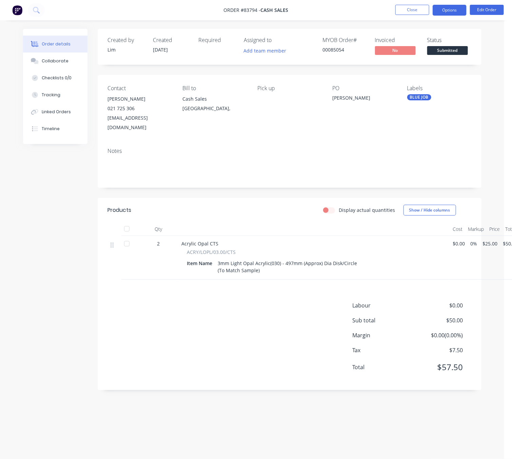
click at [455, 11] on button "Options" at bounding box center [450, 10] width 34 height 11
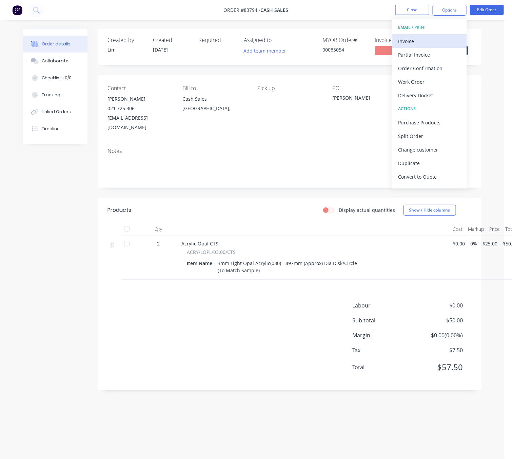
click at [448, 43] on div "Invoice" at bounding box center [429, 41] width 62 height 10
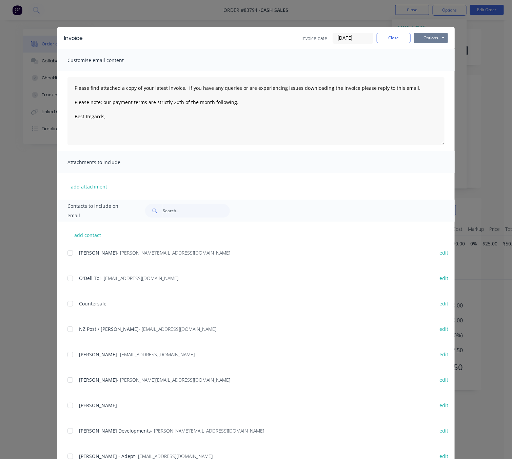
drag, startPoint x: 439, startPoint y: 34, endPoint x: 437, endPoint y: 42, distance: 8.6
click at [439, 34] on button "Options" at bounding box center [431, 38] width 34 height 10
click at [437, 52] on button "Preview" at bounding box center [435, 49] width 43 height 11
drag, startPoint x: 389, startPoint y: 39, endPoint x: 391, endPoint y: 45, distance: 6.3
click at [389, 39] on button "Close" at bounding box center [394, 38] width 34 height 10
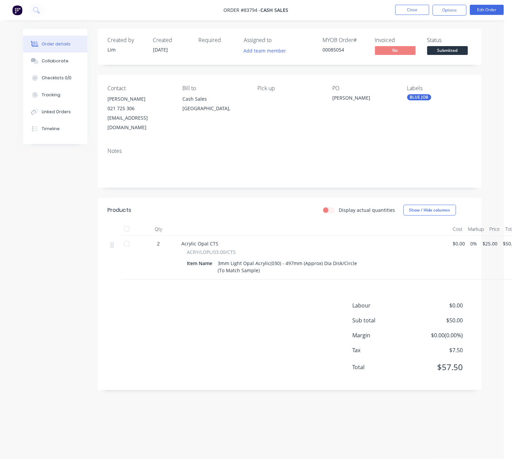
click at [492, 240] on span "$25.00" at bounding box center [490, 243] width 15 height 7
click at [490, 240] on span "$25.00" at bounding box center [490, 243] width 15 height 7
click at [493, 7] on button "Edit Order" at bounding box center [487, 10] width 34 height 10
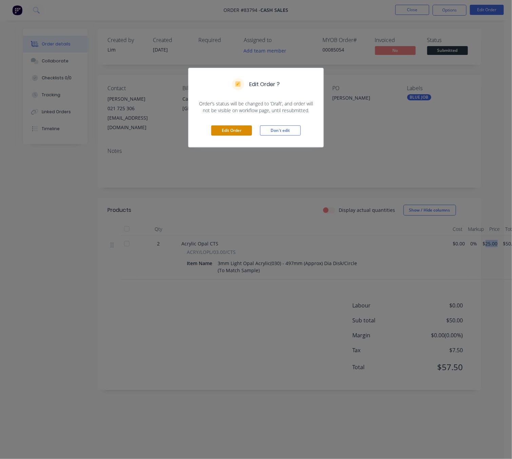
drag, startPoint x: 242, startPoint y: 131, endPoint x: 248, endPoint y: 131, distance: 5.1
click at [242, 130] on button "Edit Order" at bounding box center [231, 130] width 41 height 10
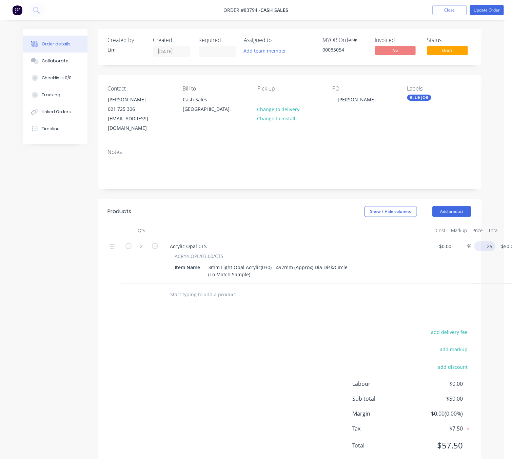
click at [483, 241] on input "25" at bounding box center [486, 246] width 18 height 10
type input "$24.47"
type input "$48.94"
drag, startPoint x: 246, startPoint y: 358, endPoint x: 367, endPoint y: 290, distance: 138.2
click at [245, 359] on div "add delivery fee add markup add discount Labour $0.00 Sub total $50.00 Margin $…" at bounding box center [289, 393] width 363 height 131
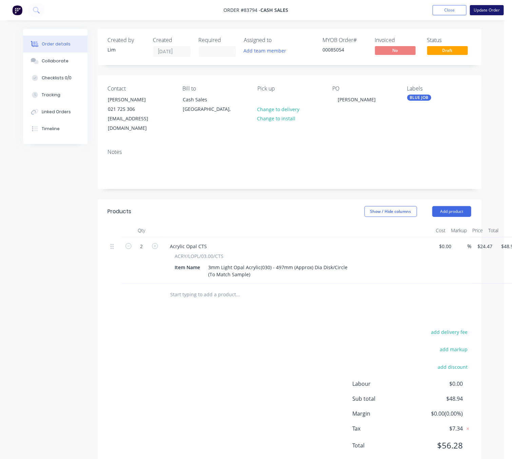
click at [495, 12] on button "Update Order" at bounding box center [487, 10] width 34 height 10
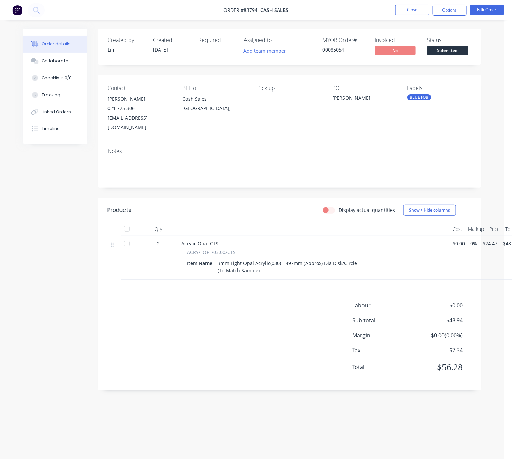
scroll to position [0, 8]
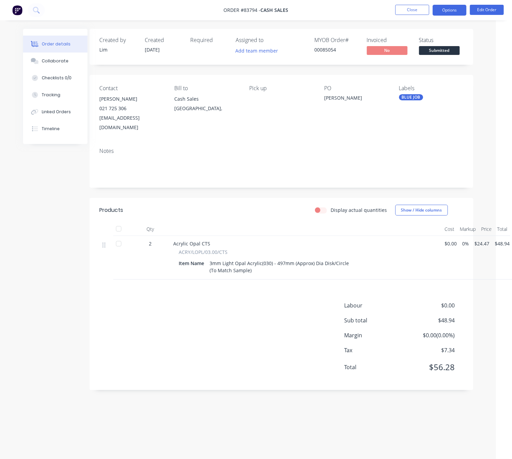
click at [446, 10] on button "Options" at bounding box center [450, 10] width 34 height 11
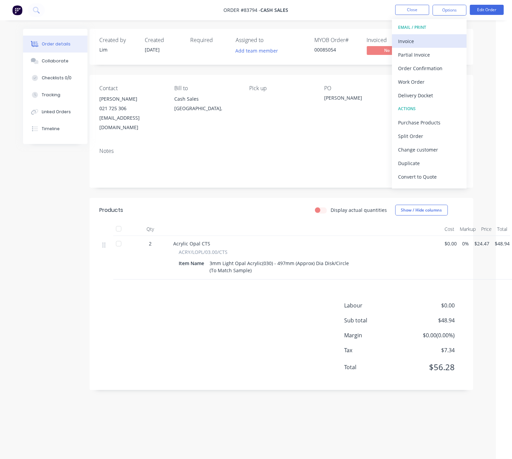
click at [434, 42] on div "Invoice" at bounding box center [429, 41] width 62 height 10
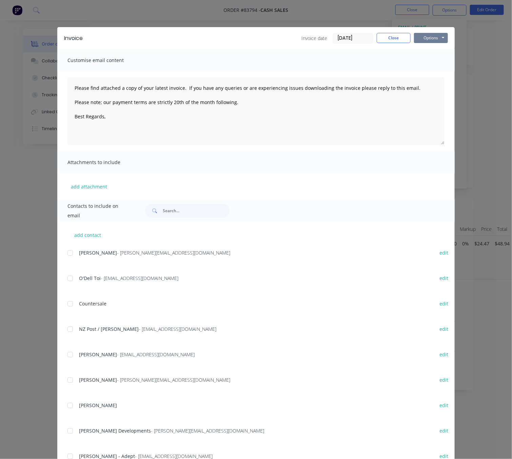
click at [438, 37] on button "Options" at bounding box center [431, 38] width 34 height 10
click at [436, 53] on button "Preview" at bounding box center [435, 49] width 43 height 11
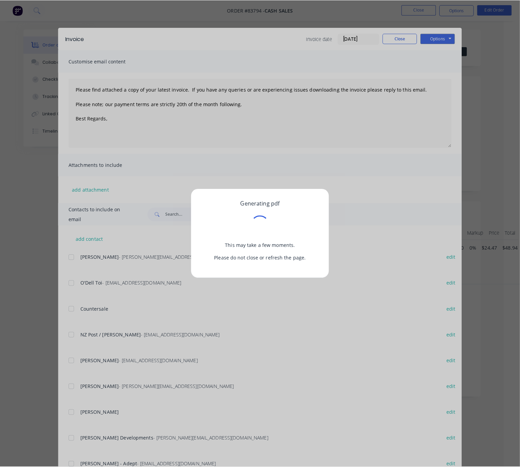
scroll to position [0, 4]
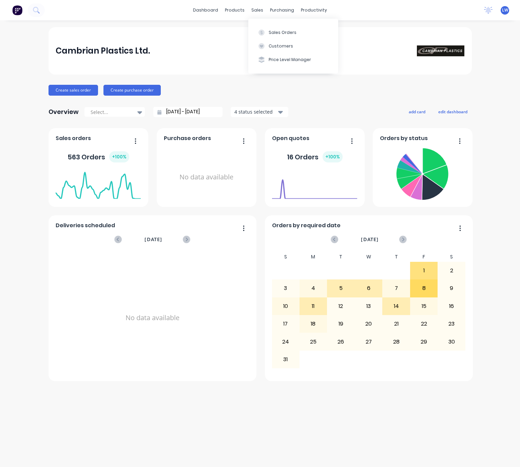
click at [257, 12] on div "sales" at bounding box center [257, 10] width 19 height 10
click at [273, 33] on div "Sales Orders" at bounding box center [283, 32] width 28 height 6
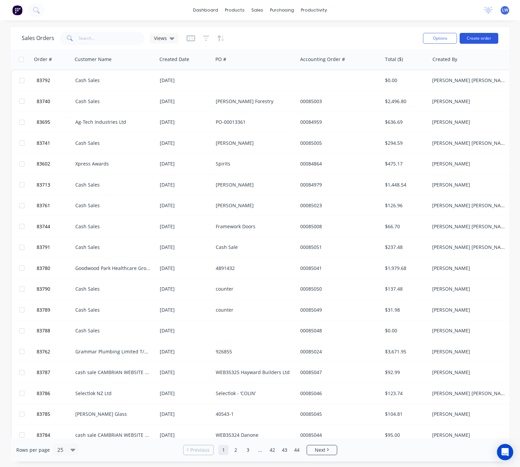
click at [481, 38] on button "Create order" at bounding box center [478, 38] width 39 height 11
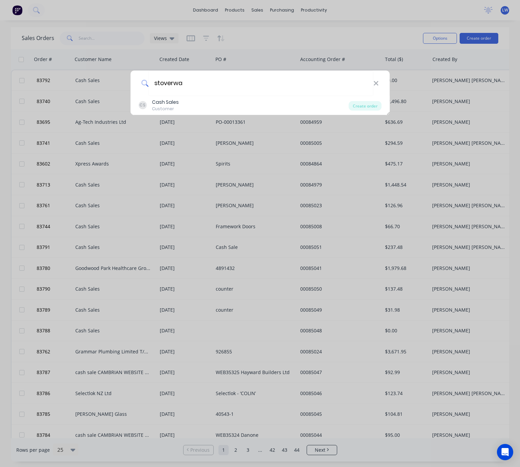
type input "stoverwa"
click at [282, 45] on div "stoverwa CS Cash Sales Customer Create order" at bounding box center [260, 233] width 520 height 467
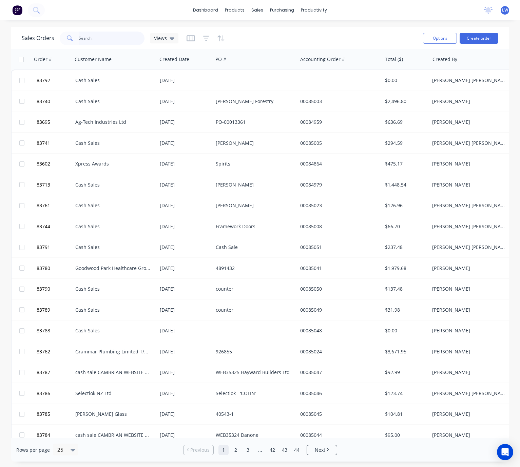
click at [98, 42] on input "text" at bounding box center [112, 39] width 66 height 14
type input "glenn"
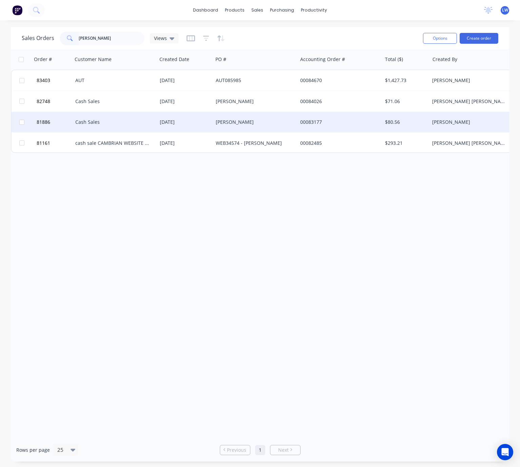
click at [226, 115] on div "Glenn" at bounding box center [255, 122] width 84 height 20
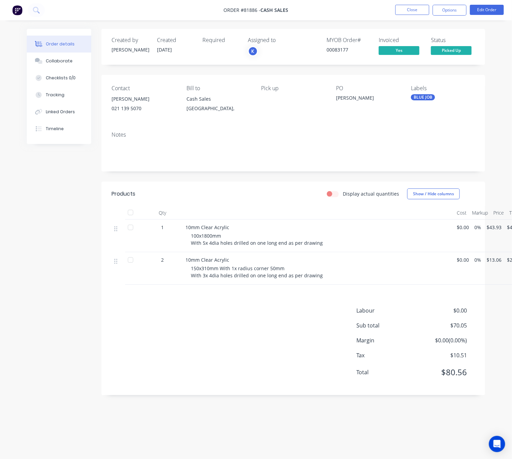
click at [204, 349] on div "Labour $0.00 Sub total $70.05 Margin $0.00 ( 0.00 %) Tax $10.51 Total $80.56" at bounding box center [293, 346] width 363 height 79
click at [60, 125] on button "Timeline" at bounding box center [59, 128] width 64 height 17
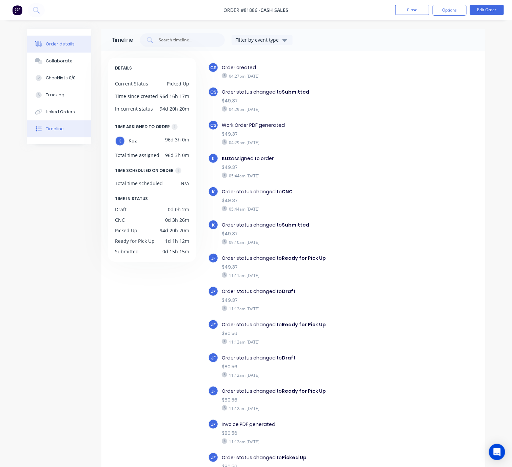
click at [45, 37] on button "Order details" at bounding box center [59, 44] width 64 height 17
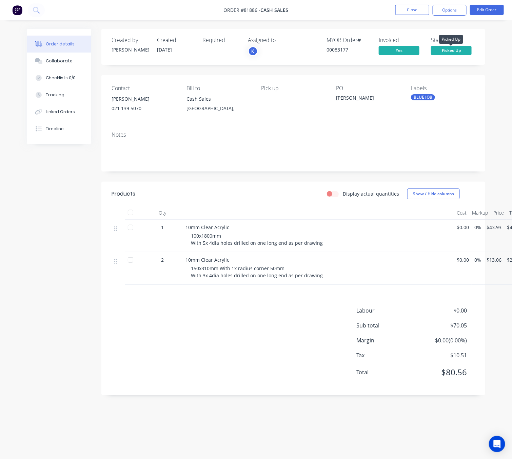
drag, startPoint x: 440, startPoint y: 45, endPoint x: 444, endPoint y: 48, distance: 4.9
click at [442, 47] on body "Order #81886 - Cash Sales Close Options Edit Order Order details Collaborate Ch…" at bounding box center [256, 229] width 512 height 459
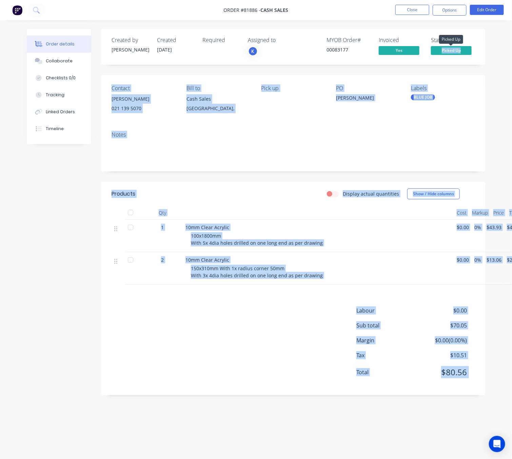
click at [480, 67] on div "Created by Chantal Created 06/05/25 Required Assigned to K MYOB Order # 0008317…" at bounding box center [293, 212] width 384 height 367
click at [441, 53] on span "Picked Up" at bounding box center [451, 50] width 41 height 8
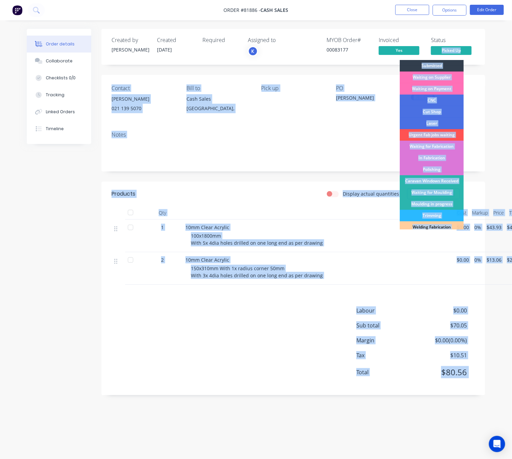
click at [491, 75] on div "Order details Collaborate Checklists 0/0 Tracking Linked Orders Timeline Order …" at bounding box center [256, 217] width 472 height 377
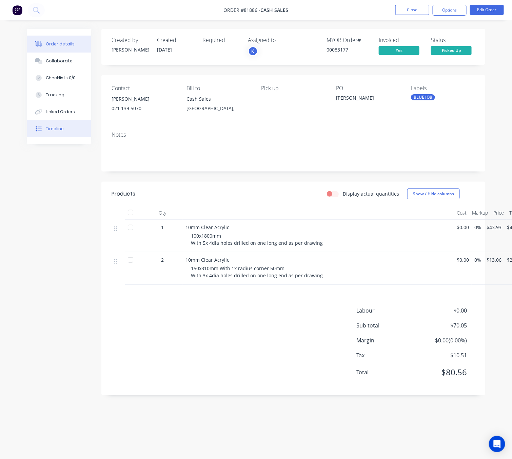
click at [60, 129] on div "Timeline" at bounding box center [55, 129] width 18 height 6
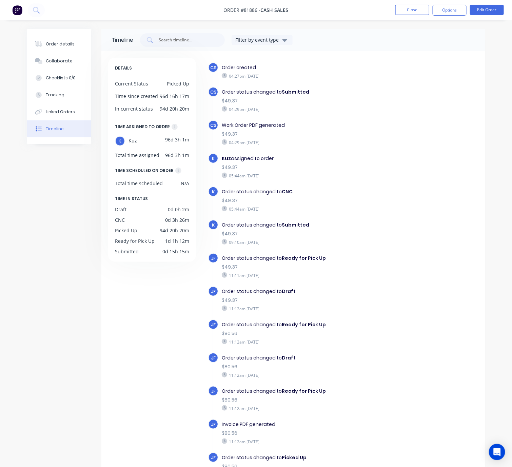
scroll to position [43, 0]
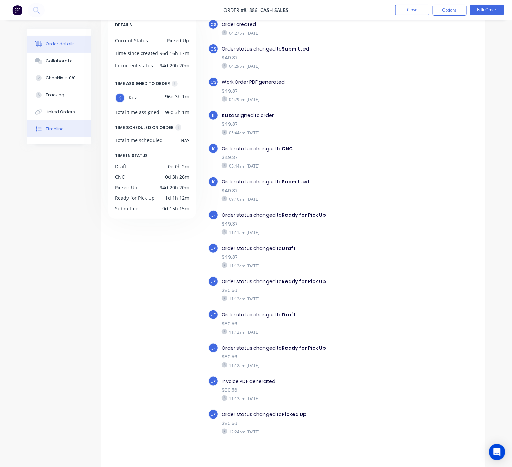
click at [40, 41] on icon at bounding box center [39, 44] width 8 height 6
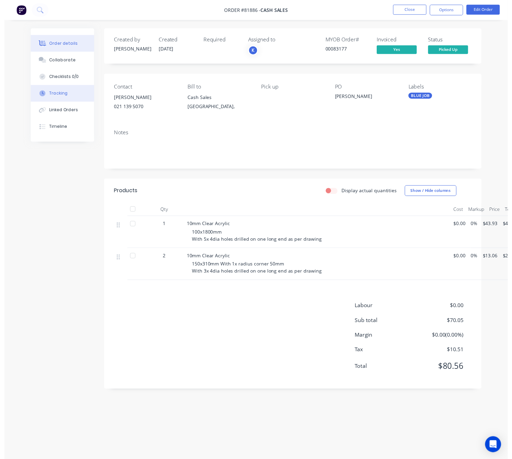
scroll to position [7, 0]
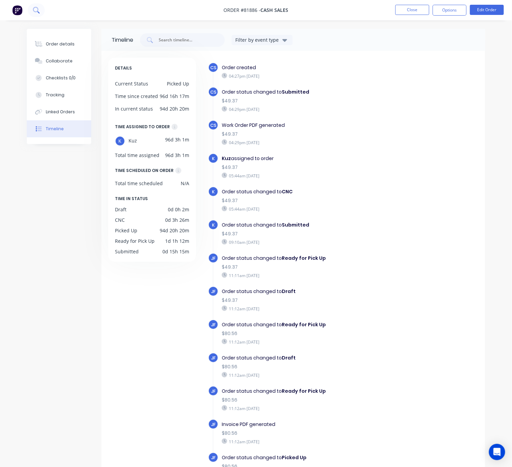
click at [31, 15] on button at bounding box center [36, 10] width 17 height 14
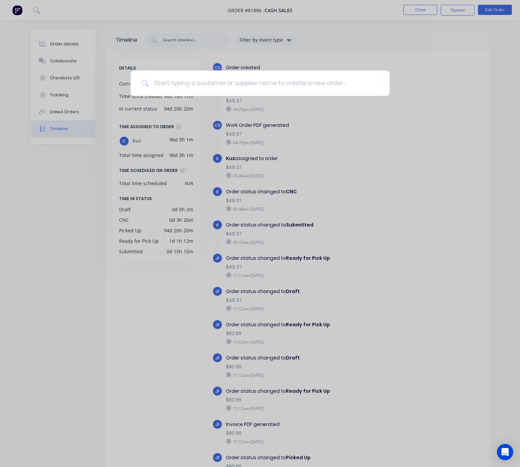
type input "h"
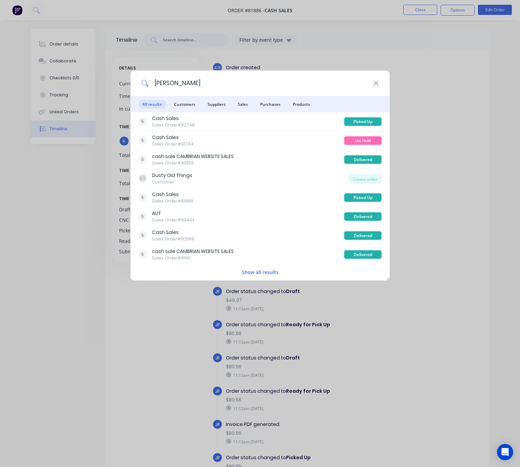
click at [370, 86] on input "glen" at bounding box center [261, 83] width 225 height 25
type input "glen"
click at [378, 80] on icon at bounding box center [375, 83] width 5 height 7
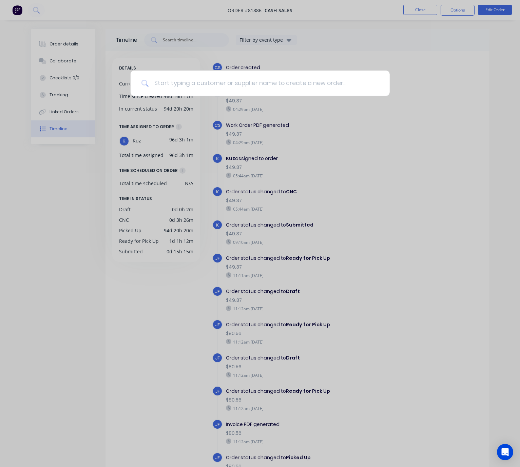
click at [368, 80] on input at bounding box center [264, 83] width 230 height 25
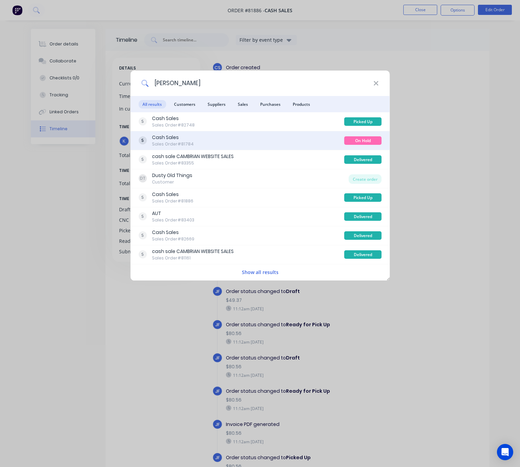
type input "glen"
click at [327, 142] on div "Cash Sales Sales Order #81784" at bounding box center [241, 140] width 206 height 13
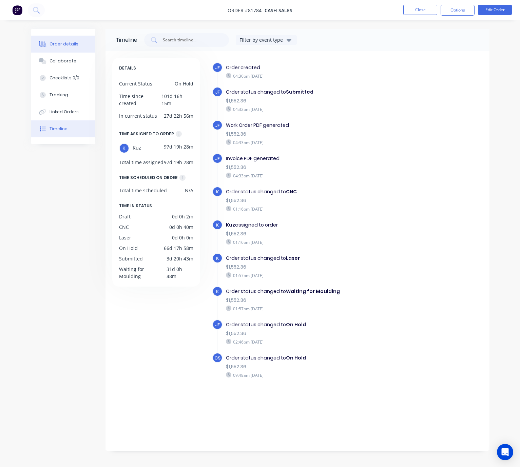
click at [67, 41] on div "Order details" at bounding box center [64, 44] width 29 height 6
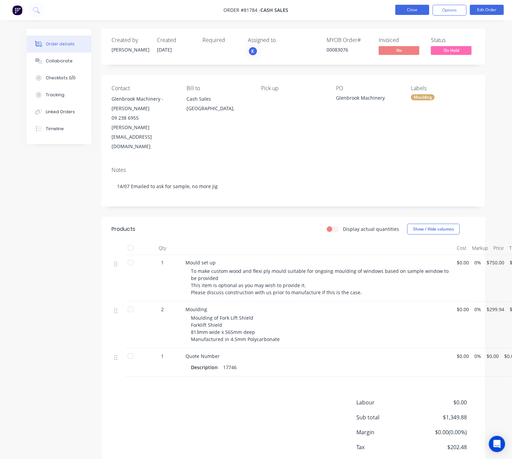
click at [403, 6] on button "Close" at bounding box center [412, 10] width 34 height 10
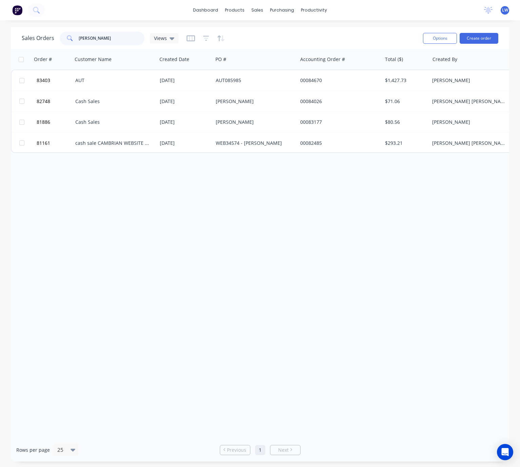
click at [114, 37] on input "glenn" at bounding box center [112, 39] width 66 height 14
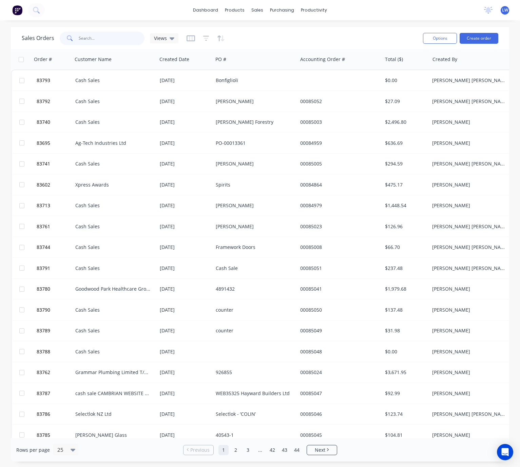
type input "="
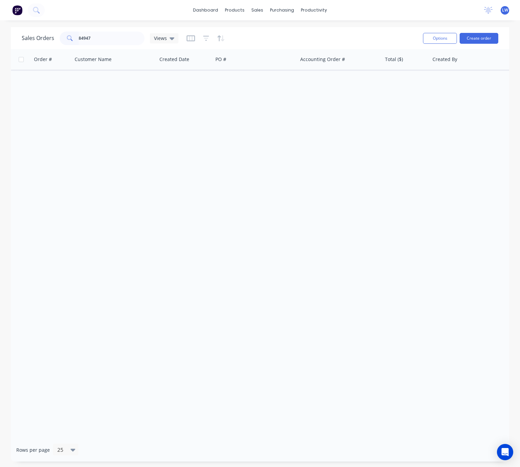
click at [160, 174] on div "Order # Customer Name Created Date PO # Accounting Order # Total ($) Created By…" at bounding box center [260, 243] width 498 height 389
click at [79, 35] on input "84947" at bounding box center [112, 39] width 66 height 14
click at [77, 38] on span at bounding box center [69, 39] width 19 height 14
click at [86, 38] on input "84947" at bounding box center [112, 39] width 66 height 14
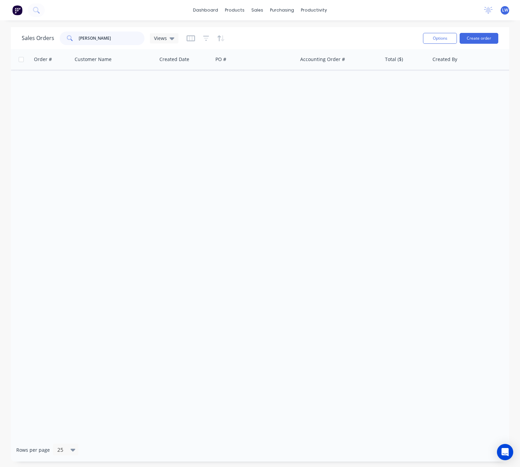
type input "carron"
click at [275, 175] on div "Order # Customer Name Created Date PO # Accounting Order # Total ($) Created By…" at bounding box center [260, 243] width 498 height 389
click at [183, 109] on div "Order # Customer Name Created Date PO # Accounting Order # Total ($) Created By…" at bounding box center [260, 243] width 498 height 389
click at [210, 115] on div "Order # Customer Name Created Date PO # Accounting Order # Total ($) Created By…" at bounding box center [260, 243] width 498 height 389
click at [476, 40] on button "Create order" at bounding box center [478, 38] width 39 height 11
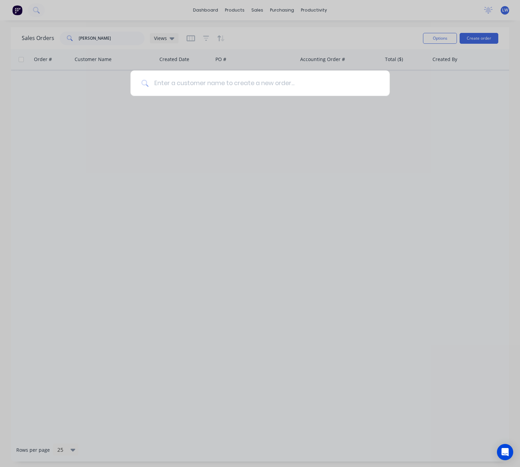
drag, startPoint x: 212, startPoint y: 84, endPoint x: 207, endPoint y: 93, distance: 9.9
click at [212, 84] on input at bounding box center [264, 83] width 230 height 25
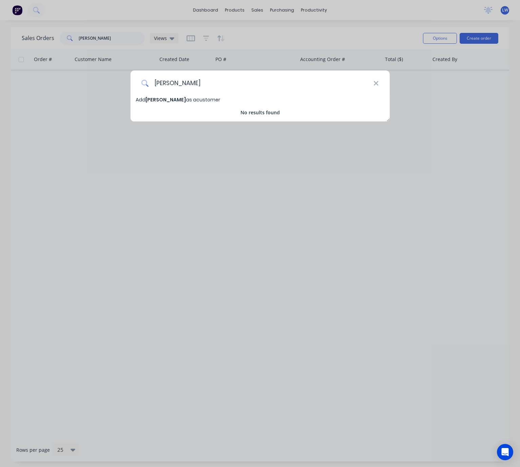
type input "guy Derk"
click at [377, 83] on icon at bounding box center [375, 83] width 5 height 7
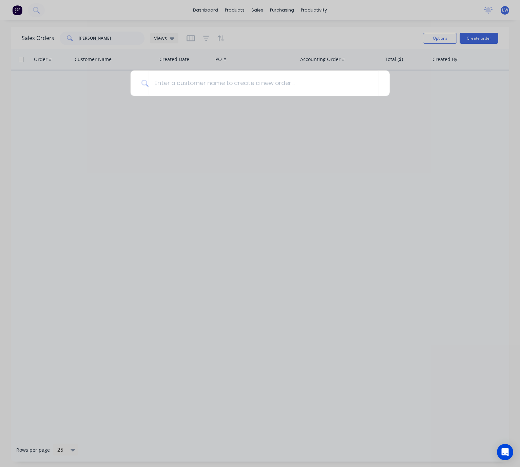
click at [161, 163] on div at bounding box center [260, 233] width 520 height 467
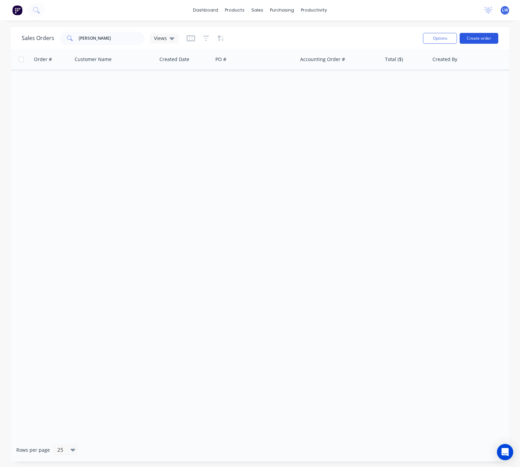
click at [485, 40] on button "Create order" at bounding box center [478, 38] width 39 height 11
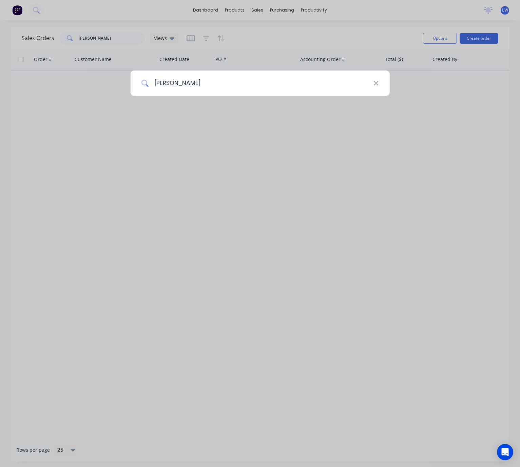
type input "cash Sale"
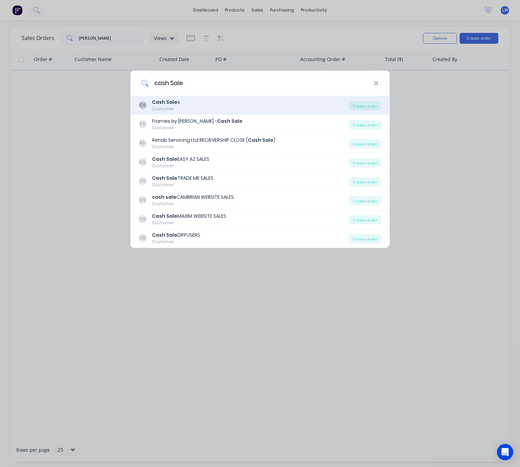
click at [221, 103] on div "CS Cash Sale s Customer" at bounding box center [243, 105] width 210 height 13
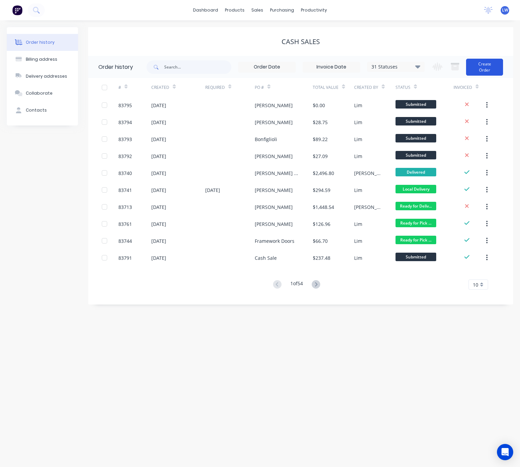
click at [480, 65] on button "Create Order" at bounding box center [484, 67] width 37 height 17
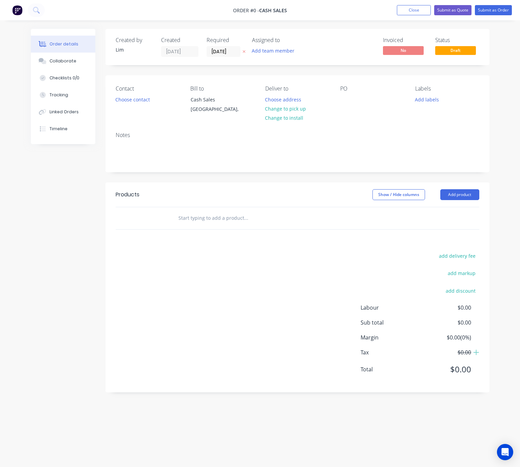
click at [247, 52] on div at bounding box center [243, 51] width 7 height 11
click at [244, 52] on icon at bounding box center [243, 52] width 3 height 4
click at [130, 98] on button "Choose contact" at bounding box center [133, 99] width 42 height 9
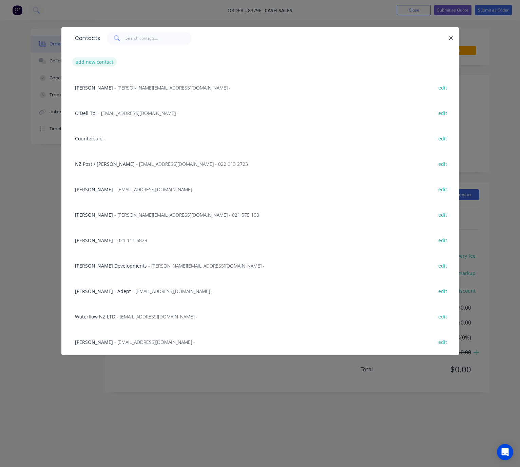
click at [97, 59] on button "add new contact" at bounding box center [94, 61] width 45 height 9
select select "NZ"
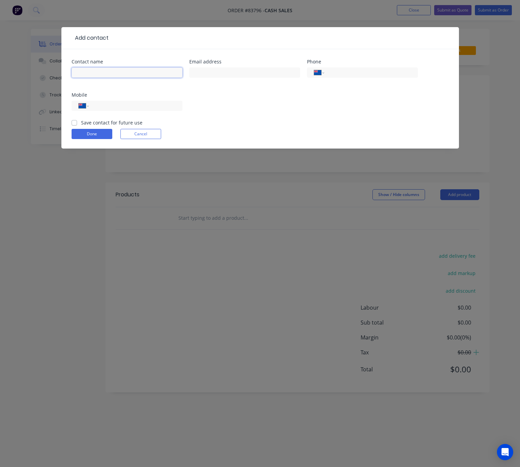
click at [107, 71] on input "text" at bounding box center [127, 72] width 111 height 10
type input "[PERSON_NAME]"
click at [219, 75] on input "text" at bounding box center [244, 72] width 111 height 10
click at [219, 69] on input "text" at bounding box center [244, 72] width 111 height 10
paste input ""guy.derksen@yahoo.com" <guy.derksen@yahoo.com>"
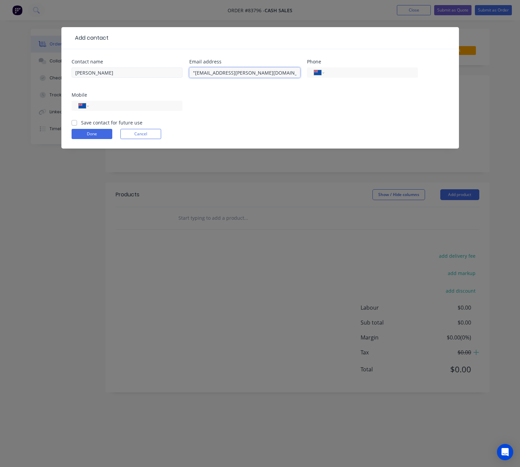
drag, startPoint x: 238, startPoint y: 72, endPoint x: 186, endPoint y: 80, distance: 52.7
click at [176, 75] on div "Contact name Guy Derksen Email address "guy.derksen@yahoo.com" <guy.derksen@yah…" at bounding box center [260, 89] width 377 height 60
click at [271, 73] on input "guy.derksen@yahoo.com>" at bounding box center [244, 72] width 111 height 10
type input "guy.derksen@yahoo.com"
click at [110, 102] on input "tel" at bounding box center [134, 106] width 81 height 8
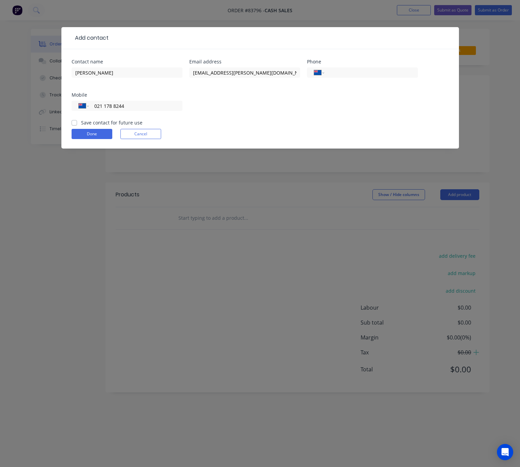
type input "021 178 8244"
click at [81, 122] on label "Save contact for future use" at bounding box center [111, 122] width 61 height 7
click at [74, 122] on input "Save contact for future use" at bounding box center [74, 122] width 5 height 6
checkbox input "true"
click at [111, 129] on button "Done" at bounding box center [92, 134] width 41 height 10
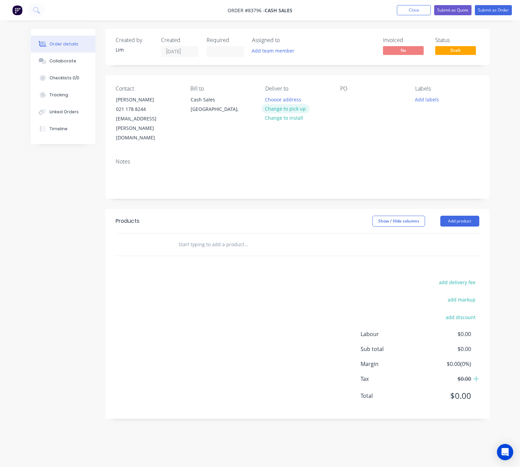
click at [306, 110] on button "Change to pick up" at bounding box center [285, 108] width 48 height 9
click at [346, 101] on div at bounding box center [345, 100] width 11 height 10
click at [429, 100] on button "Add labels" at bounding box center [426, 99] width 31 height 9
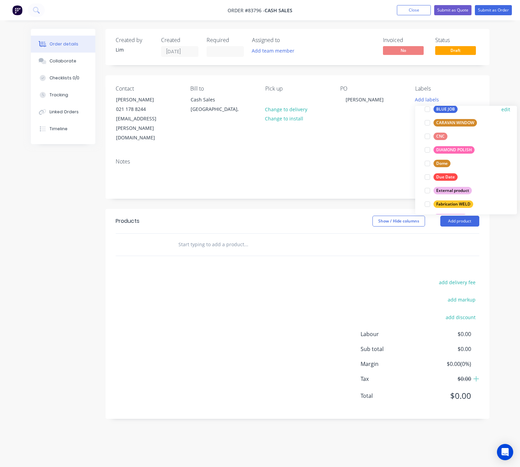
click at [467, 121] on div "CARAVAN WINDOW" at bounding box center [454, 122] width 43 height 7
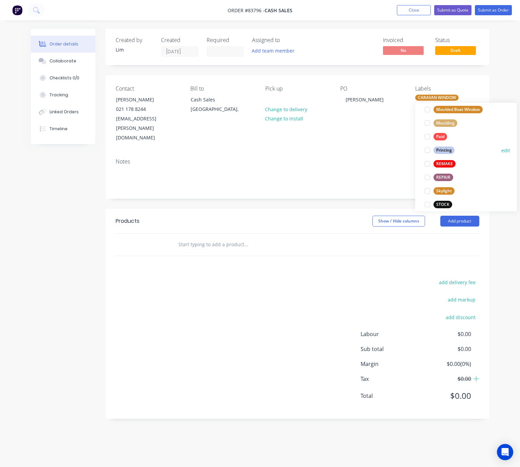
scroll to position [258, 0]
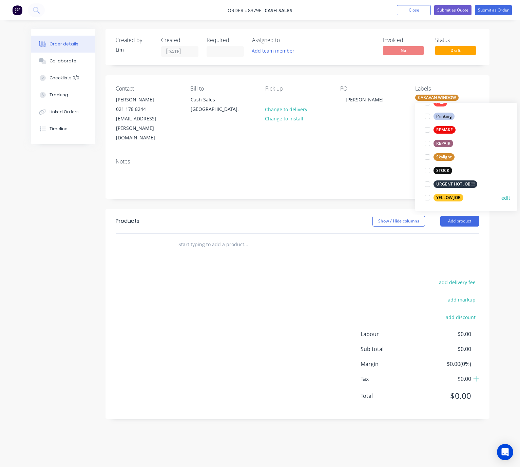
click at [455, 195] on div "YELLOW JOB" at bounding box center [448, 197] width 30 height 7
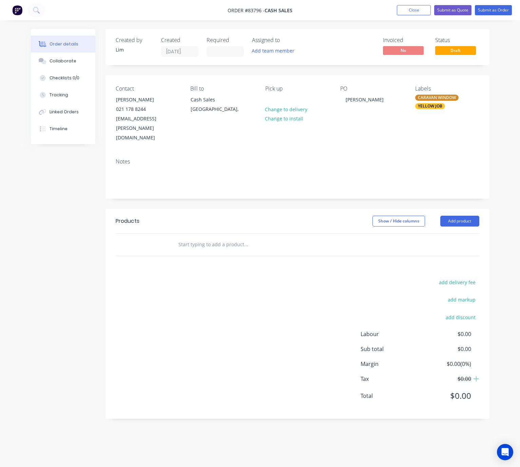
drag, startPoint x: 312, startPoint y: 188, endPoint x: 442, endPoint y: 197, distance: 130.5
click at [312, 188] on div "Created by Lim Created 11/08/25 Required Assigned to Add team member Invoiced N…" at bounding box center [297, 224] width 384 height 390
click at [466, 216] on button "Add product" at bounding box center [459, 221] width 39 height 11
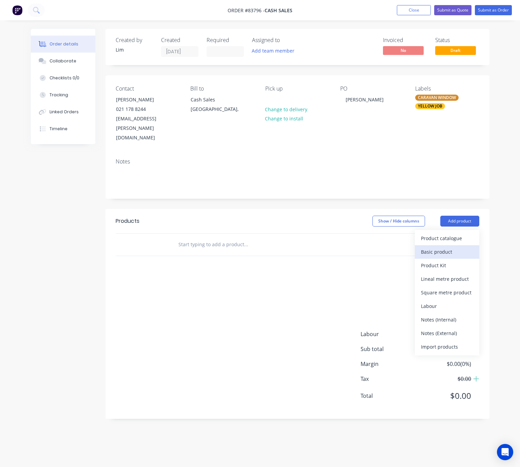
click at [457, 245] on button "Basic product" at bounding box center [447, 252] width 64 height 14
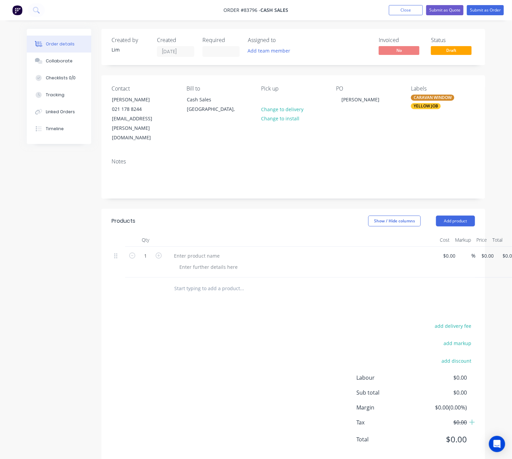
scroll to position [0, 22]
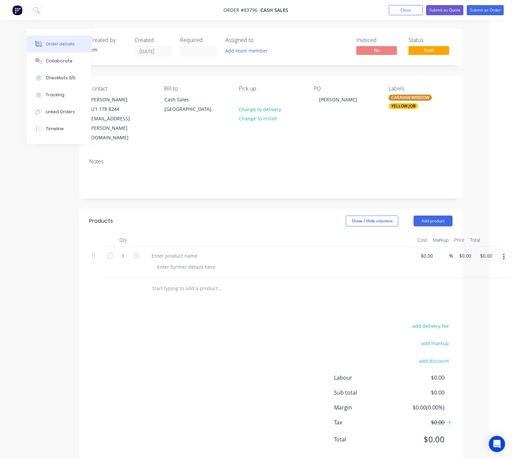
click at [502, 251] on button "button" at bounding box center [504, 257] width 16 height 12
click at [490, 297] on div "Delete" at bounding box center [480, 302] width 52 height 10
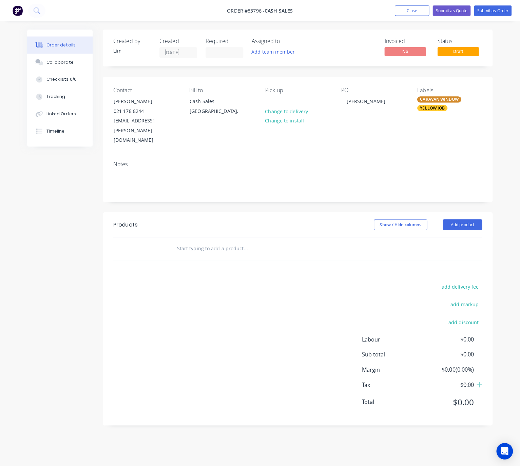
scroll to position [0, 0]
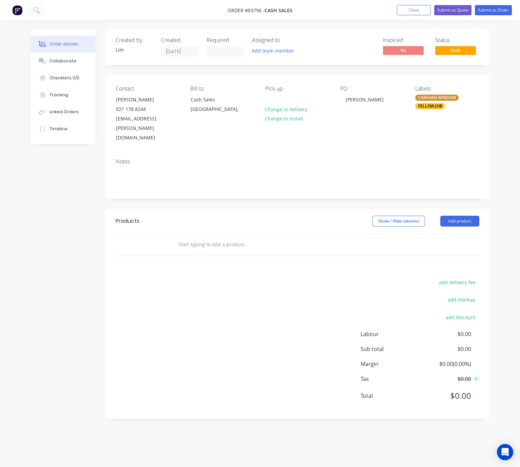
click at [213, 238] on input "text" at bounding box center [246, 245] width 136 height 14
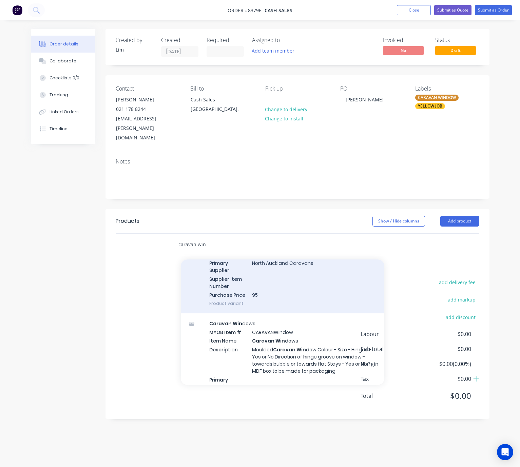
scroll to position [356, 0]
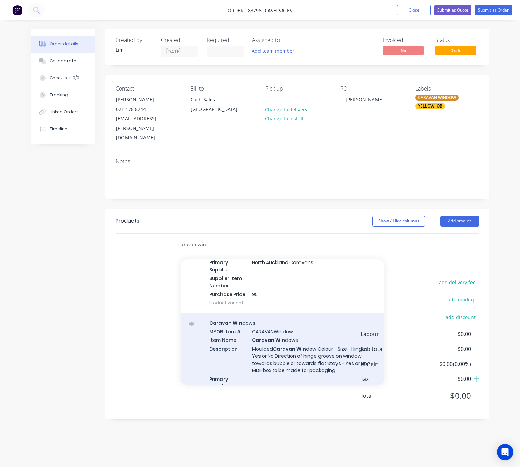
type input "caravan win"
click at [329, 336] on div "Caravan Win dows MYOB Item # CARAVANWindow Item Name Caravan Win dows Descripti…" at bounding box center [282, 371] width 203 height 117
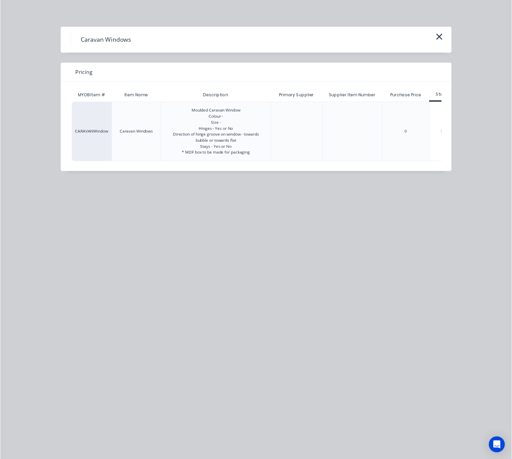
scroll to position [0, 26]
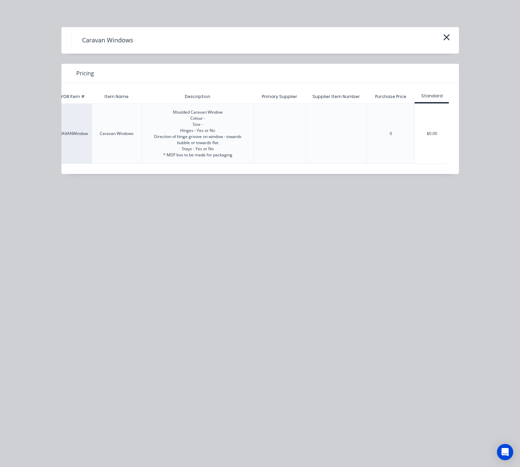
click at [439, 137] on div "$0.00" at bounding box center [432, 134] width 34 height 60
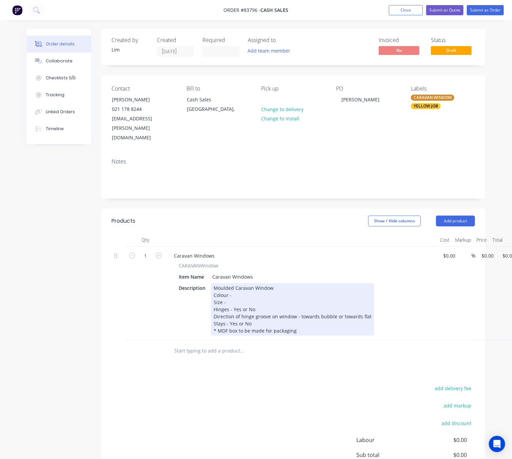
click at [240, 283] on div "Moulded Caravan Window Colour - Size - Hinges - Yes or No Direction of hinge gr…" at bounding box center [292, 309] width 163 height 53
click at [228, 286] on div "Moulded Caravan Window Colour - Light Grey Tint Size - Hinges - Yes or No Direc…" at bounding box center [292, 309] width 163 height 53
drag, startPoint x: 253, startPoint y: 290, endPoint x: 241, endPoint y: 291, distance: 12.2
click at [241, 291] on div "Moulded Caravan Window Colour - Light Grey Tint Size - 470 x 845 (Approx) Hinge…" at bounding box center [292, 309] width 163 height 53
drag, startPoint x: 249, startPoint y: 303, endPoint x: 237, endPoint y: 306, distance: 12.2
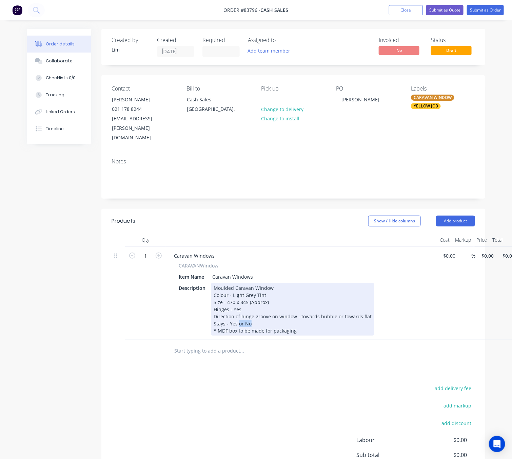
click at [237, 306] on div "Moulded Caravan Window Colour - Light Grey Tint Size - 470 x 845 (Approx) Hinge…" at bounding box center [292, 309] width 163 height 53
drag, startPoint x: 283, startPoint y: 313, endPoint x: 212, endPoint y: 316, distance: 71.2
click at [212, 316] on div "Moulded Caravan Window Colour - Light Grey Tint Size - 470 x 845 (Approx) Hinge…" at bounding box center [292, 309] width 163 height 53
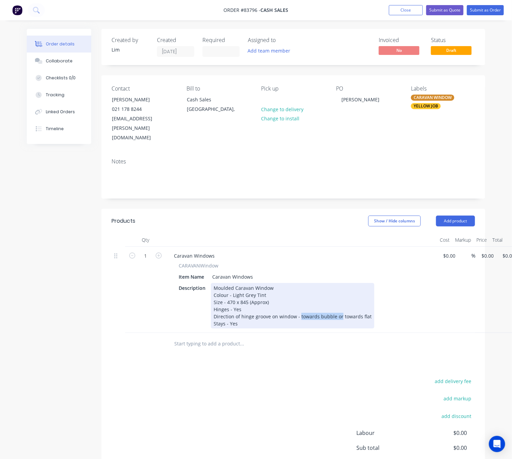
drag, startPoint x: 339, startPoint y: 297, endPoint x: 300, endPoint y: 300, distance: 38.8
click at [298, 298] on div "Moulded Caravan Window Colour - Light Grey Tint Size - 470 x 845 (Approx) Hinge…" at bounding box center [292, 305] width 163 height 45
click at [299, 300] on div "Moulded Caravan Window Colour - Light Grey Tint Size - 470 x 845 (Approx) Hinge…" at bounding box center [271, 305] width 121 height 45
click at [302, 300] on div "Moulded Caravan Window Colour - Light Grey Tint Size - 470 x 845 (Approx) Hinge…" at bounding box center [271, 305] width 121 height 45
drag, startPoint x: 320, startPoint y: 297, endPoint x: 327, endPoint y: 297, distance: 7.1
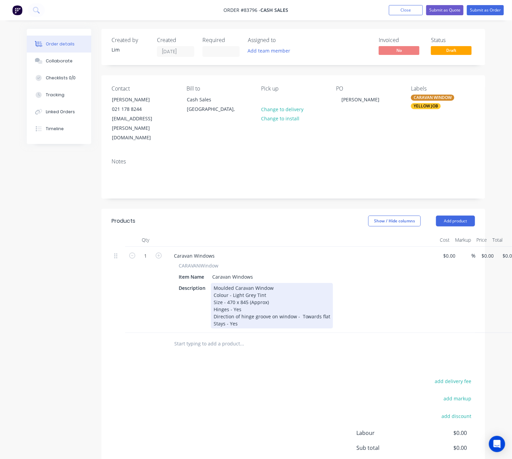
click at [320, 297] on div "Moulded Caravan Window Colour - Light Grey Tint Size - 470 x 845 (Approx) Hinge…" at bounding box center [272, 305] width 122 height 45
click at [246, 310] on div "Moulded Caravan Window Colour - Light Grey Tint Size - 470 x 845 (Approx) Hinge…" at bounding box center [272, 305] width 123 height 45
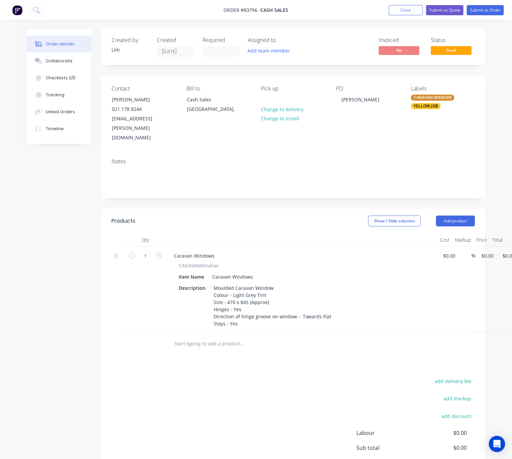
drag, startPoint x: 303, startPoint y: 428, endPoint x: 339, endPoint y: 435, distance: 36.3
click at [302, 428] on div "add delivery fee add markup add discount Labour $0.00 Sub total $0.00 Margin $0…" at bounding box center [293, 442] width 363 height 131
click at [475, 247] on div "1 Caravan Windows CARAVANWindow Item Name Caravan Windows Description Moulded C…" at bounding box center [293, 290] width 363 height 86
click at [303, 377] on div "add delivery fee add markup add discount Labour $0.00 Sub total $0.00 Margin $0…" at bounding box center [293, 442] width 363 height 131
click at [484, 251] on input "0" at bounding box center [485, 256] width 8 height 10
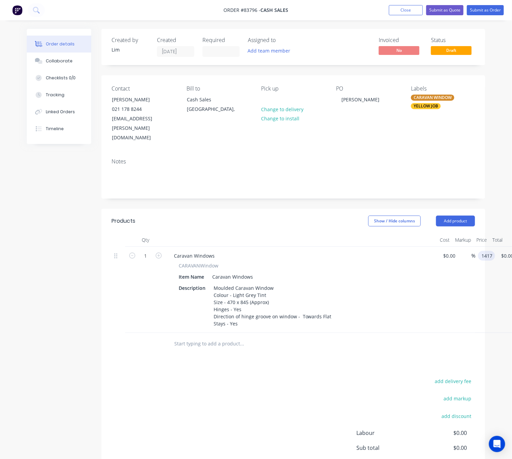
type input "$1,417.00"
click at [165, 401] on div "add delivery fee add markup add discount Labour $0.00 Sub total $0.00 Margin $0…" at bounding box center [293, 442] width 363 height 131
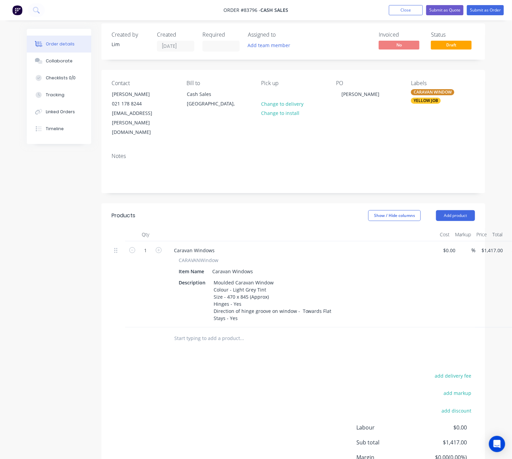
scroll to position [0, 0]
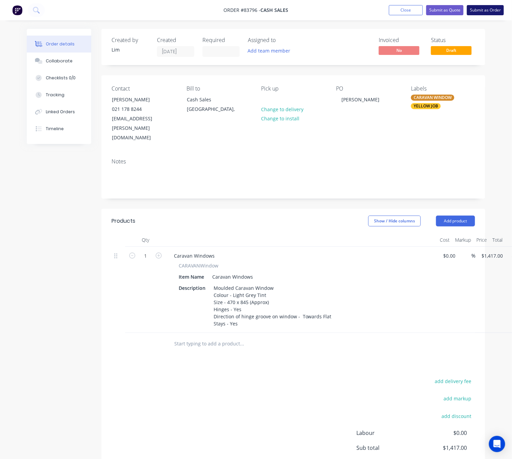
click at [489, 14] on button "Submit as Order" at bounding box center [485, 10] width 37 height 10
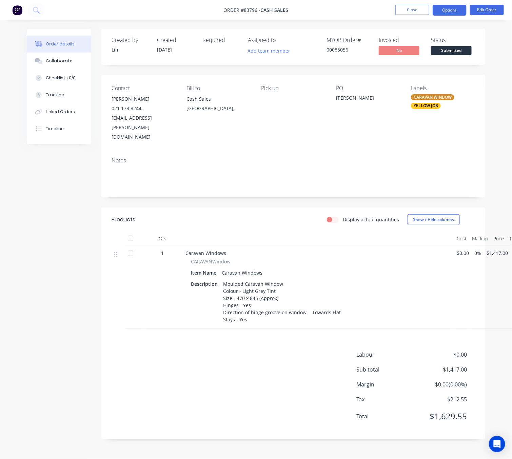
click at [455, 15] on button "Options" at bounding box center [450, 10] width 34 height 11
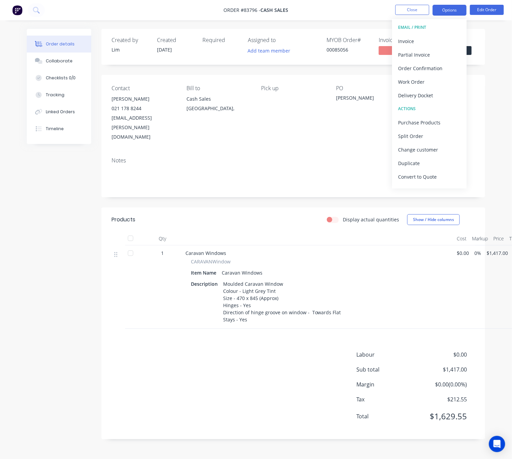
click at [455, 10] on button "Options" at bounding box center [450, 10] width 34 height 11
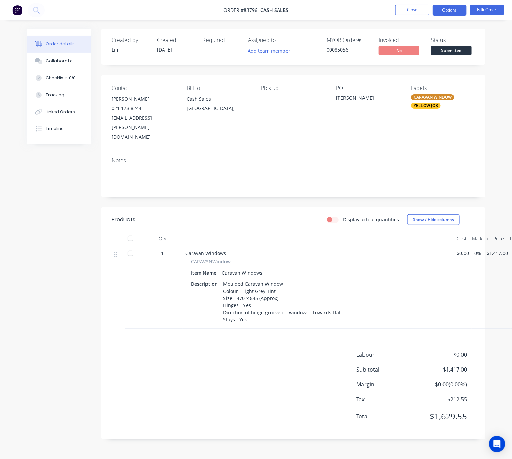
click at [455, 12] on button "Options" at bounding box center [450, 10] width 34 height 11
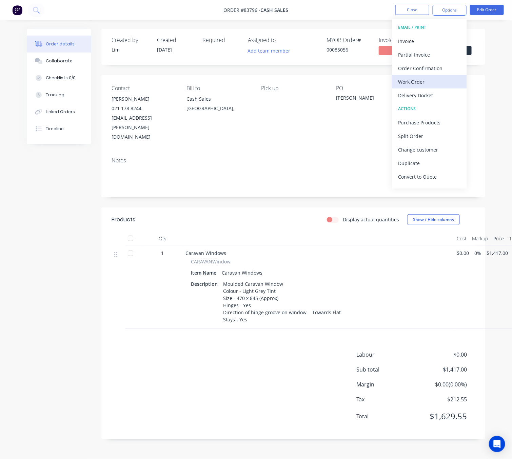
click at [439, 86] on div "Work Order" at bounding box center [429, 82] width 62 height 10
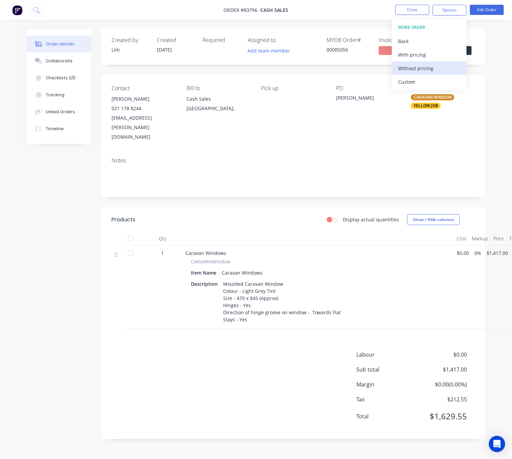
click at [444, 68] on div "Without pricing" at bounding box center [429, 68] width 62 height 10
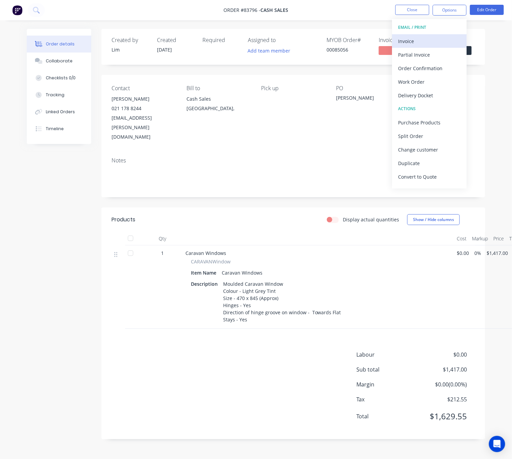
click at [422, 36] on button "Invoice" at bounding box center [429, 41] width 75 height 14
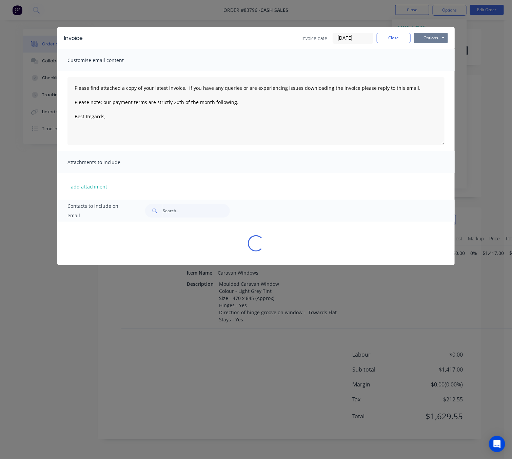
click at [426, 39] on button "Options" at bounding box center [431, 38] width 34 height 10
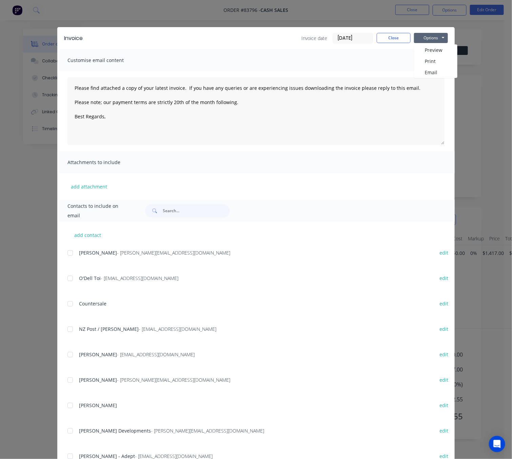
click at [436, 37] on button "Options" at bounding box center [431, 38] width 34 height 10
click at [439, 38] on button "Options" at bounding box center [431, 38] width 34 height 10
click at [439, 50] on button "Preview" at bounding box center [435, 49] width 43 height 11
click at [424, 39] on button "Options" at bounding box center [431, 38] width 34 height 10
click at [424, 51] on button "Preview" at bounding box center [435, 49] width 43 height 11
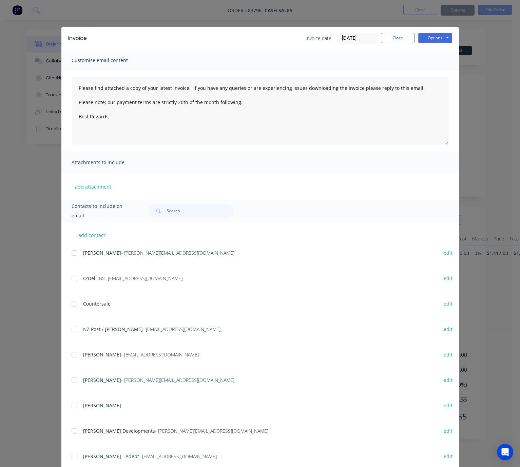
type textarea "Please find attached a copy of your latest invoice. If you have any queries or …"
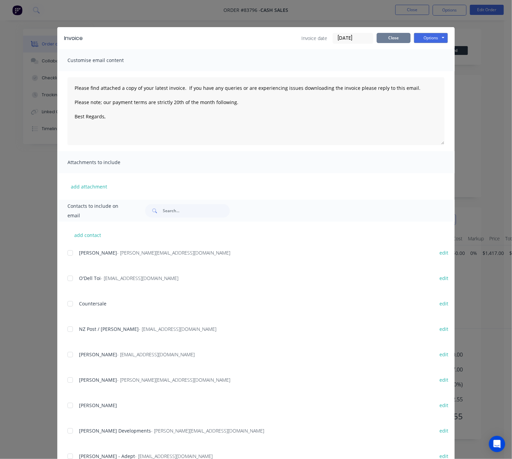
click at [404, 33] on button "Close" at bounding box center [394, 38] width 34 height 10
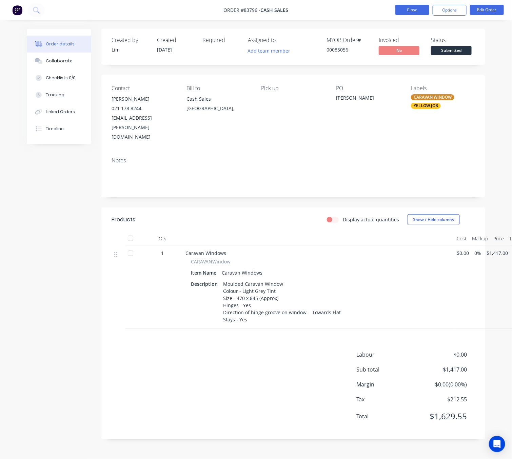
click at [420, 10] on button "Close" at bounding box center [412, 10] width 34 height 10
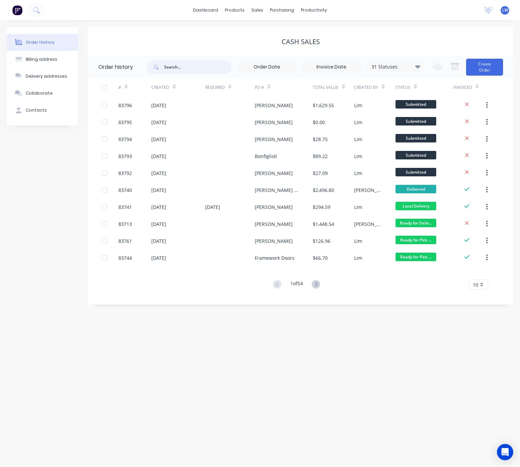
click at [178, 67] on input "text" at bounding box center [197, 67] width 67 height 14
type input "84947"
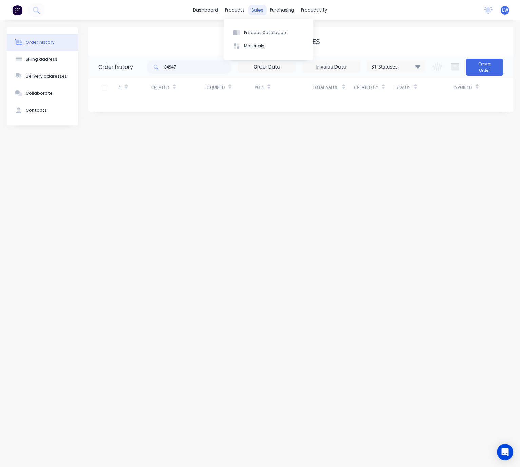
click at [254, 9] on div "sales" at bounding box center [257, 10] width 19 height 10
click at [268, 28] on button "Sales Orders" at bounding box center [293, 32] width 90 height 14
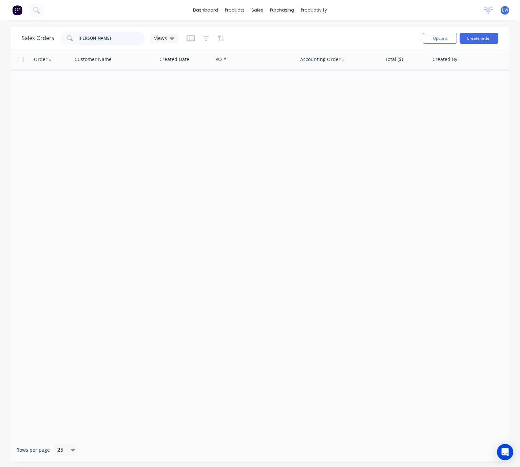
click at [117, 39] on input "carron" at bounding box center [112, 39] width 66 height 14
drag, startPoint x: 117, startPoint y: 39, endPoint x: 64, endPoint y: 36, distance: 53.3
click at [64, 36] on div "carron" at bounding box center [102, 39] width 85 height 14
type input "84947"
drag, startPoint x: 102, startPoint y: 38, endPoint x: 63, endPoint y: 41, distance: 38.8
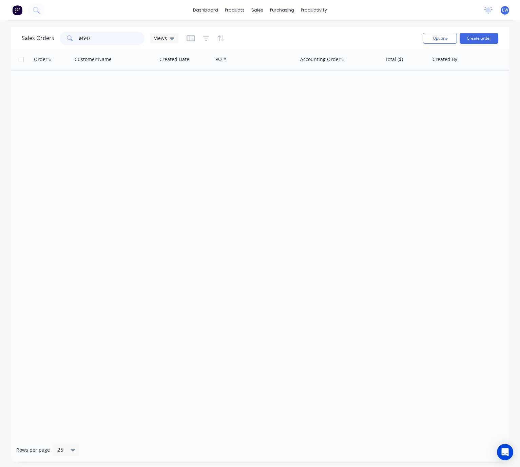
click at [64, 40] on div "84947" at bounding box center [102, 39] width 85 height 14
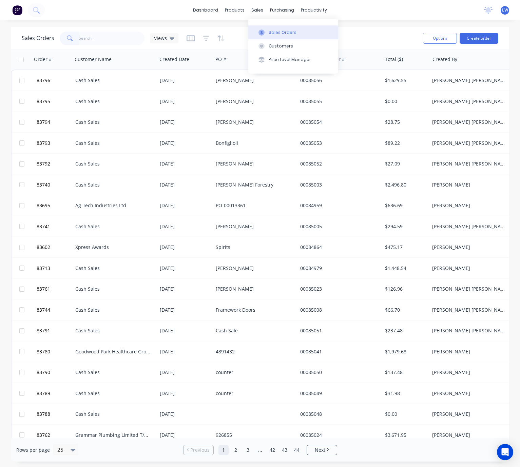
click at [258, 13] on div "sales" at bounding box center [257, 10] width 19 height 10
click at [282, 36] on button "Sales Orders" at bounding box center [293, 32] width 90 height 14
click at [311, 33] on button "Sales Orders" at bounding box center [293, 32] width 90 height 14
click at [18, 7] on img at bounding box center [17, 10] width 10 height 10
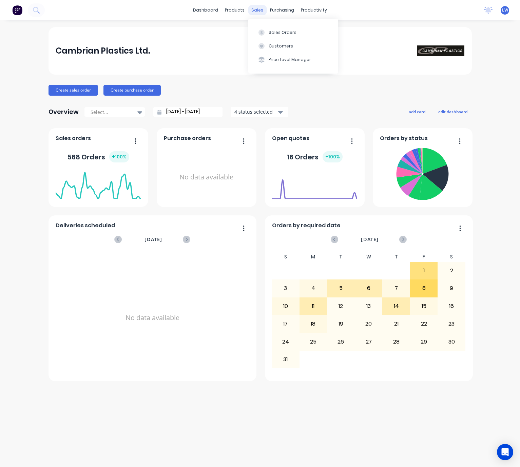
click at [261, 8] on div "sales" at bounding box center [257, 10] width 19 height 10
click at [281, 33] on div "Sales Orders" at bounding box center [283, 32] width 28 height 6
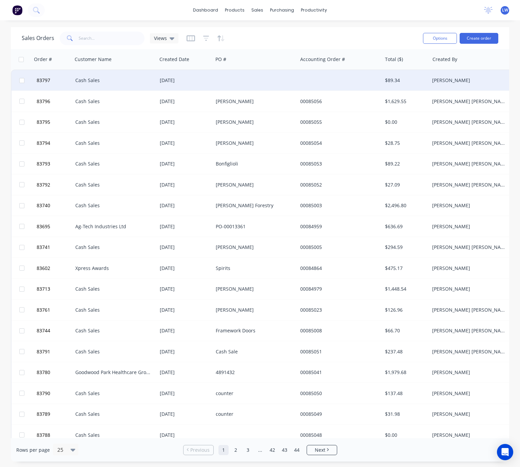
click at [254, 72] on div at bounding box center [255, 80] width 84 height 20
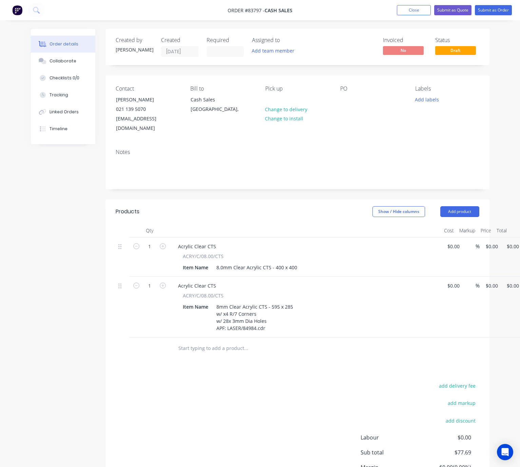
type input "$28.21"
type input "$49.48"
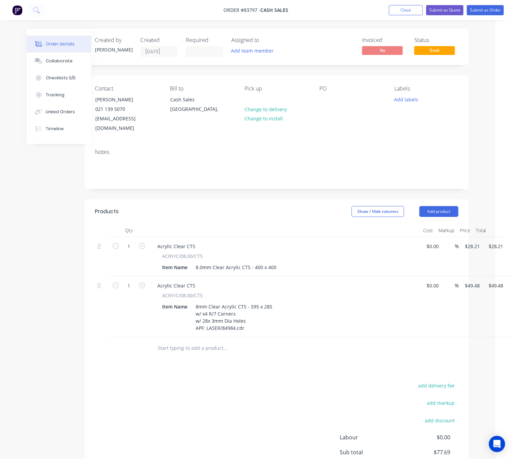
scroll to position [0, 28]
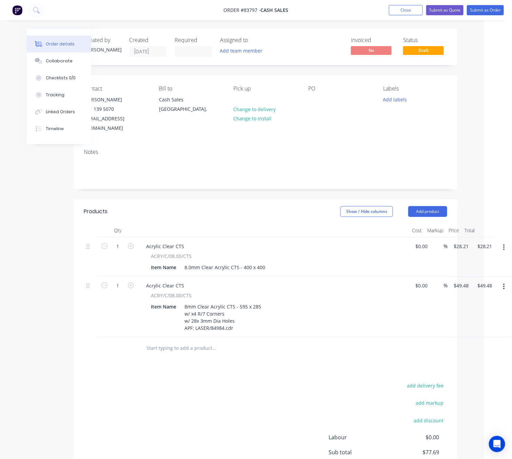
click at [504, 244] on icon "button" at bounding box center [504, 247] width 2 height 7
click at [478, 301] on div "Delete" at bounding box center [480, 306] width 52 height 10
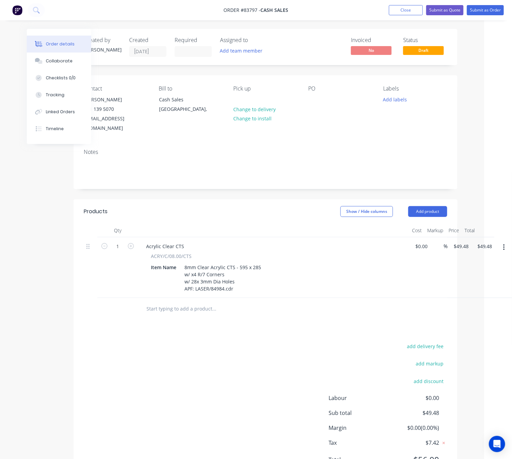
drag, startPoint x: 235, startPoint y: 347, endPoint x: 235, endPoint y: 344, distance: 3.4
click at [235, 347] on div "add delivery fee add markup add discount Labour $0.00 Sub total $49.48 Margin $…" at bounding box center [265, 407] width 363 height 131
click at [258, 262] on div "8mm Clear Acrylic CTS - 595 x 285 w/ x4 R/7 Corners w/ 28x 3mm Dia Holes APF: L…" at bounding box center [223, 277] width 82 height 31
click at [223, 360] on div "add delivery fee add markup add discount Labour $0.00 Sub total $49.48 Margin $…" at bounding box center [265, 407] width 363 height 131
drag, startPoint x: 430, startPoint y: 197, endPoint x: 436, endPoint y: 211, distance: 15.2
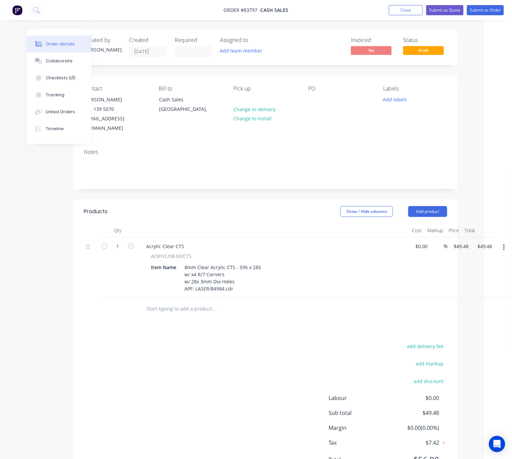
click at [430, 199] on header "Products Show / Hide columns Add product" at bounding box center [266, 211] width 384 height 24
click at [437, 206] on button "Add product" at bounding box center [427, 211] width 39 height 11
click at [160, 342] on div "add delivery fee add markup add discount Labour $0.00 Sub total $49.48 Margin $…" at bounding box center [265, 407] width 363 height 131
click at [169, 302] on input "text" at bounding box center [214, 309] width 136 height 14
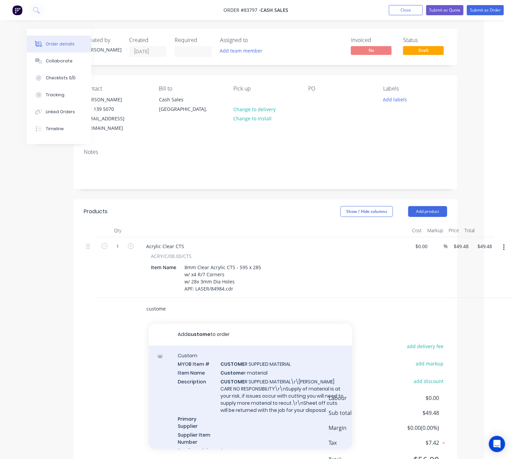
type input "custome"
click at [282, 372] on div "Custom MYOB Item # CUSTOME R SUPPLIED MATERIAL Item Name Custome r material Des…" at bounding box center [250, 408] width 203 height 124
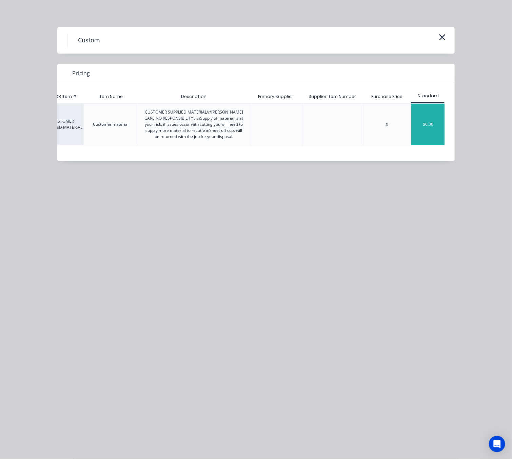
scroll to position [0, 31]
click at [438, 129] on div "$0.00" at bounding box center [428, 124] width 34 height 41
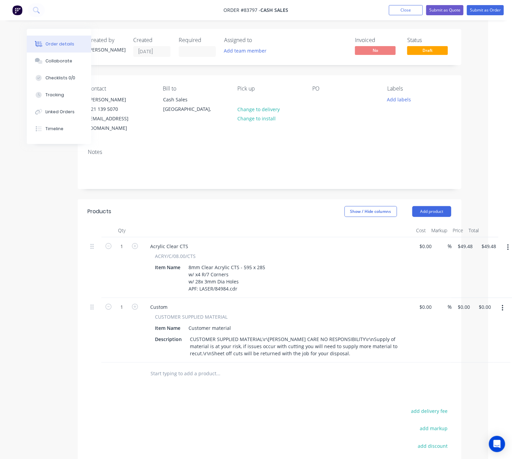
click at [235, 393] on div "Products Show / Hide columns Add product Qty Cost Markup Price Total 1 Acrylic …" at bounding box center [270, 373] width 384 height 348
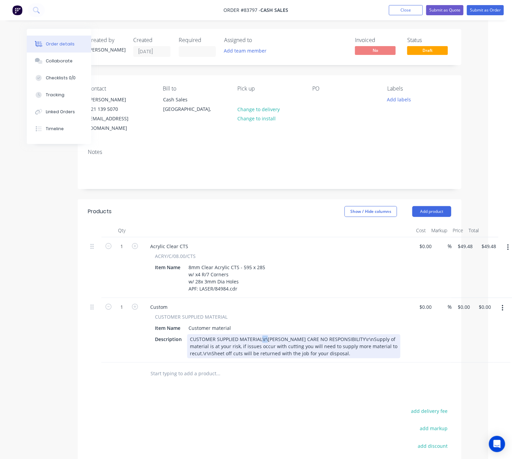
drag, startPoint x: 267, startPoint y: 331, endPoint x: 261, endPoint y: 330, distance: 6.1
click at [261, 334] on div "CUSTOMER SUPPLIED MATERIAL\r\[PERSON_NAME] CARE NO RESPONSIBILITY\r\nSupply of …" at bounding box center [293, 346] width 213 height 24
click at [263, 334] on div "CUSTOMER SUPPLIED MATERIALnALL CARE NO RESPONSIBILITY\r\nSupply of material is …" at bounding box center [293, 346] width 213 height 24
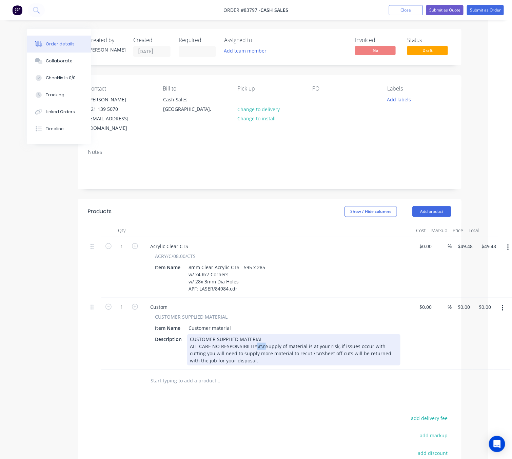
drag, startPoint x: 263, startPoint y: 337, endPoint x: 290, endPoint y: 341, distance: 27.8
click at [256, 338] on div "CUSTOMER SUPPLIED MATERIAL ALL CARE NO RESPONSIBILITY\r\nSupply of material is …" at bounding box center [293, 349] width 213 height 31
drag, startPoint x: 235, startPoint y: 351, endPoint x: 227, endPoint y: 352, distance: 8.2
click at [227, 352] on div "CUSTOMER SUPPLIED MATERIAL ALL CARE NO RESPONSIBILITY Supply of material is at …" at bounding box center [293, 349] width 213 height 31
drag, startPoint x: 375, startPoint y: 352, endPoint x: 394, endPoint y: 360, distance: 21.1
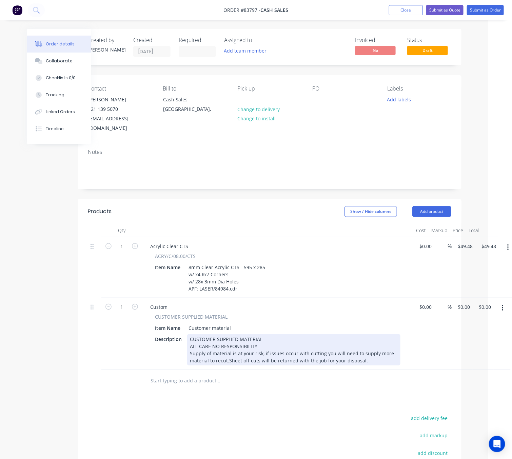
click at [375, 352] on div "CUSTOMER SUPPLIED MATERIAL ALL CARE NO RESPONSIBILITY Supply of material is at …" at bounding box center [293, 349] width 213 height 31
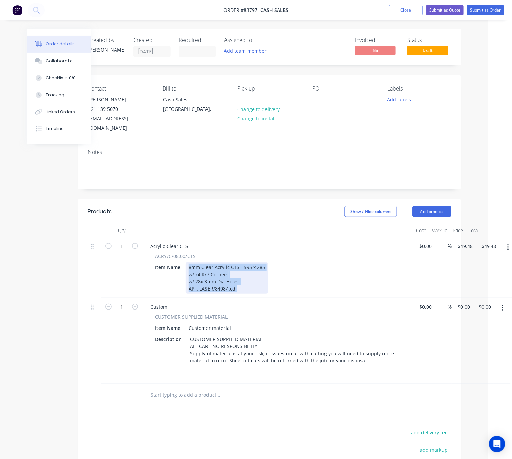
drag, startPoint x: 238, startPoint y: 279, endPoint x: 185, endPoint y: 260, distance: 55.7
click at [186, 262] on div "8mm Clear Acrylic CTS - 595 x 285 w/ x4 R/7 Corners w/ 28x 3mm Dia Holes APF: L…" at bounding box center [227, 277] width 82 height 31
copy div "8mm Clear Acrylic CTS - 595 x 285 w/ x4 R/7 Corners w/ 28x 3mm Dia Holes APF: L…"
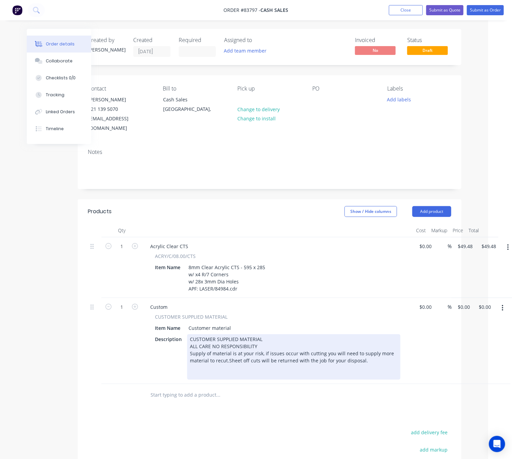
click at [222, 357] on div "CUSTOMER SUPPLIED MATERIAL ALL CARE NO RESPONSIBILITY Supply of material is at …" at bounding box center [293, 356] width 213 height 45
click at [217, 367] on div "CUSTOMER SUPPLIED MATERIAL ALL CARE NO RESPONSIBILITY Supply of material is at …" at bounding box center [293, 356] width 213 height 45
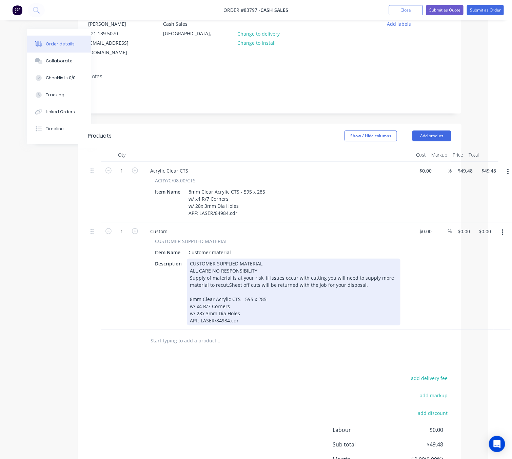
scroll to position [51, 24]
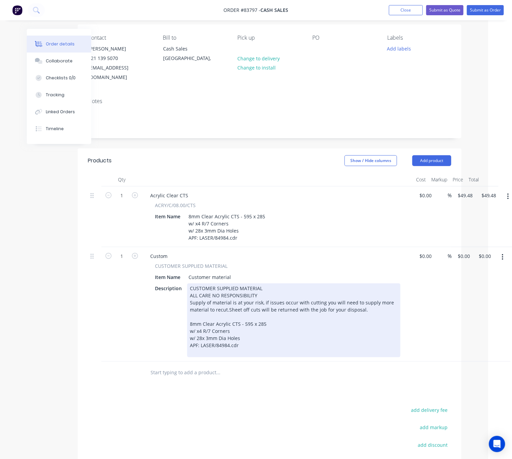
click at [188, 315] on div "CUSTOMER SUPPLIED MATERIAL ALL CARE NO RESPONSIBILITY Supply of material is at …" at bounding box center [293, 320] width 213 height 74
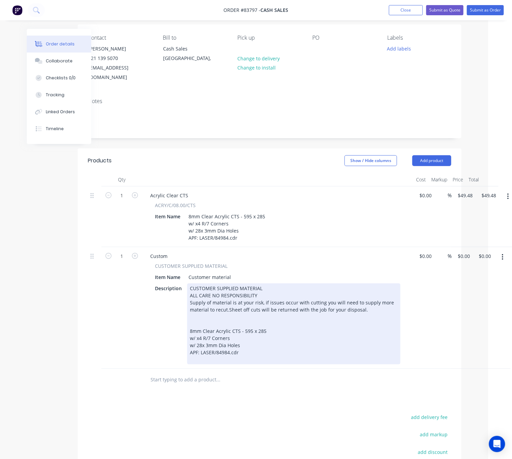
click at [202, 313] on div "CUSTOMER SUPPLIED MATERIAL ALL CARE NO RESPONSIBILITY Supply of material is at …" at bounding box center [293, 323] width 213 height 81
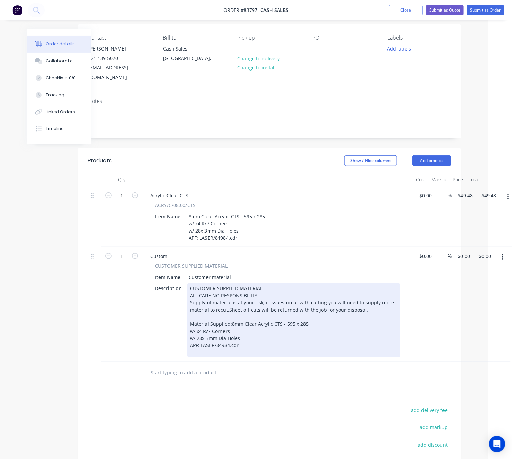
click at [221, 347] on div "APF: LASER/84984.cdr" at bounding box center [294, 349] width 208 height 14
click at [282, 344] on div "APF: LASER/84984.cdr" at bounding box center [294, 349] width 208 height 14
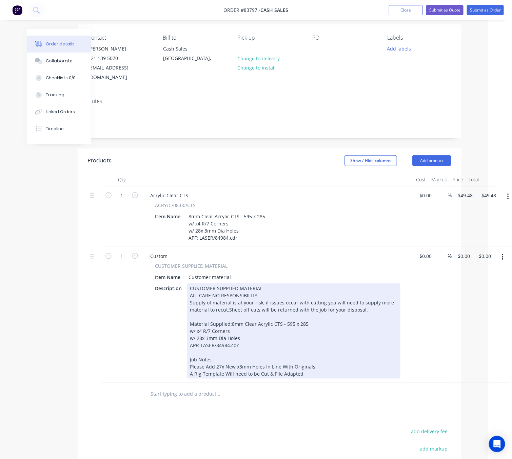
drag, startPoint x: 189, startPoint y: 363, endPoint x: 208, endPoint y: 369, distance: 19.0
click at [190, 363] on div "APF: LASER/84984.cdr Job Notes: Please Add 27x New x3mm Holes In Line With Orig…" at bounding box center [294, 360] width 208 height 36
click at [189, 373] on div "CUSTOMER SUPPLIED MATERIAL ALL CARE NO RESPONSIBILITY Supply of material is at …" at bounding box center [293, 330] width 213 height 95
click at [321, 363] on div "APF: LASER/84984.cdr Job Notes: - Please Add 27x New x3mm Holes In Line With Or…" at bounding box center [294, 360] width 208 height 36
click at [316, 365] on div "APF: LASER/84984.cdr Job Notes: - Please Add 27x New x3mm Holes In Line With Or…" at bounding box center [294, 360] width 208 height 36
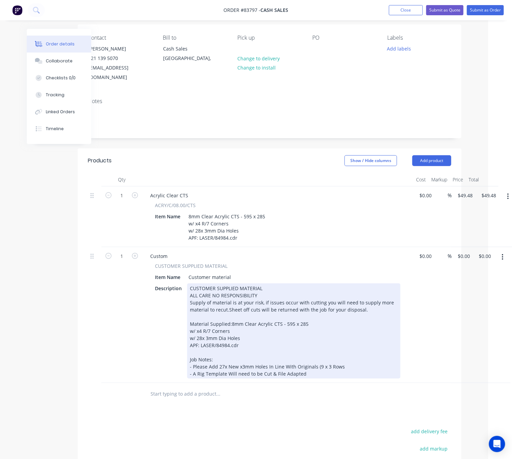
click at [356, 366] on div "APF: LASER/84984.cdr Job Notes: - Please Add 27x New x3mm Holes In Line With Or…" at bounding box center [294, 360] width 208 height 36
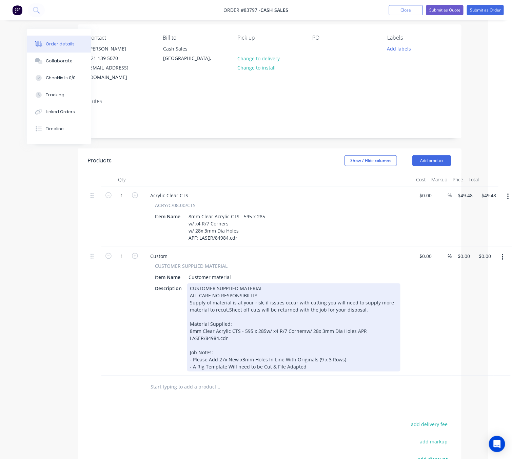
click at [272, 417] on div "Products Show / Hide columns Add product Qty Cost Markup Price Total 1 Acrylic …" at bounding box center [270, 355] width 384 height 412
drag, startPoint x: 263, startPoint y: 363, endPoint x: 284, endPoint y: 370, distance: 21.6
click at [263, 363] on div "CUSTOMER SUPPLIED MATERIAL ALL CARE NO RESPONSIBILITY Supply of material is at …" at bounding box center [293, 327] width 213 height 88
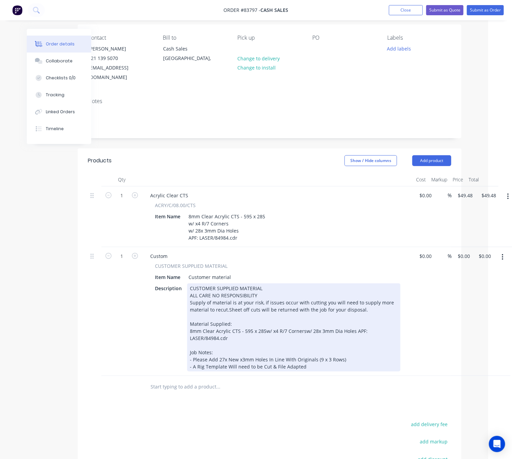
click at [262, 322] on div "CUSTOMER SUPPLIED MATERIAL ALL CARE NO RESPONSIBILITY Supply of material is at …" at bounding box center [293, 327] width 213 height 88
click at [228, 328] on div "CUSTOMER SUPPLIED MATERIAL ALL CARE NO RESPONSIBILITY Supply of material is at …" at bounding box center [293, 327] width 213 height 88
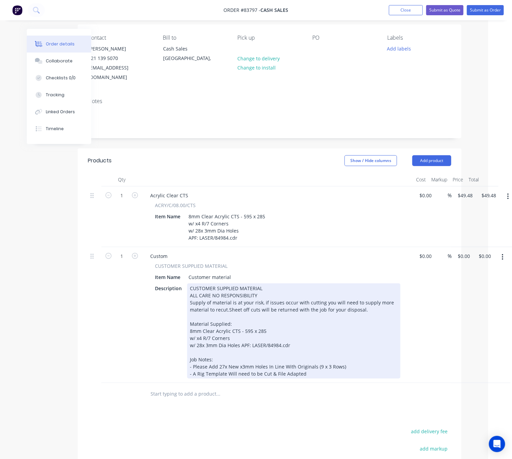
click at [241, 336] on div "CUSTOMER SUPPLIED MATERIAL ALL CARE NO RESPONSIBILITY Supply of material is at …" at bounding box center [293, 330] width 213 height 95
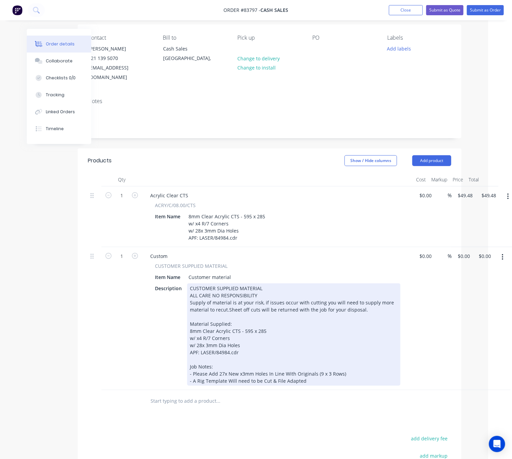
click at [267, 358] on div "CUSTOMER SUPPLIED MATERIAL ALL CARE NO RESPONSIBILITY Supply of material is at …" at bounding box center [293, 334] width 213 height 102
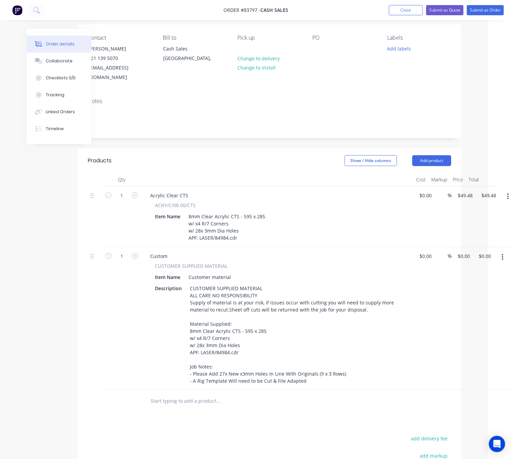
click at [509, 193] on icon "button" at bounding box center [508, 196] width 2 height 7
drag, startPoint x: 469, startPoint y: 246, endPoint x: 463, endPoint y: 256, distance: 11.5
click at [469, 250] on div "Delete" at bounding box center [484, 255] width 52 height 10
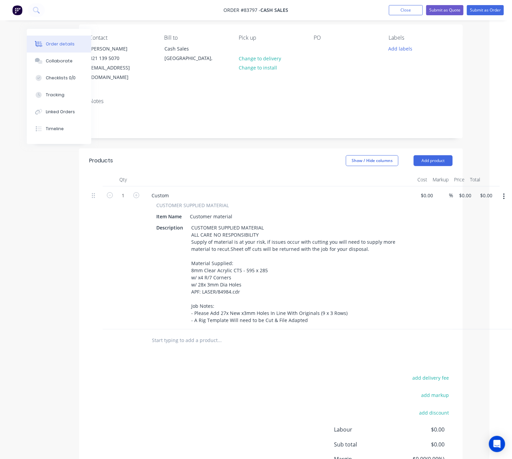
click at [226, 373] on div "add delivery fee add markup add discount Labour $0.00 Sub total $0.00 Margin $0…" at bounding box center [270, 438] width 363 height 131
click at [261, 375] on div "add delivery fee add markup add discount Labour $0.00 Sub total $0.00 Margin $0…" at bounding box center [270, 438] width 363 height 131
drag, startPoint x: 464, startPoint y: 189, endPoint x: 514, endPoint y: 194, distance: 50.2
click at [464, 191] on div "0 $0.00" at bounding box center [465, 196] width 18 height 10
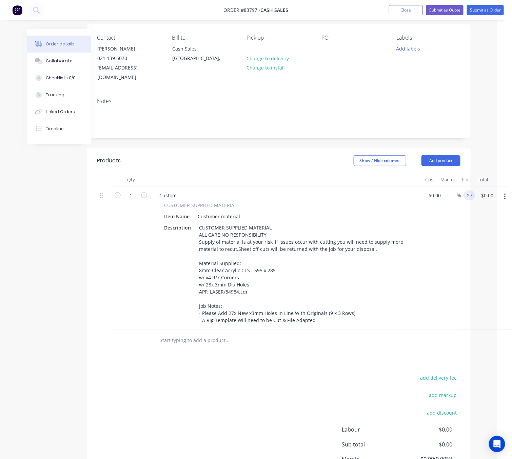
type input "$27.00"
drag, startPoint x: 287, startPoint y: 412, endPoint x: 329, endPoint y: 351, distance: 74.4
click at [285, 412] on div "add delivery fee add markup add discount Labour $0.00 Sub total $27.00 Margin $…" at bounding box center [278, 438] width 363 height 131
click at [496, 12] on button "Submit as Order" at bounding box center [485, 10] width 37 height 10
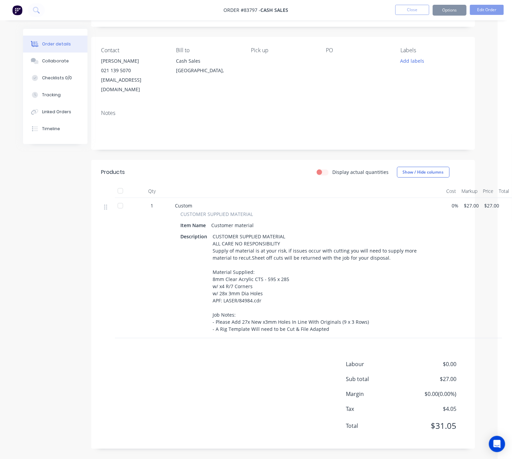
scroll to position [0, 0]
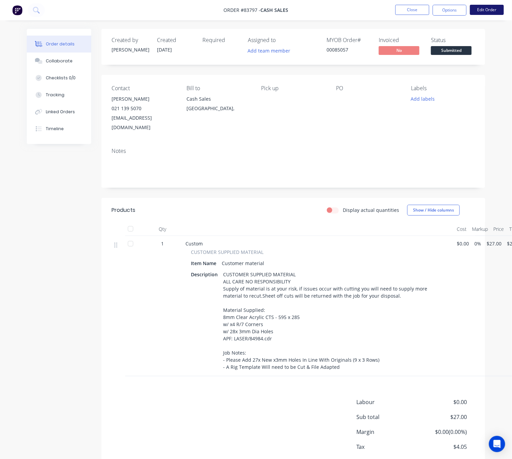
click at [476, 11] on button "Edit Order" at bounding box center [487, 10] width 34 height 10
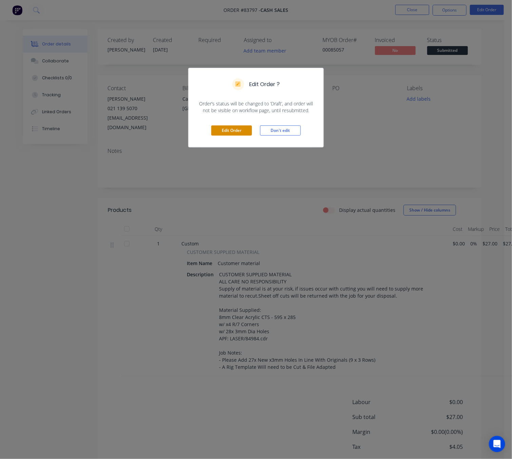
click at [242, 131] on button "Edit Order" at bounding box center [231, 130] width 41 height 10
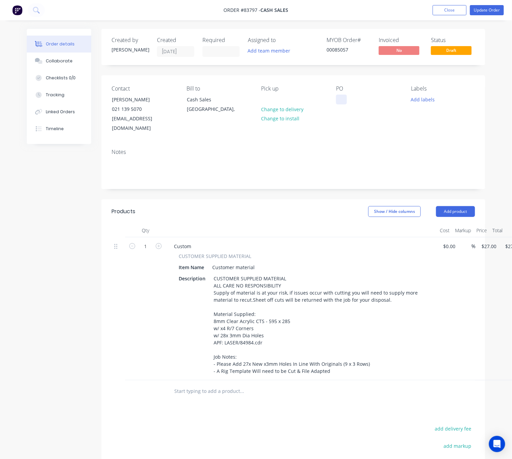
click at [338, 103] on div at bounding box center [341, 100] width 11 height 10
click at [431, 98] on button "Add labels" at bounding box center [422, 99] width 31 height 9
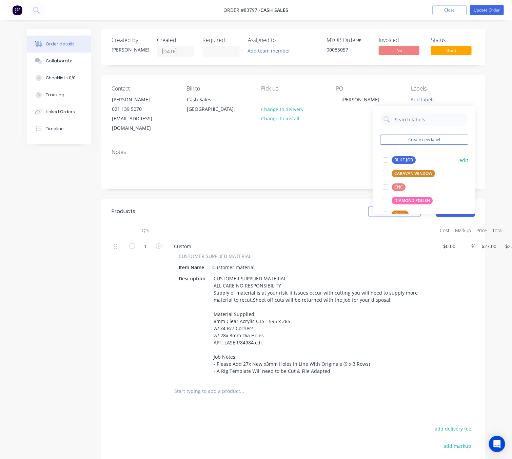
click at [409, 159] on div "BLUE JOB" at bounding box center [404, 159] width 24 height 7
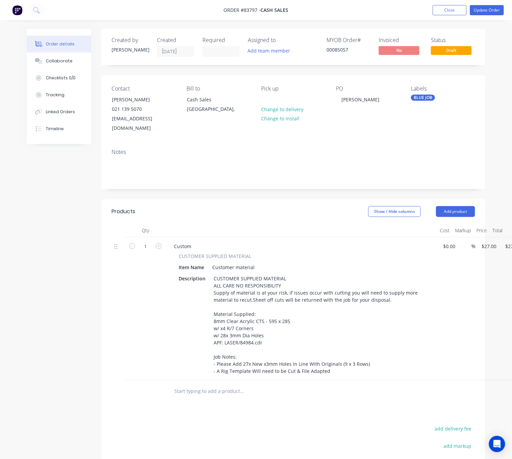
click at [266, 199] on header "Products Show / Hide columns Add product" at bounding box center [293, 211] width 384 height 24
click at [492, 12] on button "Update Order" at bounding box center [487, 10] width 34 height 10
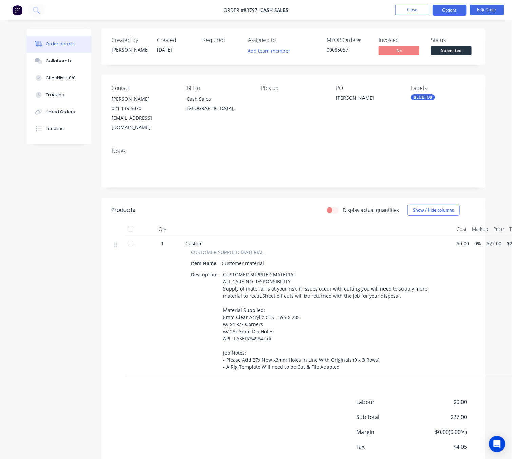
click at [452, 8] on button "Options" at bounding box center [450, 10] width 34 height 11
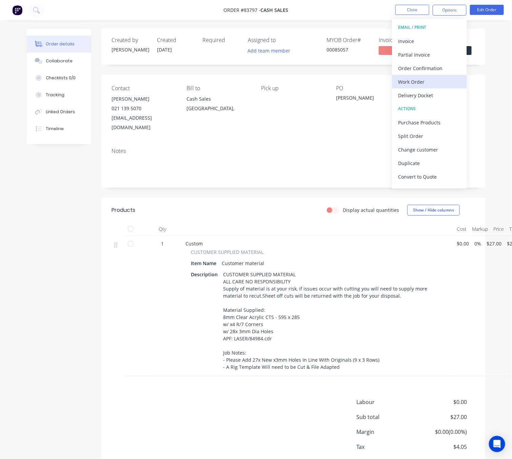
click at [437, 80] on div "Work Order" at bounding box center [429, 82] width 62 height 10
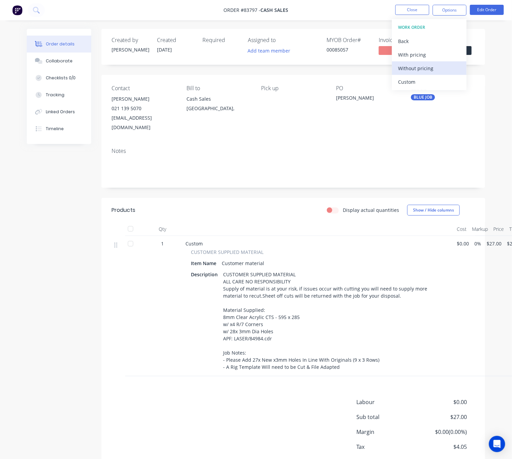
click at [432, 67] on div "Without pricing" at bounding box center [429, 68] width 62 height 10
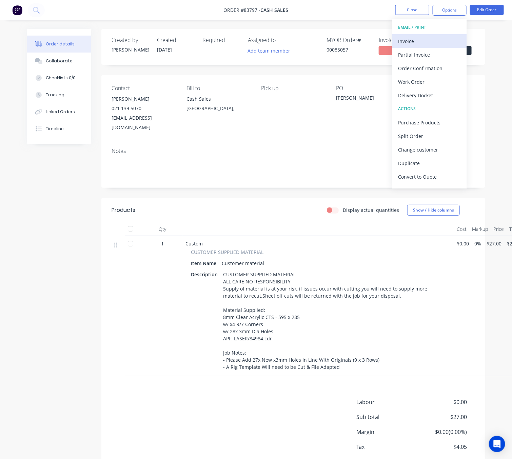
click at [433, 44] on div "Invoice" at bounding box center [429, 41] width 62 height 10
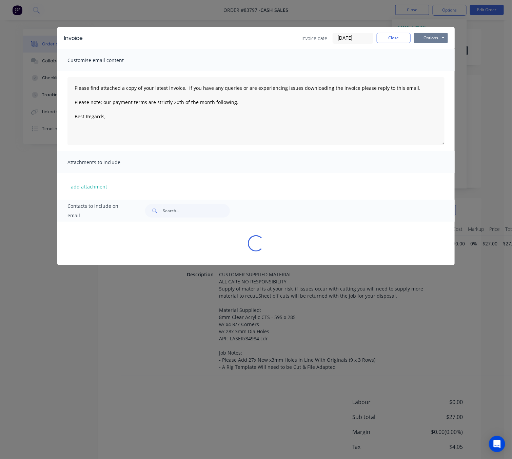
click at [440, 38] on button "Options" at bounding box center [431, 38] width 34 height 10
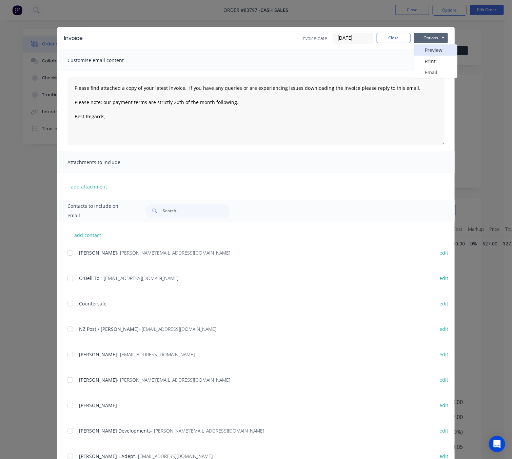
click at [441, 51] on button "Preview" at bounding box center [435, 49] width 43 height 11
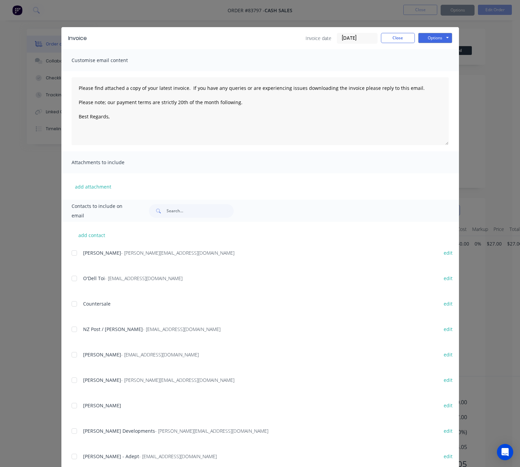
type textarea "Please find attached a copy of your latest invoice. If you have any queries or …"
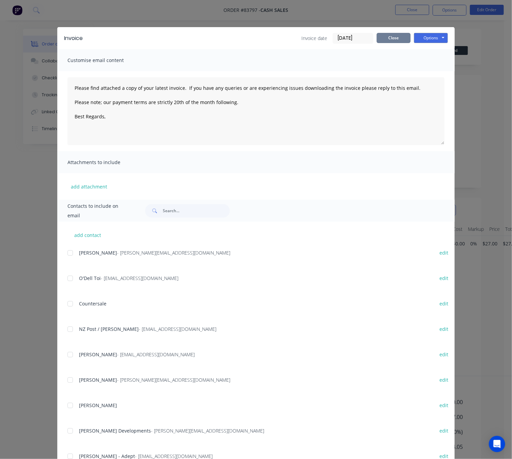
click at [398, 41] on button "Close" at bounding box center [394, 38] width 34 height 10
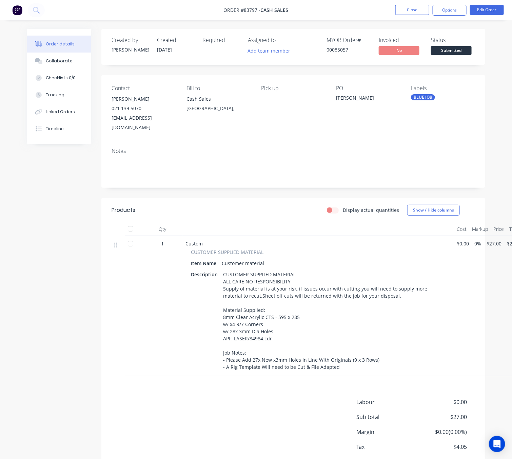
click at [75, 325] on div "Created by Jess Created 11/08/25 Required Assigned to Add team member MYOB Orde…" at bounding box center [256, 263] width 458 height 468
click at [414, 11] on button "Close" at bounding box center [412, 10] width 34 height 10
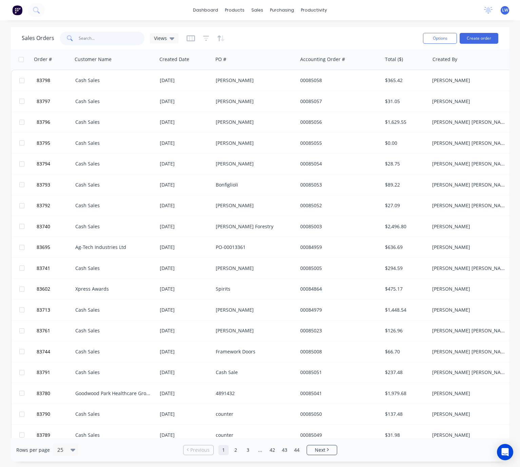
click at [106, 38] on input "text" at bounding box center [112, 39] width 66 height 14
click at [480, 37] on button "Create order" at bounding box center [478, 38] width 39 height 11
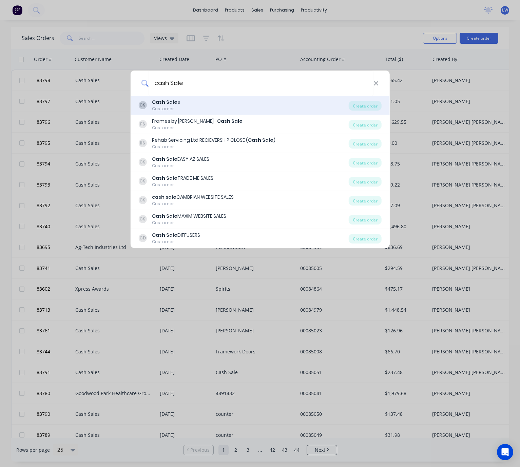
type input "cash Sale"
click at [264, 108] on div "CS Cash Sale s Customer" at bounding box center [243, 105] width 210 height 13
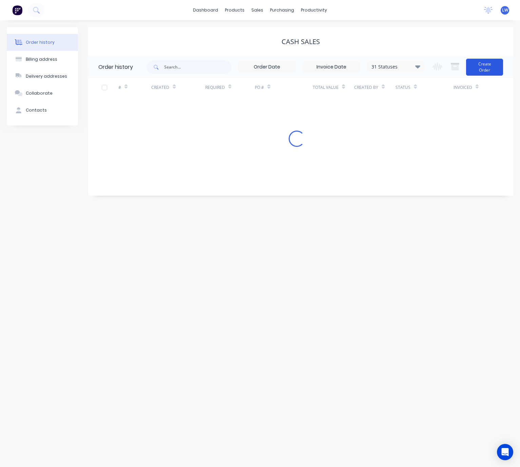
click at [488, 68] on button "Create Order" at bounding box center [484, 67] width 37 height 17
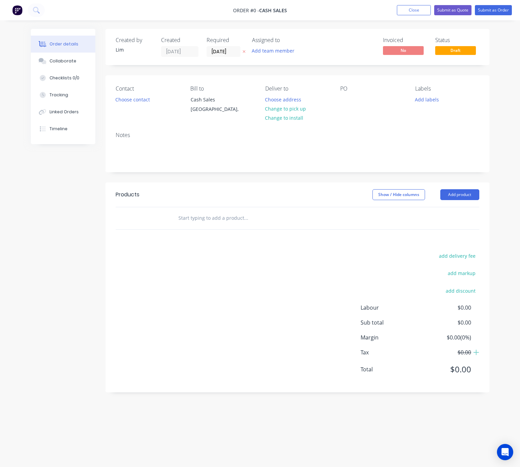
click at [244, 51] on icon at bounding box center [243, 52] width 3 height 4
click at [126, 102] on button "Choose contact" at bounding box center [133, 99] width 42 height 9
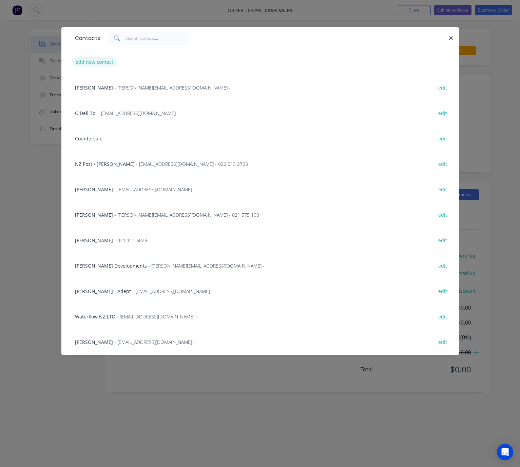
click at [81, 60] on button "add new contact" at bounding box center [94, 61] width 45 height 9
select select "NZ"
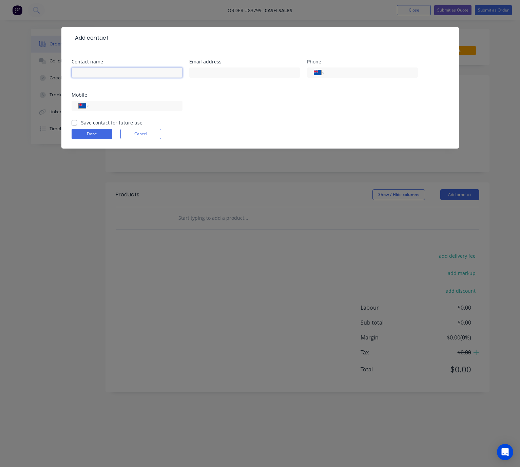
click at [111, 71] on input "text" at bounding box center [127, 72] width 111 height 10
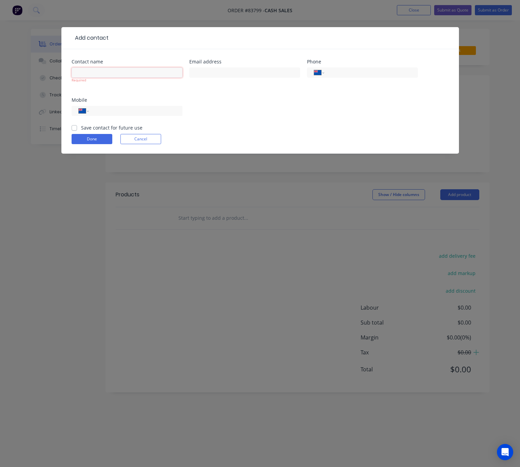
click at [128, 73] on input "text" at bounding box center [127, 72] width 111 height 10
paste input "Louise Stevenson"
type input "Louise Stevenson"
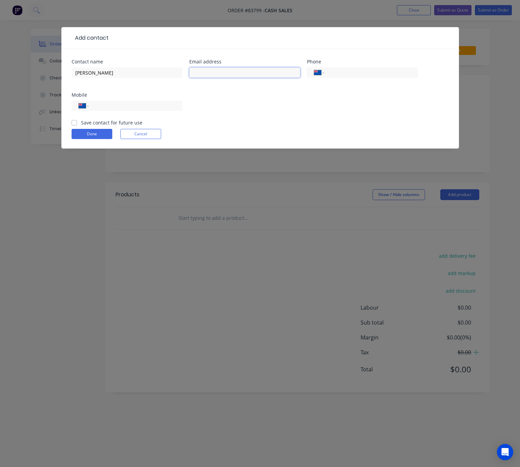
click at [239, 76] on input "text" at bounding box center [244, 72] width 111 height 10
paste input "director@tetoiuku.org.nz>"
type input "director@tetoiuku.org.nz"
click at [114, 105] on input "tel" at bounding box center [134, 106] width 81 height 8
paste input "021 151 6899"
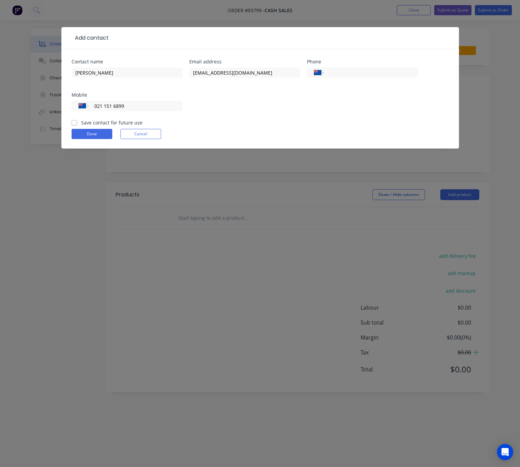
type input "021 151 6899"
click at [81, 120] on label "Save contact for future use" at bounding box center [111, 122] width 61 height 7
click at [74, 120] on input "Save contact for future use" at bounding box center [74, 122] width 5 height 6
checkbox input "true"
click at [77, 132] on button "Done" at bounding box center [92, 134] width 41 height 10
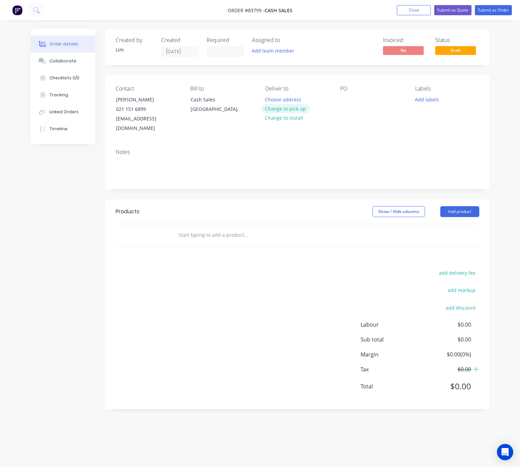
click at [296, 110] on button "Change to pick up" at bounding box center [285, 108] width 48 height 9
click at [351, 97] on div "PO" at bounding box center [372, 109] width 64 height 48
click at [346, 100] on div at bounding box center [345, 100] width 11 height 10
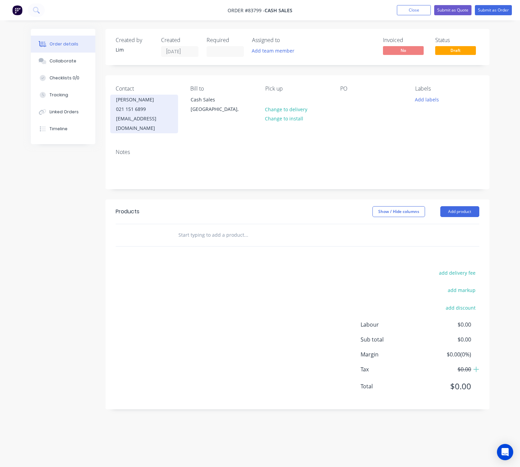
drag, startPoint x: 156, startPoint y: 102, endPoint x: 116, endPoint y: 100, distance: 39.7
click at [116, 100] on div "Louise Stevenson" at bounding box center [144, 99] width 56 height 9
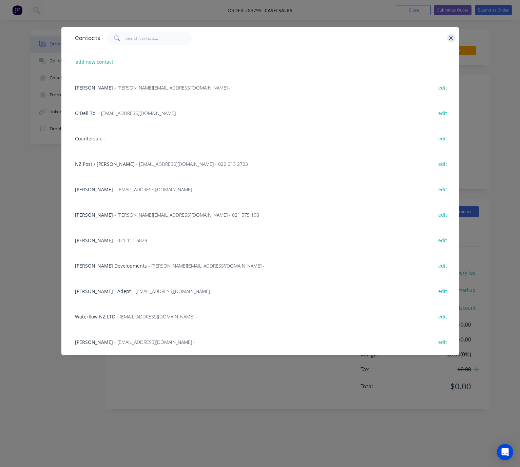
click at [448, 36] on button "button" at bounding box center [451, 38] width 8 height 8
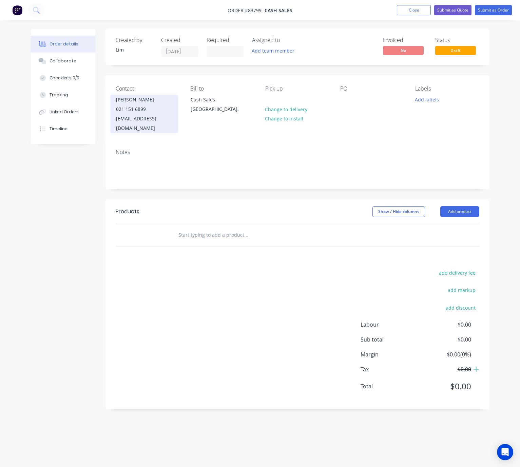
copy div "Louise Stevenson"
click at [346, 102] on div at bounding box center [345, 100] width 11 height 10
paste div
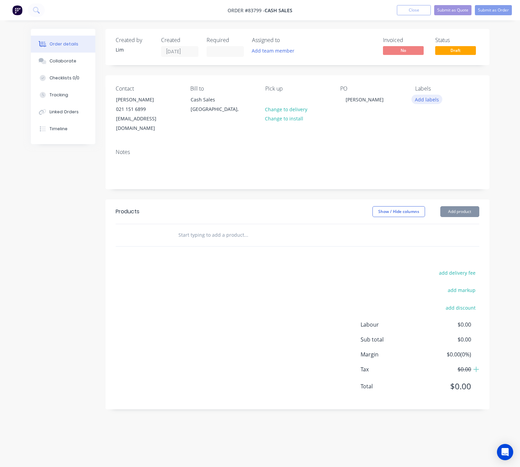
click at [433, 101] on button "Add labels" at bounding box center [426, 99] width 31 height 9
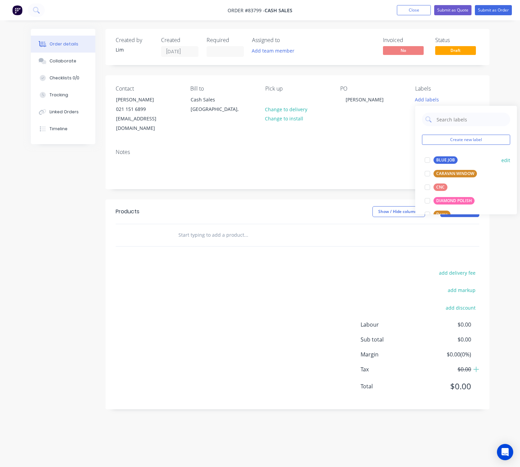
drag, startPoint x: 447, startPoint y: 160, endPoint x: 320, endPoint y: 196, distance: 131.5
click at [440, 162] on div "BLUE JOB" at bounding box center [445, 159] width 24 height 7
click at [326, 206] on div "Show / Hide columns Add product" at bounding box center [336, 211] width 286 height 11
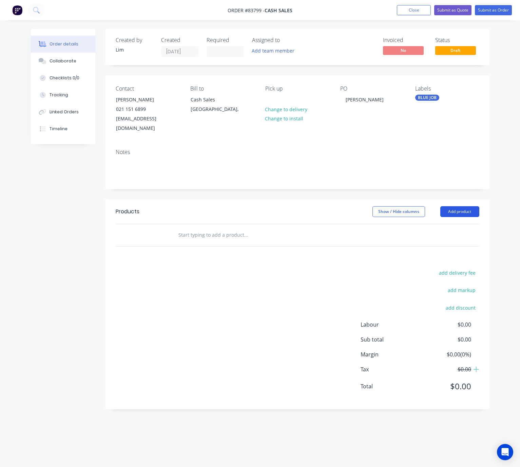
click at [464, 206] on button "Add product" at bounding box center [459, 211] width 39 height 11
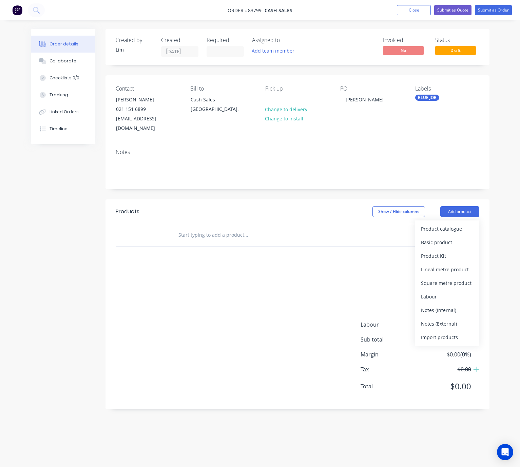
drag, startPoint x: 459, startPoint y: 234, endPoint x: 215, endPoint y: 282, distance: 248.4
click at [442, 237] on div "Basic product" at bounding box center [447, 242] width 52 height 10
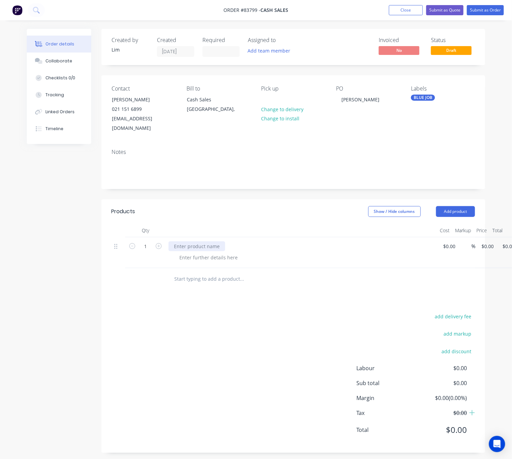
click at [201, 241] on div at bounding box center [197, 246] width 57 height 10
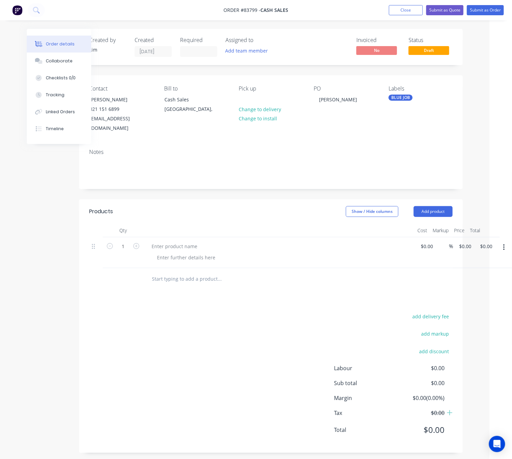
click at [505, 244] on icon "button" at bounding box center [503, 247] width 1 height 6
click at [467, 288] on div "Delete" at bounding box center [480, 293] width 52 height 10
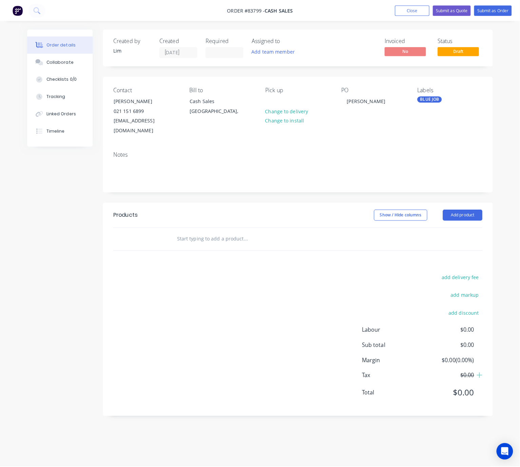
scroll to position [0, 0]
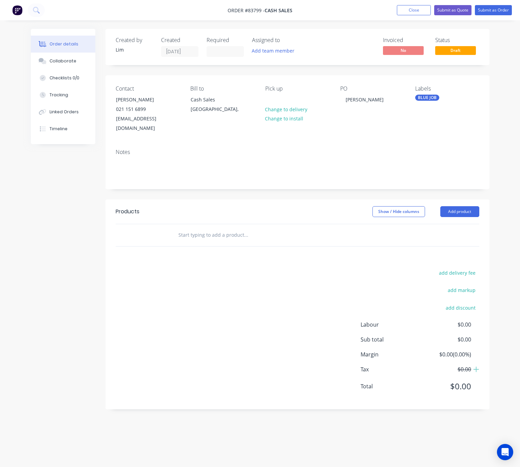
click at [190, 238] on div "Products Show / Hide columns Add product add delivery fee add markup add discou…" at bounding box center [297, 304] width 384 height 210
click at [198, 228] on input "text" at bounding box center [246, 235] width 136 height 14
click at [218, 228] on input "text" at bounding box center [246, 235] width 136 height 14
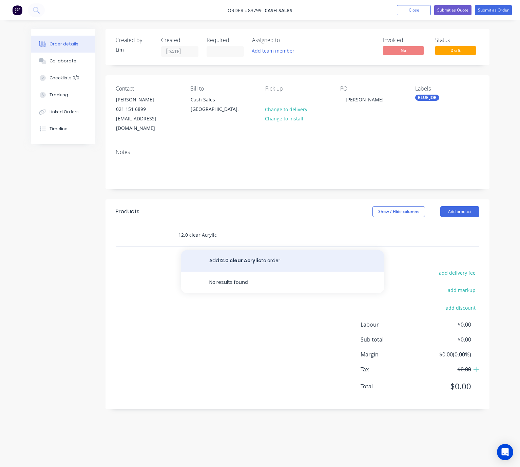
click at [186, 228] on input "12.0 clear Acrylic" at bounding box center [246, 235] width 136 height 14
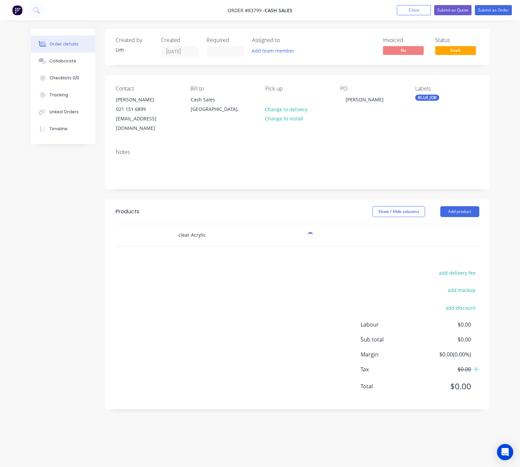
click at [179, 228] on input "clear Acrylic" at bounding box center [246, 235] width 136 height 14
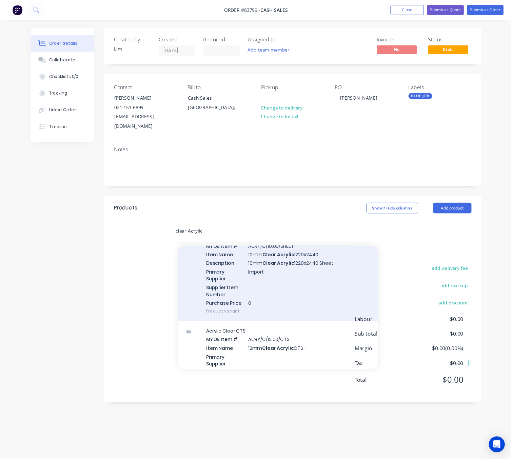
scroll to position [1678, 0]
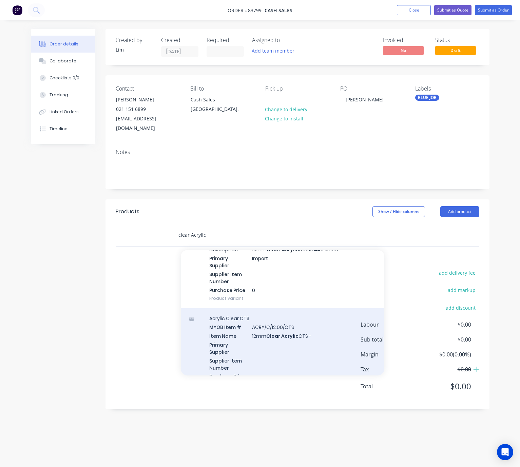
type input "clear Acrylic"
click at [321, 335] on div "Acrylic Clear CTS MYOB Item # ACRY/C/12.00/CTS Item Name 12mm Clear Acrylic CTS…" at bounding box center [282, 351] width 203 height 86
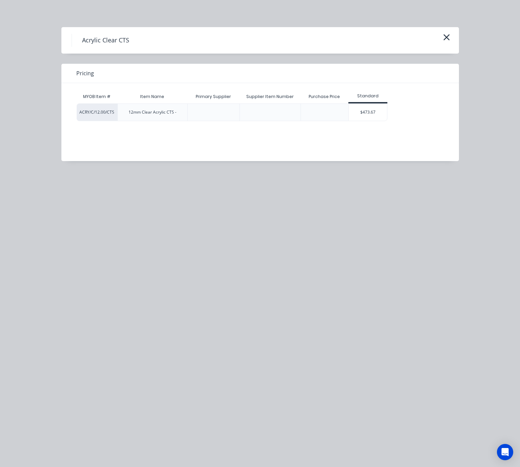
click at [375, 112] on div "$473.67" at bounding box center [368, 112] width 38 height 17
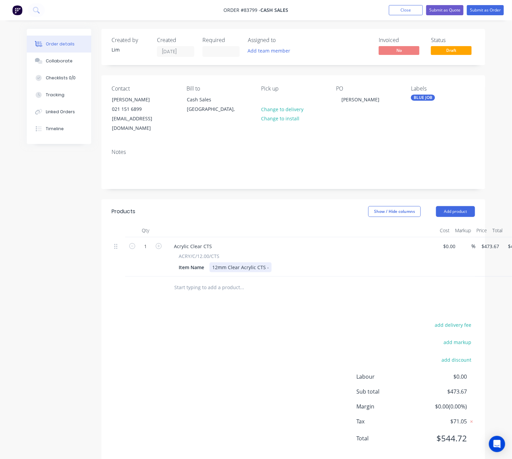
click at [268, 262] on div "12mm Clear Acrylic CTS -" at bounding box center [241, 267] width 62 height 10
click at [251, 347] on div "add delivery fee add markup add discount Labour $0.00 Sub total $473.67 Margin …" at bounding box center [293, 385] width 363 height 131
click at [467, 206] on button "Add product" at bounding box center [455, 211] width 39 height 11
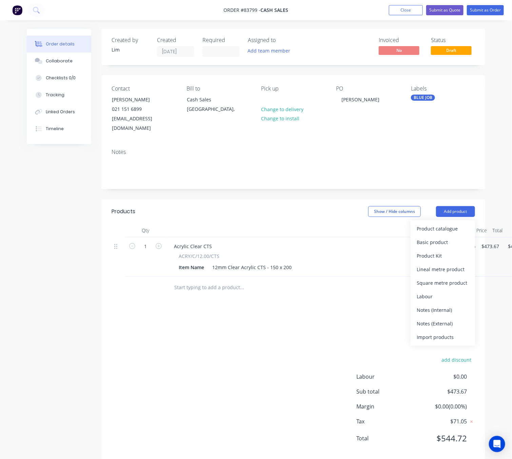
click at [232, 352] on div "add delivery fee add markup add discount Labour $0.00 Sub total $473.67 Margin …" at bounding box center [293, 385] width 363 height 131
click at [201, 281] on input "text" at bounding box center [242, 288] width 136 height 14
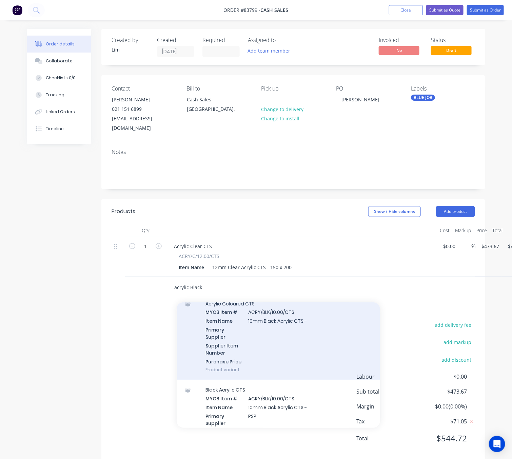
scroll to position [1038, 0]
type input "acrylic Black"
click at [321, 348] on div "Acrylic Coloured CTS MYOB Item # ACRY/BLK/10.00/CTS Item Name 10mm Black Acryli…" at bounding box center [278, 335] width 203 height 86
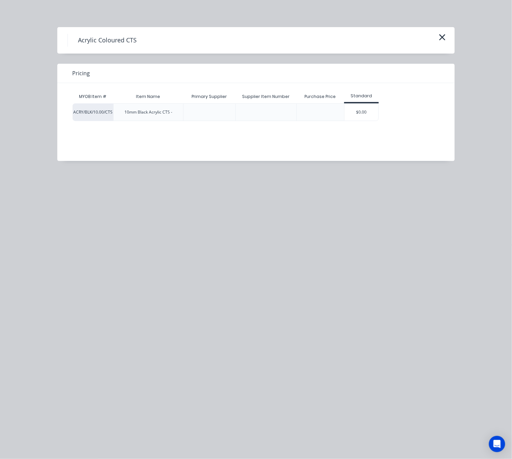
click at [369, 115] on div "$0.00" at bounding box center [362, 112] width 34 height 17
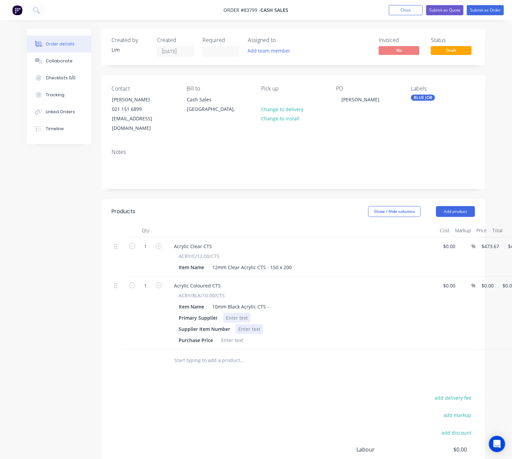
drag, startPoint x: 229, startPoint y: 308, endPoint x: 238, endPoint y: 317, distance: 12.2
click at [229, 313] on div at bounding box center [236, 318] width 27 height 10
click at [275, 395] on div "add delivery fee add markup add discount Labour $0.00 Sub total $473.67 Margin …" at bounding box center [293, 458] width 363 height 131
drag, startPoint x: 237, startPoint y: 308, endPoint x: 299, endPoint y: 328, distance: 65.3
click at [237, 313] on div at bounding box center [236, 318] width 27 height 10
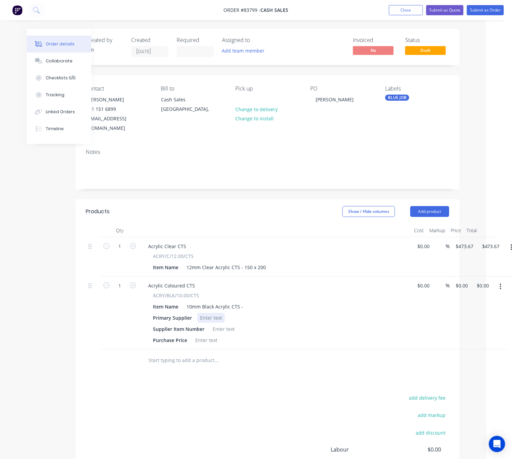
scroll to position [0, 33]
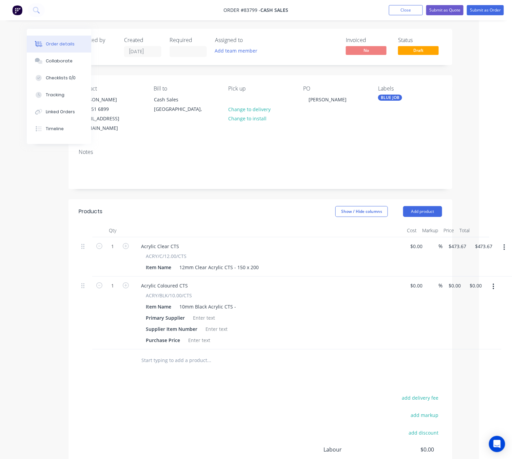
click at [175, 354] on input "text" at bounding box center [209, 361] width 136 height 14
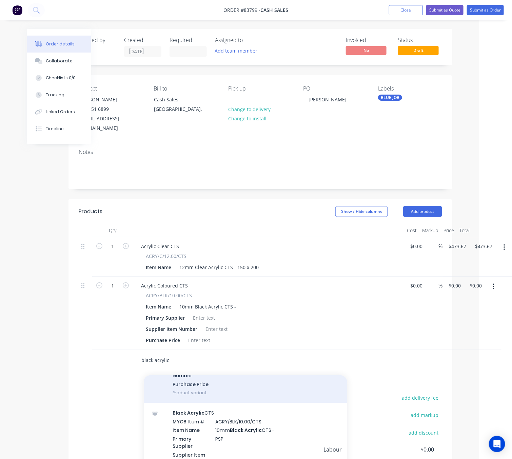
scroll to position [916, 0]
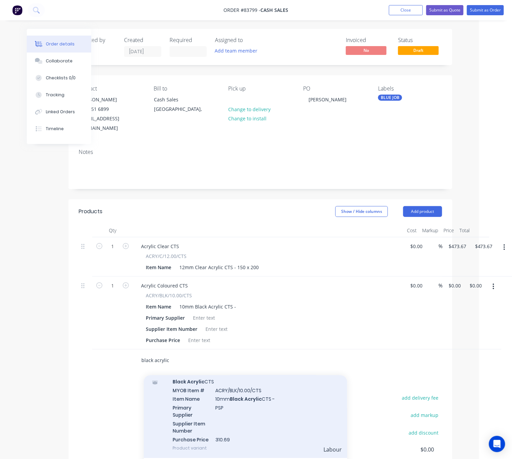
type input "black acrylic"
click at [259, 404] on div "Black Acrylic CTS MYOB Item # ACRY/BLK/10.00/CTS Item Name 10mm Black Acrylic C…" at bounding box center [245, 415] width 203 height 86
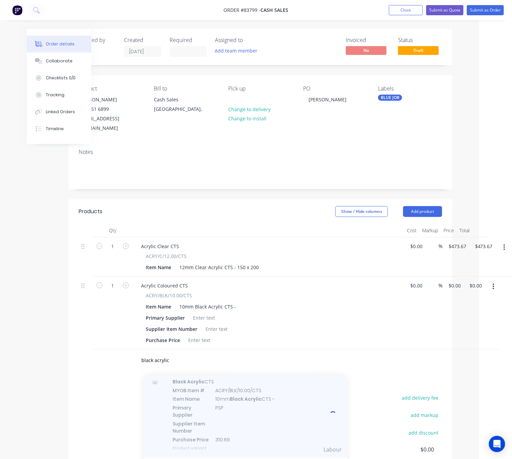
scroll to position [0, 29]
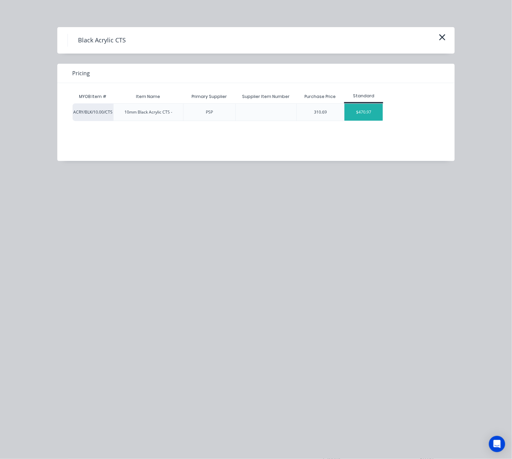
click at [368, 109] on div "$470.97" at bounding box center [364, 112] width 38 height 17
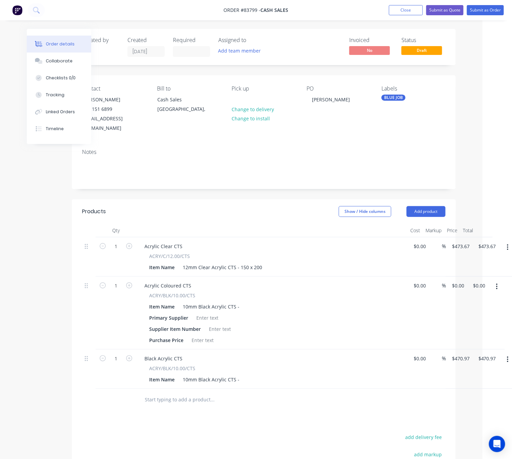
click at [495, 282] on button "button" at bounding box center [497, 287] width 16 height 12
click at [469, 340] on div "Delete" at bounding box center [473, 345] width 52 height 10
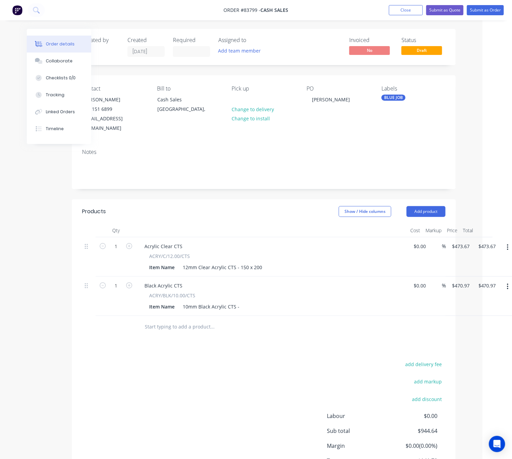
click at [232, 362] on div "add delivery fee add markup add discount Labour $0.00 Sub total $944.64 Margin …" at bounding box center [263, 425] width 363 height 131
click at [239, 302] on div "Item Name 10mm Black Acrylic CTS -" at bounding box center [270, 307] width 248 height 10
drag, startPoint x: 203, startPoint y: 361, endPoint x: 227, endPoint y: 359, distance: 23.8
click at [203, 362] on div "add delivery fee add markup add discount Labour $0.00 Sub total $944.64 Margin …" at bounding box center [263, 425] width 363 height 131
click at [260, 262] on div "12mm Clear Acrylic CTS - 150 x 200" at bounding box center [222, 267] width 85 height 10
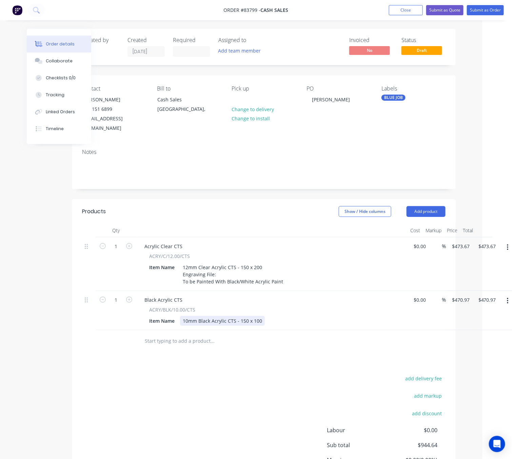
click at [263, 316] on div "Item Name 10mm Black Acrylic CTS - 150 x 100" at bounding box center [270, 321] width 248 height 10
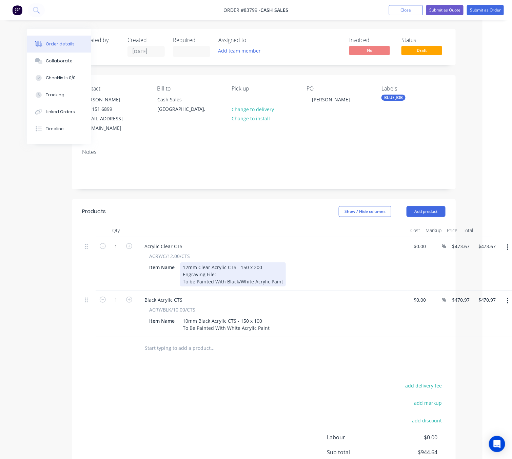
click at [226, 262] on div "12mm Clear Acrylic CTS - 150 x 200 Engraving File: To be Painted With Black/Whi…" at bounding box center [233, 274] width 106 height 24
click at [229, 262] on div "12mm Clear Acrylic CTS - 150 x 200 Engraving File: To be Painted With Black/Whi…" at bounding box center [233, 274] width 106 height 24
drag, startPoint x: 253, startPoint y: 413, endPoint x: 256, endPoint y: 398, distance: 15.6
click at [253, 413] on div "add delivery fee add markup add discount Labour $0.00 Sub total $944.64 Margin …" at bounding box center [263, 446] width 363 height 131
drag, startPoint x: 263, startPoint y: 267, endPoint x: 182, endPoint y: 268, distance: 80.4
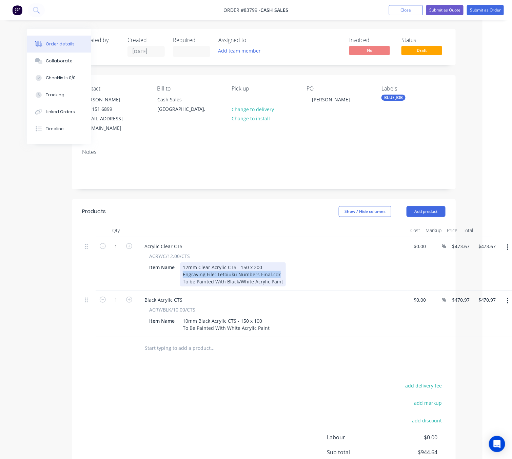
click at [182, 268] on div "12mm Clear Acrylic CTS - 150 x 200 Engraving File: Tetoiuku Numbers Final.cdr T…" at bounding box center [233, 274] width 106 height 24
copy div "Engraving File: Tetoiuku Numbers Final.cdr"
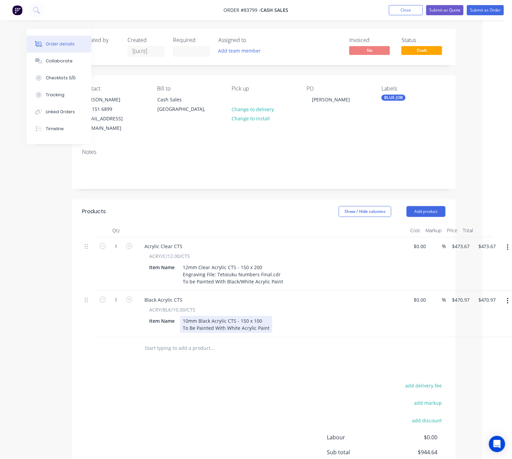
click at [261, 316] on div "10mm Black Acrylic CTS - 150 x 100 To Be Painted With White Acrylic Paint" at bounding box center [226, 324] width 92 height 17
type input "473.67"
click at [461, 241] on input "473.67" at bounding box center [461, 246] width 21 height 10
type input "$0.00"
click at [479, 241] on input "0.00" at bounding box center [475, 246] width 21 height 10
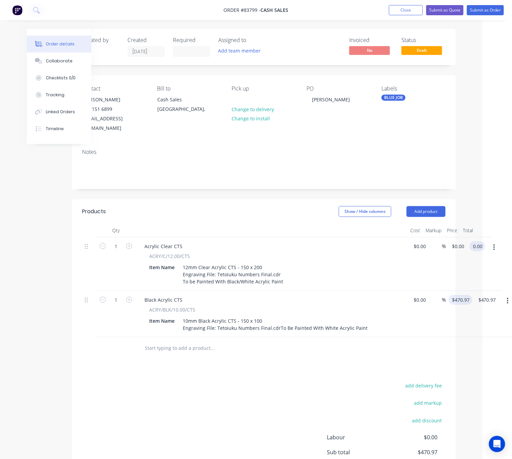
type input "$0.00"
type input "470.97"
click at [462, 295] on input "470.97" at bounding box center [461, 300] width 21 height 10
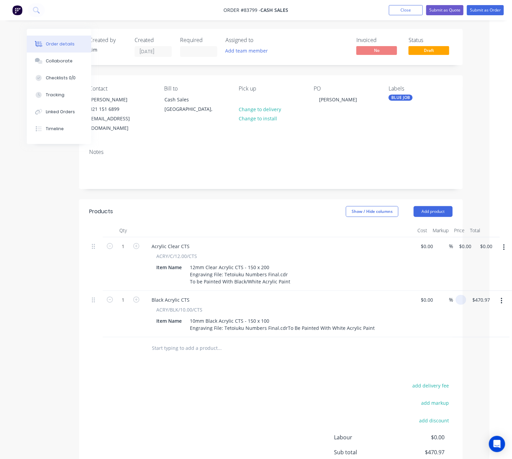
type input "$0.00"
drag, startPoint x: 327, startPoint y: 400, endPoint x: 328, endPoint y: 405, distance: 5.5
click at [326, 401] on div "add delivery fee add markup add discount Labour $0.00 Sub total $470.97 Margin …" at bounding box center [270, 446] width 363 height 131
click at [453, 237] on div "1 Acrylic Clear CTS ACRY/C/12.00/CTS Item Name 12mm Clear Acrylic CTS - 150 x 2…" at bounding box center [270, 264] width 363 height 54
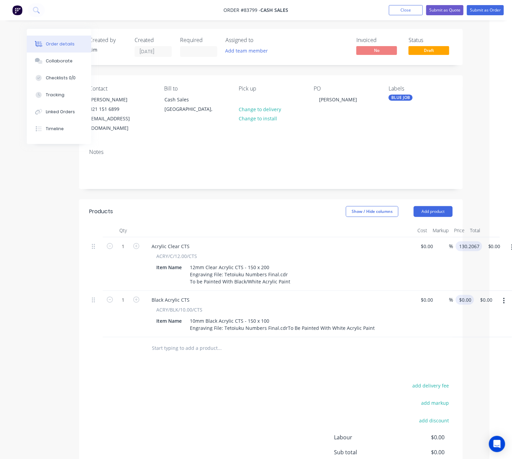
type input "$130.2067"
type input "$130.21"
click at [453, 291] on div "1 Black Acrylic CTS ACRY/BLK/10.00/CTS Item Name 10mm Black Acrylic CTS - 150 x…" at bounding box center [270, 314] width 363 height 46
type input "$65.1033"
type input "$65.10"
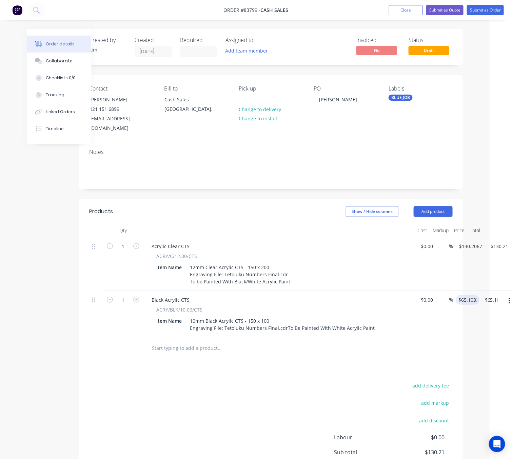
click at [263, 377] on div "Products Show / Hide columns Add product Qty Cost Markup Price Total 1 Acrylic …" at bounding box center [271, 360] width 384 height 323
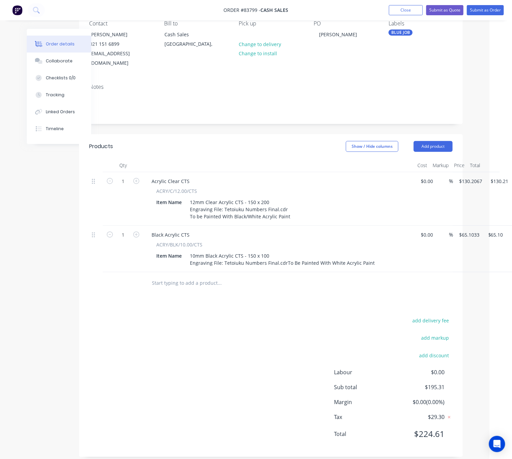
scroll to position [72, 22]
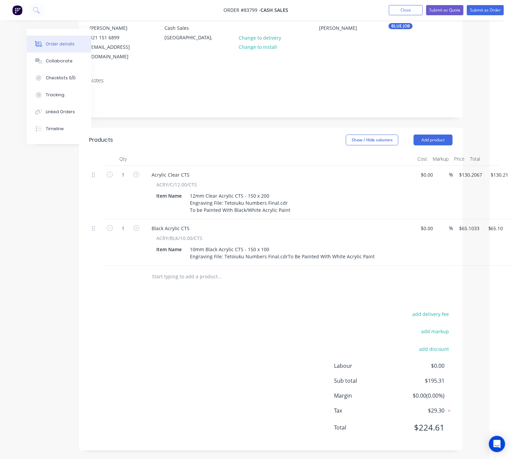
click at [262, 313] on div "add delivery fee add markup add discount Labour $0.00 Sub total $195.31 Margin …" at bounding box center [270, 375] width 363 height 131
click at [280, 256] on div "10mm Black Acrylic CTS - 150 x 100 Engraving File: Tetoiuku Numbers Final.cdr T…" at bounding box center [282, 252] width 190 height 17
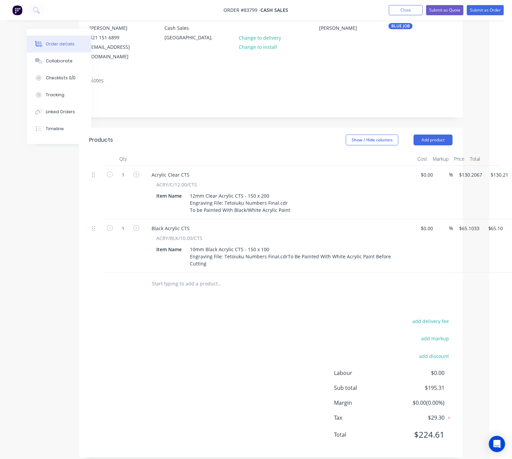
click at [277, 317] on div "add delivery fee add markup add discount Labour $0.00 Sub total $195.31 Margin …" at bounding box center [270, 382] width 363 height 131
click at [287, 200] on div "12mm Clear Acrylic CTS - 150 x 200 Engraving File: Tetoiuku Numbers Final.cdr T…" at bounding box center [240, 203] width 106 height 24
click at [265, 379] on div "add delivery fee add markup add discount Labour $0.00 Sub total $195.31 Margin …" at bounding box center [270, 382] width 363 height 131
click at [488, 12] on button "Submit as Order" at bounding box center [485, 10] width 37 height 10
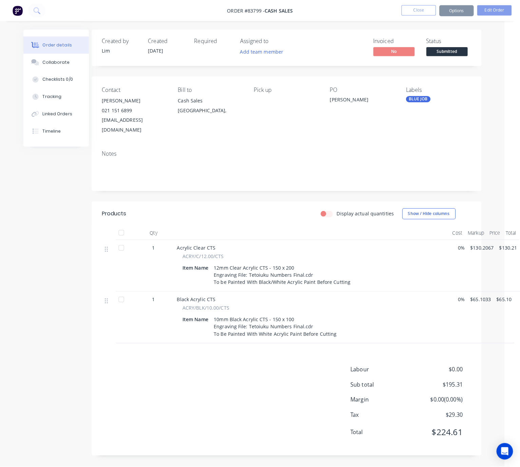
scroll to position [0, 0]
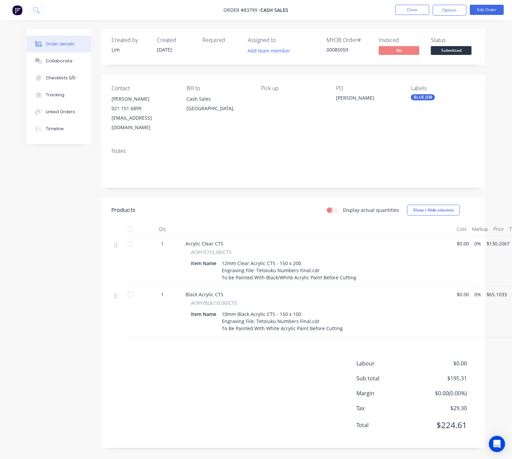
click at [459, 4] on nav "Order #83799 - Cash Sales Close Options Edit Order" at bounding box center [256, 10] width 512 height 20
click at [459, 11] on button "Options" at bounding box center [450, 10] width 34 height 11
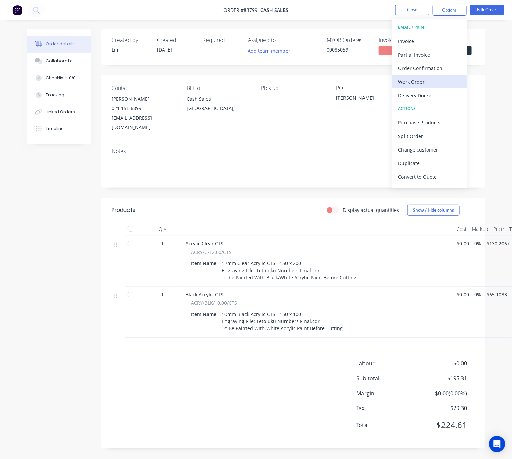
click at [427, 79] on div "Work Order" at bounding box center [429, 82] width 62 height 10
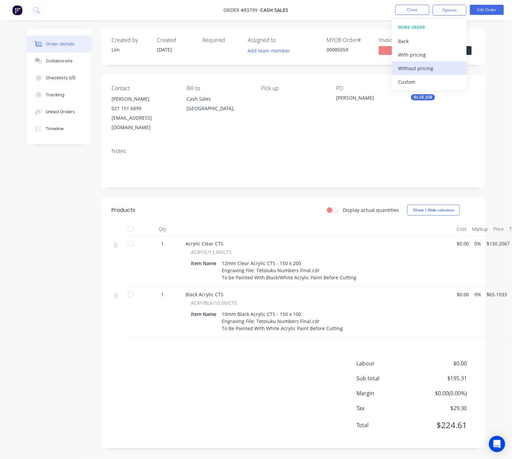
click at [421, 65] on div "Without pricing" at bounding box center [429, 68] width 62 height 10
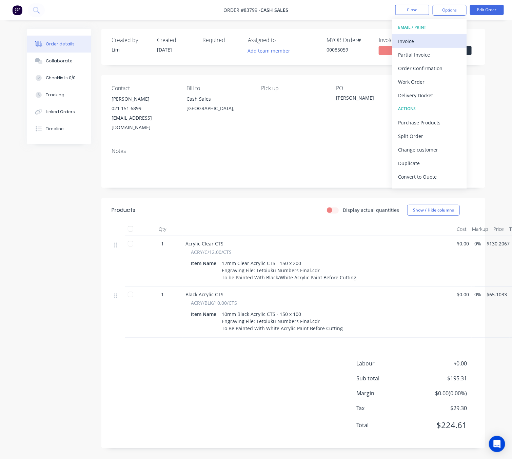
click at [442, 38] on div "Invoice" at bounding box center [429, 41] width 62 height 10
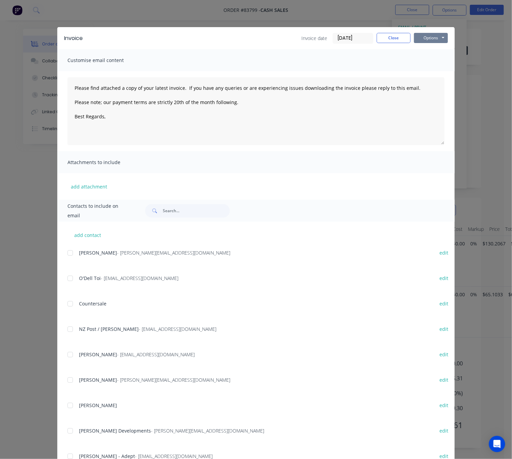
click at [438, 36] on button "Options" at bounding box center [431, 38] width 34 height 10
click at [441, 52] on button "Preview" at bounding box center [435, 49] width 43 height 11
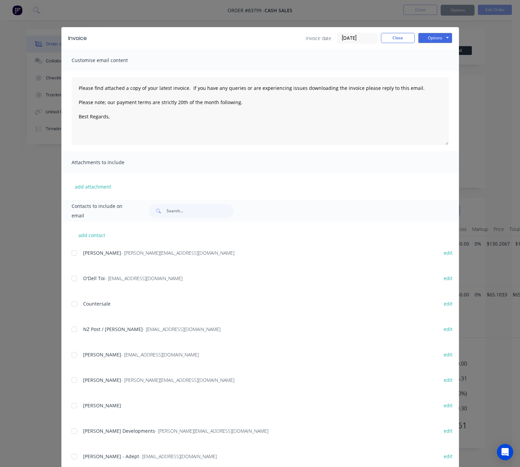
type textarea "Please find attached a copy of your latest invoice. If you have any queries or …"
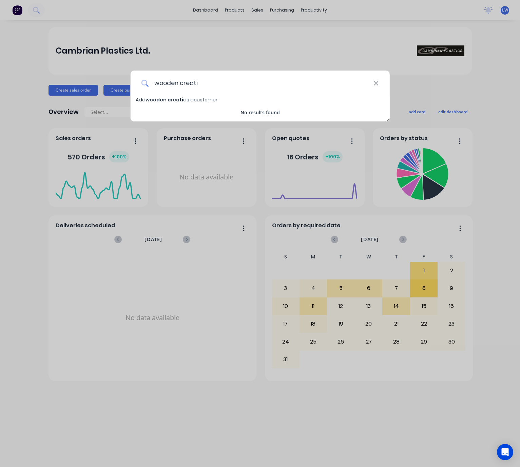
drag, startPoint x: 188, startPoint y: 81, endPoint x: 150, endPoint y: 80, distance: 38.0
click at [150, 80] on input "wooden creati" at bounding box center [261, 83] width 225 height 25
type input "wooden creati"
